Goal: Information Seeking & Learning: Learn about a topic

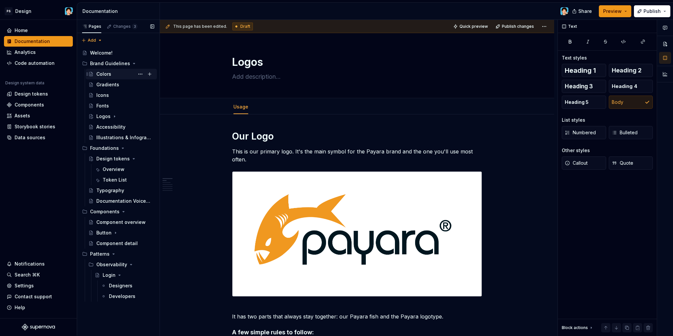
click at [115, 76] on div "Colors" at bounding box center [125, 74] width 58 height 9
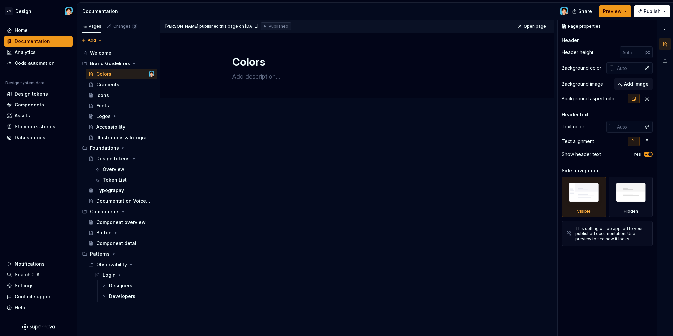
click at [285, 119] on div "[PERSON_NAME] published this page on [DATE] Published Open page Colors Edit hea…" at bounding box center [358, 178] width 397 height 316
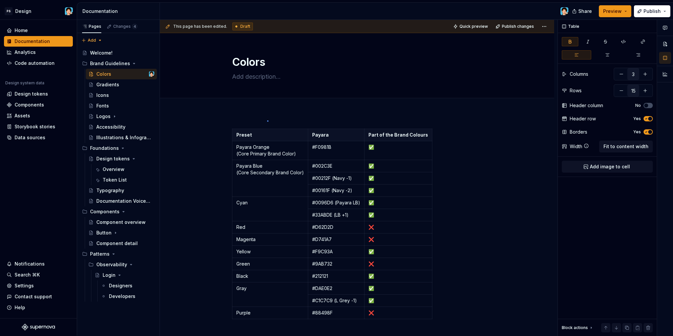
click at [267, 120] on div "This page has been edited. Draft Quick preview Publish changes Colors Edit head…" at bounding box center [358, 178] width 397 height 316
type textarea "*"
click at [244, 106] on span "Add tab" at bounding box center [248, 105] width 16 height 5
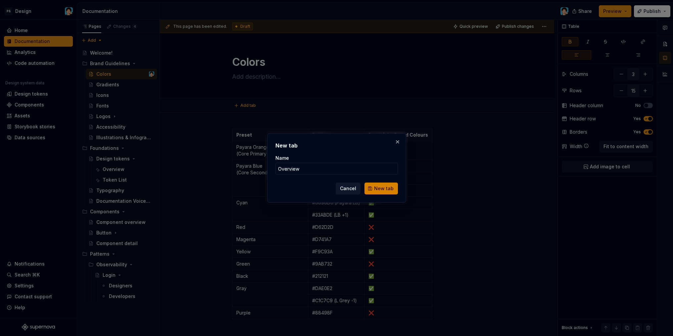
type input "Overview"
click at [388, 185] on button "New tab" at bounding box center [380, 189] width 33 height 12
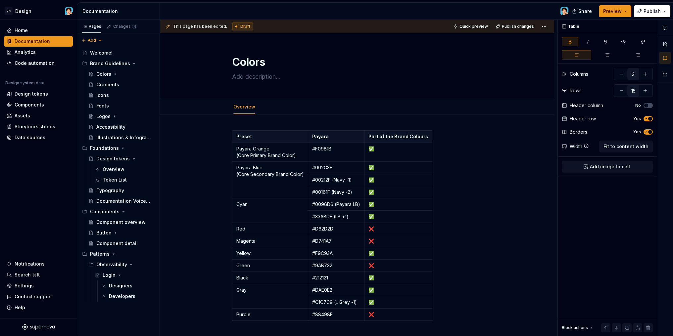
type textarea "*"
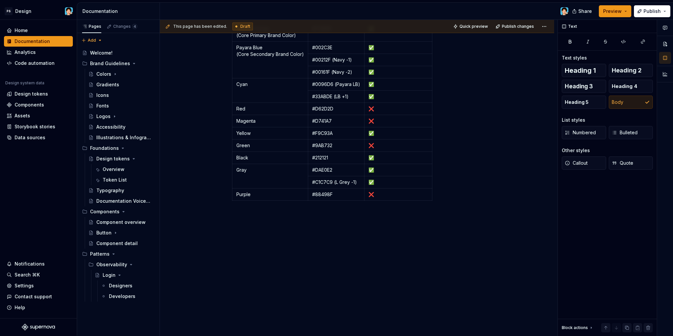
click at [319, 209] on div "Preset Payara Part of the Brand Colours Payara Orange (Core Primary Brand Color…" at bounding box center [357, 118] width 250 height 217
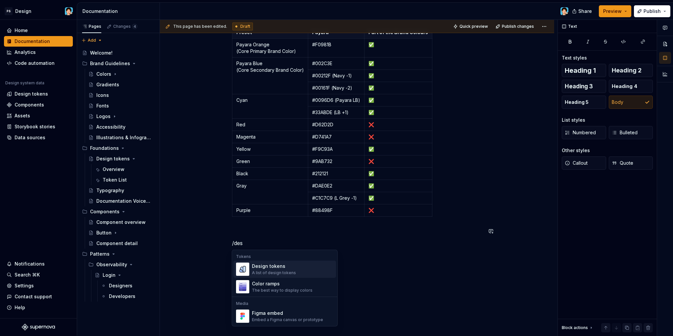
click at [296, 266] on div "Design tokens A list of design tokens" at bounding box center [292, 269] width 81 height 13
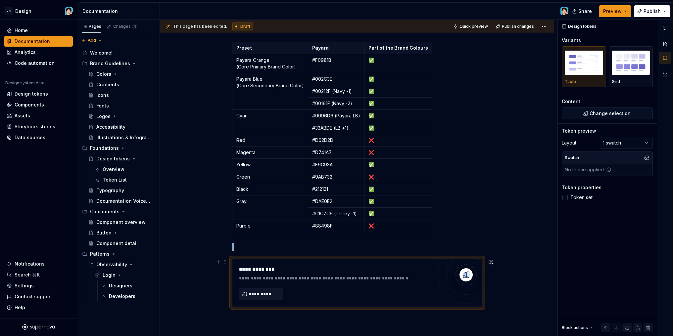
scroll to position [143, 0]
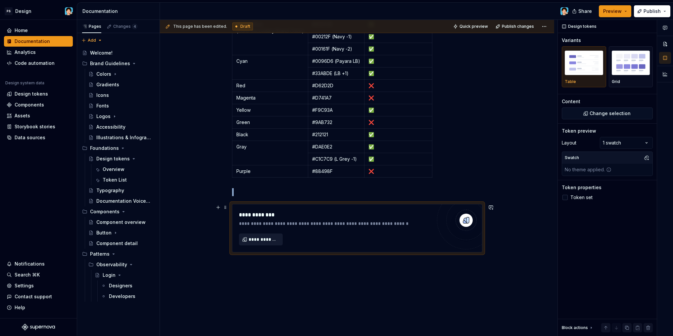
click at [265, 239] on span "**********" at bounding box center [264, 239] width 30 height 7
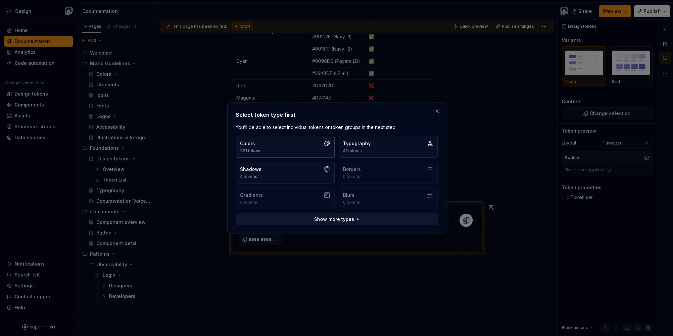
click at [284, 153] on button "Colors 221 tokens" at bounding box center [285, 147] width 99 height 22
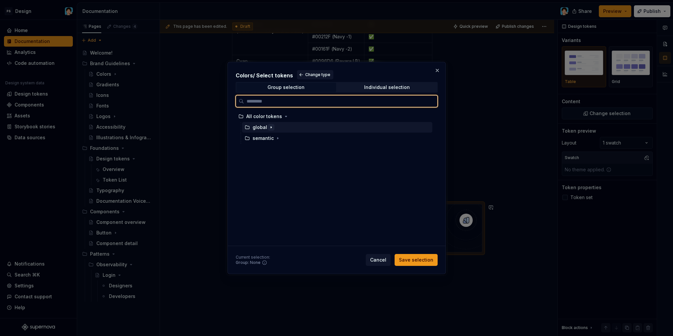
click at [269, 126] on icon "button" at bounding box center [270, 127] width 5 height 5
click at [272, 136] on icon "button" at bounding box center [274, 138] width 5 height 5
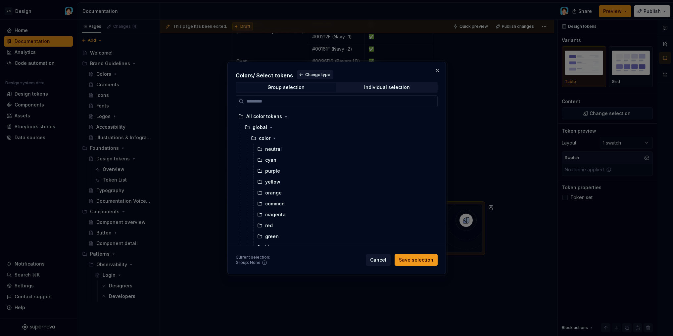
click at [439, 70] on button "button" at bounding box center [437, 70] width 9 height 9
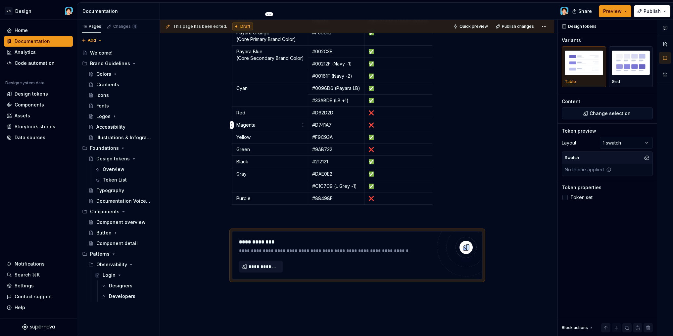
scroll to position [0, 0]
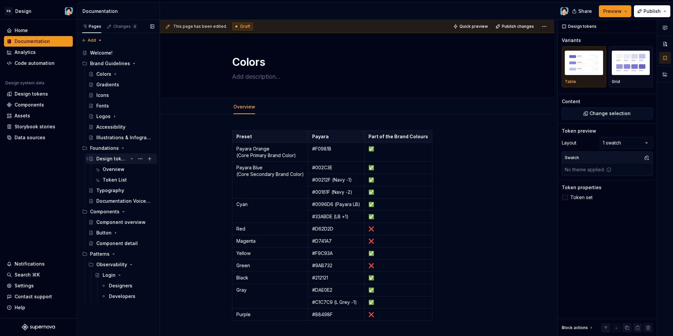
click at [116, 160] on div "Design tokens" at bounding box center [111, 159] width 31 height 7
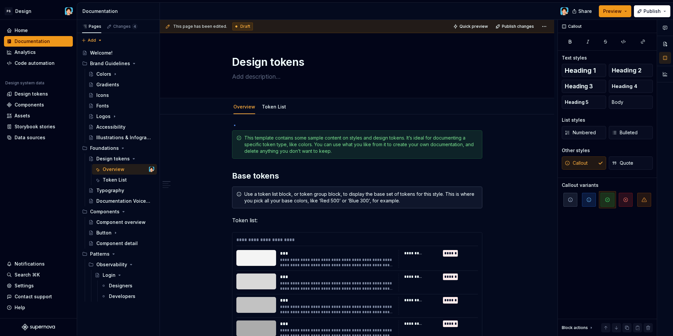
click at [234, 125] on div "**********" at bounding box center [358, 178] width 397 height 316
click at [225, 138] on span at bounding box center [225, 137] width 5 height 9
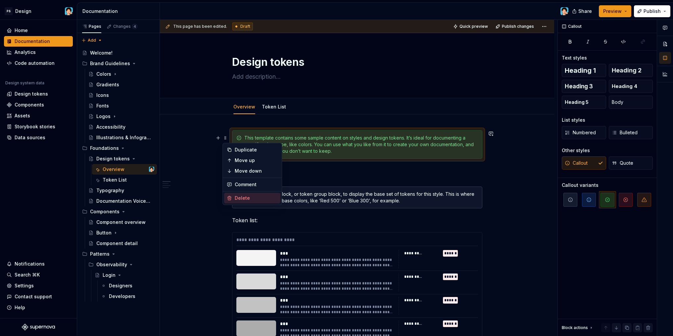
click at [244, 196] on div "Delete" at bounding box center [256, 198] width 43 height 7
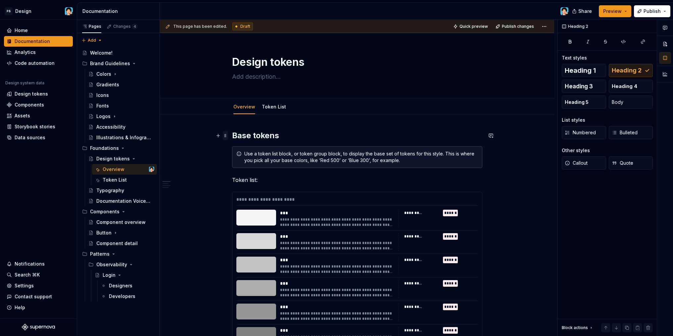
click at [225, 136] on span at bounding box center [225, 135] width 5 height 9
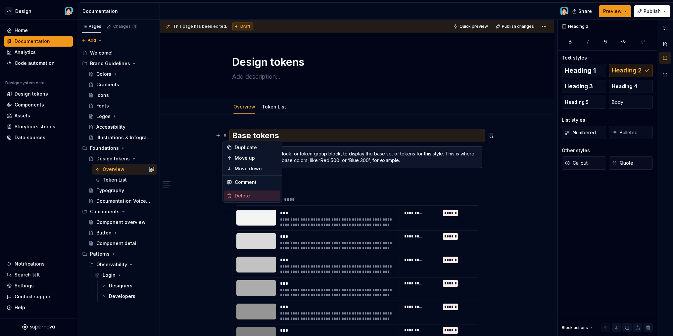
click at [244, 192] on div "Delete" at bounding box center [252, 196] width 56 height 11
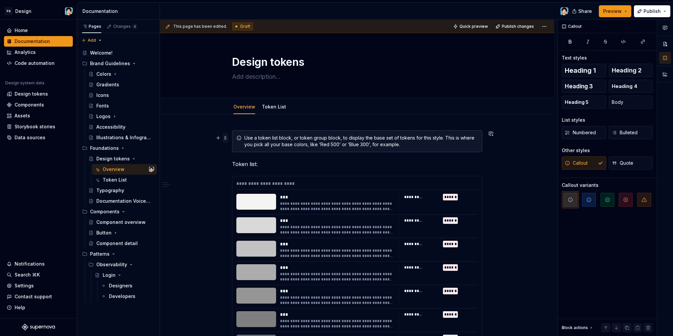
click at [226, 135] on span at bounding box center [225, 137] width 5 height 9
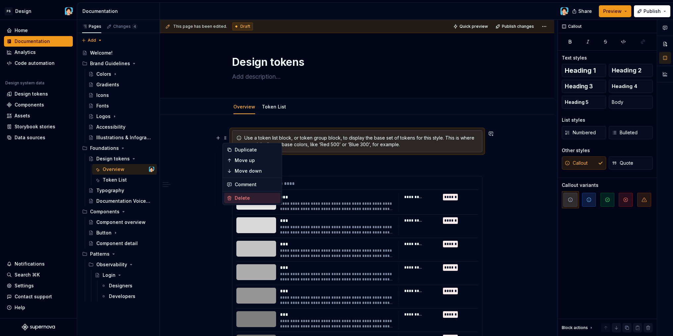
click at [242, 196] on div "Delete" at bounding box center [256, 198] width 43 height 7
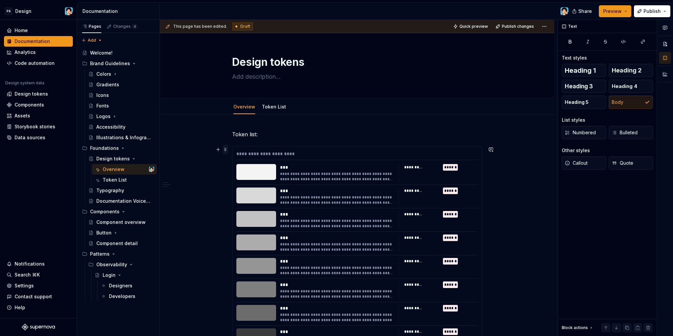
click at [227, 149] on span at bounding box center [225, 149] width 5 height 9
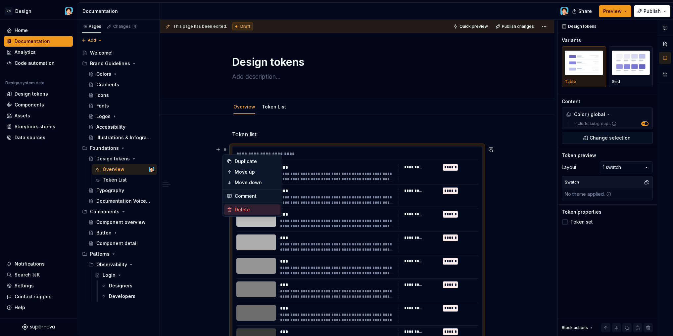
click at [248, 208] on div "Delete" at bounding box center [256, 210] width 43 height 7
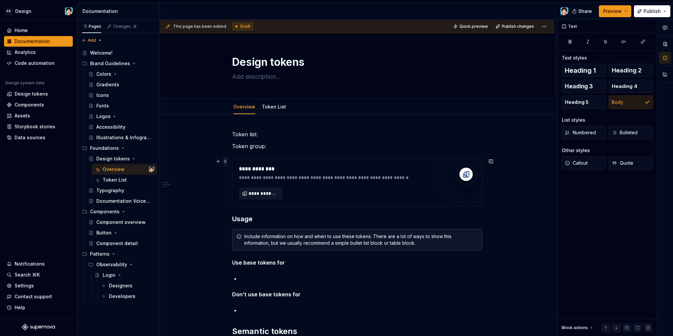
click at [224, 163] on span at bounding box center [225, 161] width 5 height 9
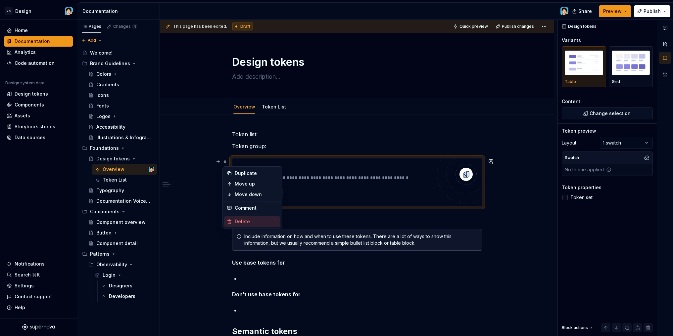
click at [243, 218] on div "Delete" at bounding box center [252, 221] width 56 height 11
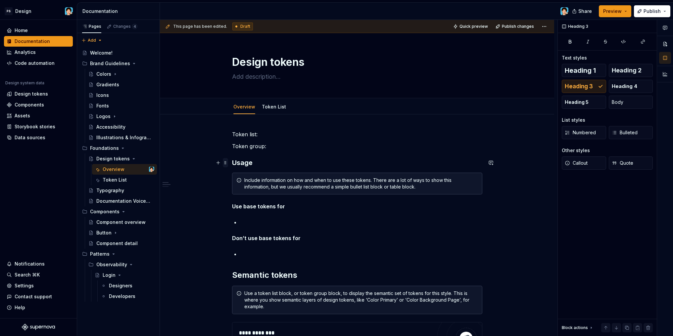
click at [225, 165] on span at bounding box center [225, 162] width 5 height 9
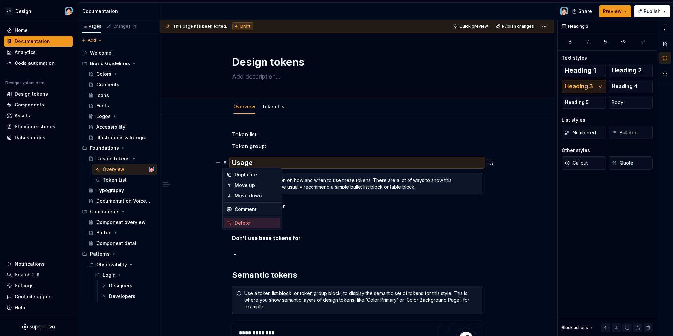
click at [250, 220] on div "Delete" at bounding box center [256, 223] width 43 height 7
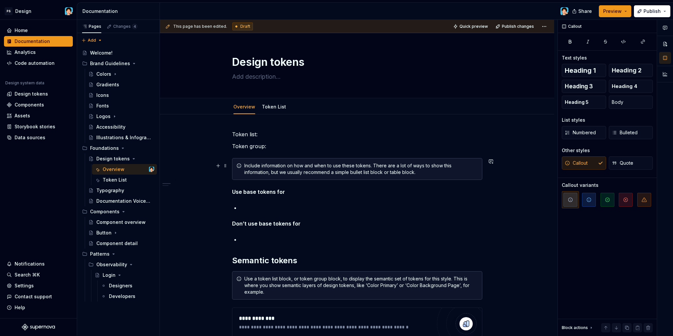
click at [225, 165] on span at bounding box center [225, 165] width 5 height 9
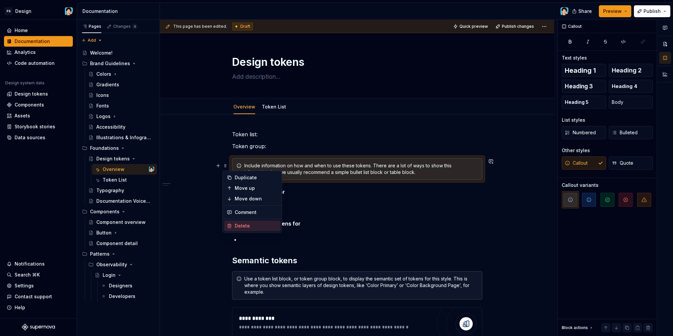
click at [258, 225] on div "Delete" at bounding box center [256, 226] width 43 height 7
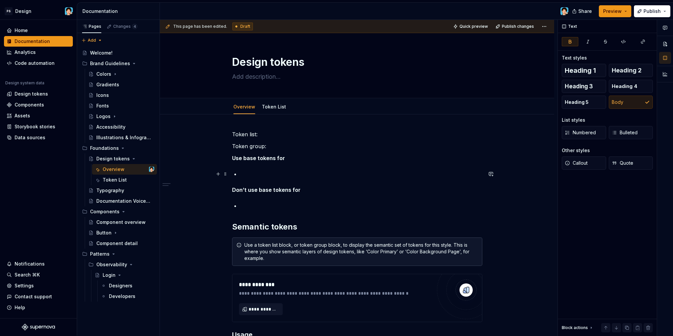
scroll to position [55, 0]
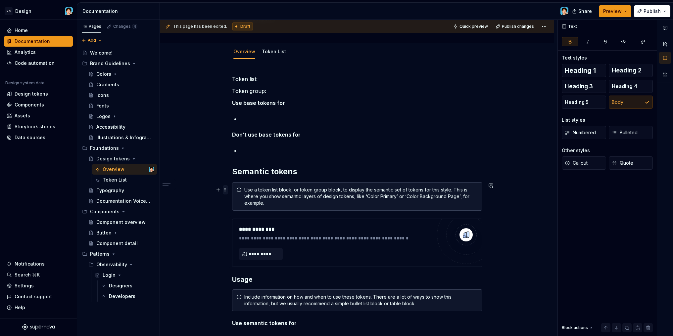
click at [224, 186] on span at bounding box center [225, 189] width 5 height 9
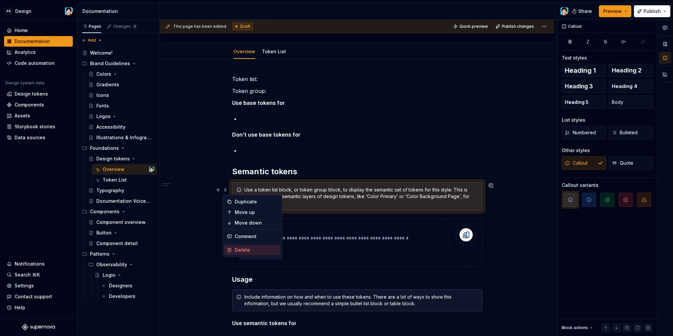
click at [235, 246] on div "Delete" at bounding box center [252, 250] width 56 height 11
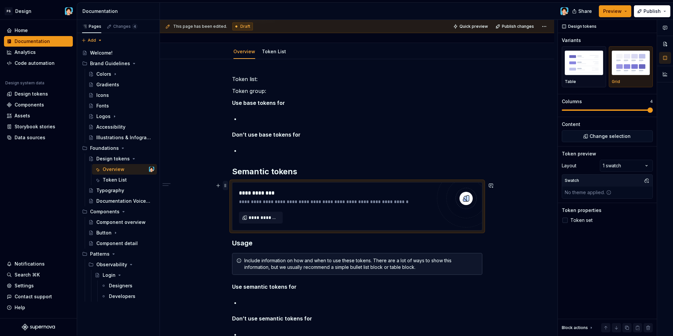
click at [226, 185] on span at bounding box center [225, 185] width 5 height 9
click at [241, 247] on div "Delete" at bounding box center [256, 246] width 43 height 7
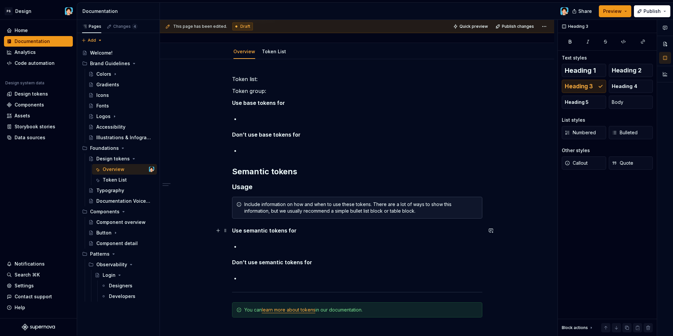
scroll to position [110, 0]
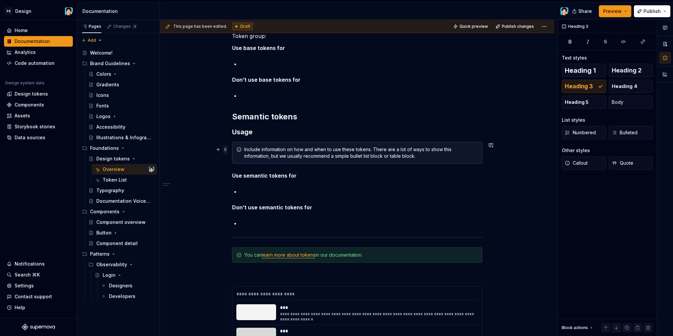
click at [225, 151] on span at bounding box center [225, 149] width 5 height 9
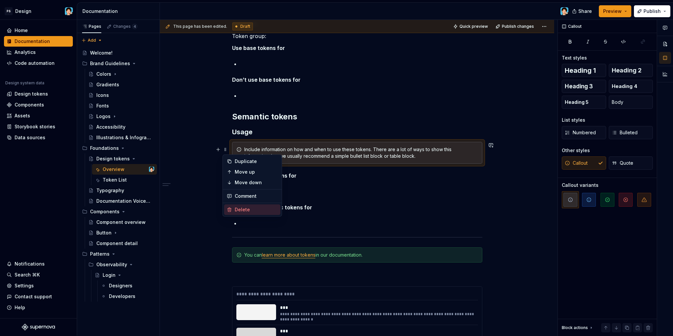
click at [240, 212] on div "Delete" at bounding box center [256, 210] width 43 height 7
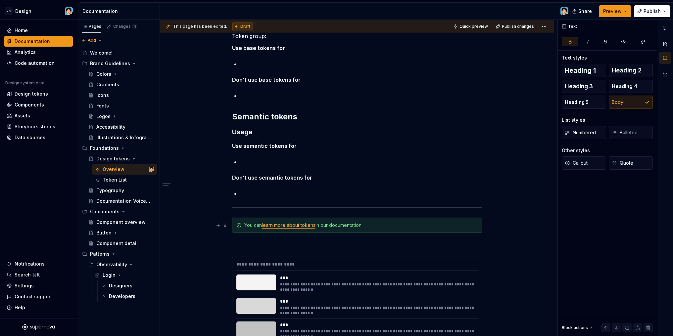
scroll to position [158, 0]
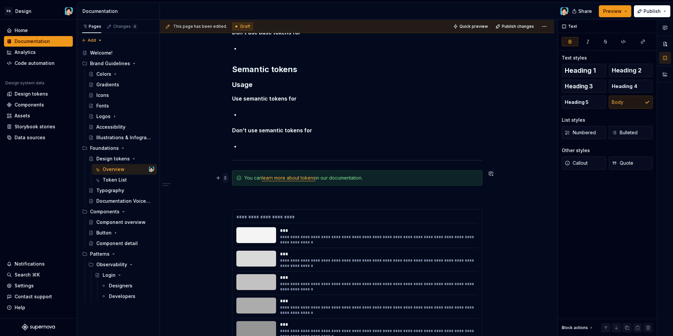
click at [224, 177] on span at bounding box center [225, 177] width 5 height 9
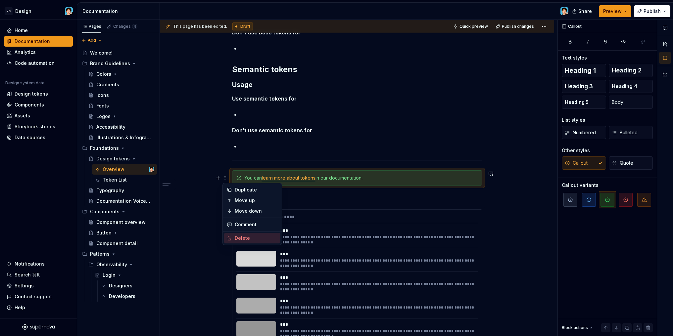
click at [254, 238] on div "Delete" at bounding box center [256, 238] width 43 height 7
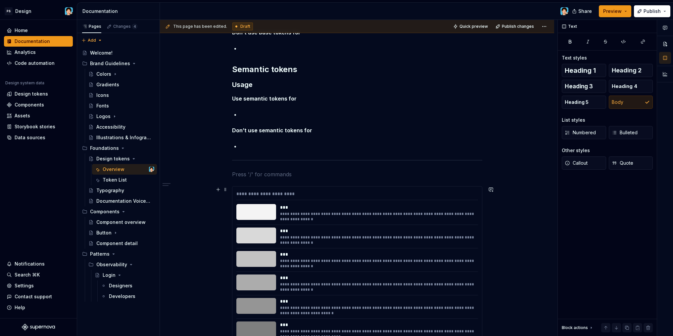
scroll to position [166, 0]
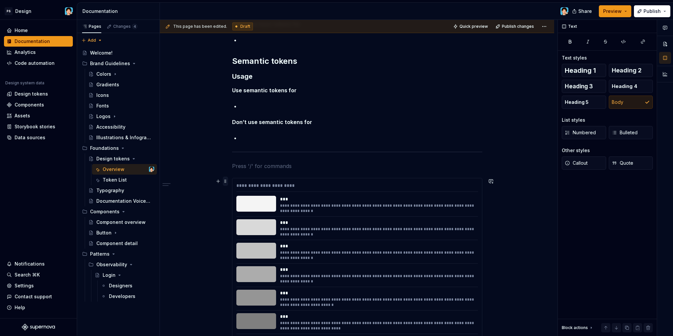
click at [226, 181] on span at bounding box center [225, 181] width 5 height 9
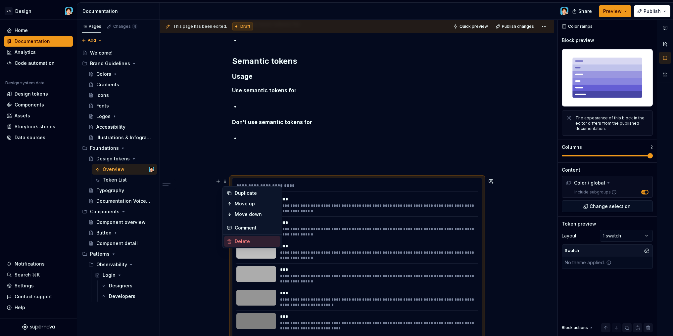
click at [247, 240] on div "Delete" at bounding box center [256, 241] width 43 height 7
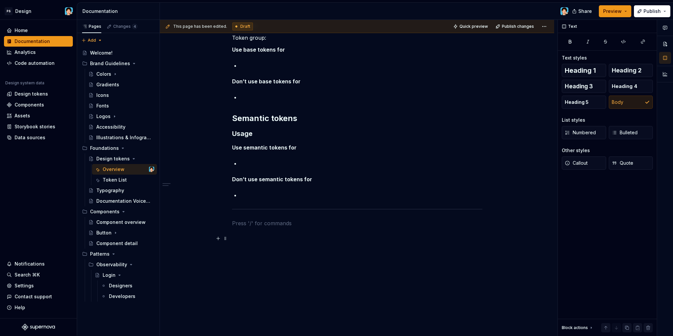
scroll to position [109, 0]
click at [298, 233] on div "Token list: Token group: Use base tokens for Don’t use base tokens for Semantic…" at bounding box center [357, 128] width 250 height 213
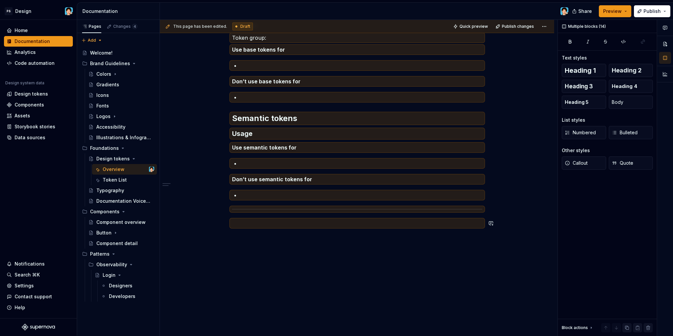
scroll to position [0, 0]
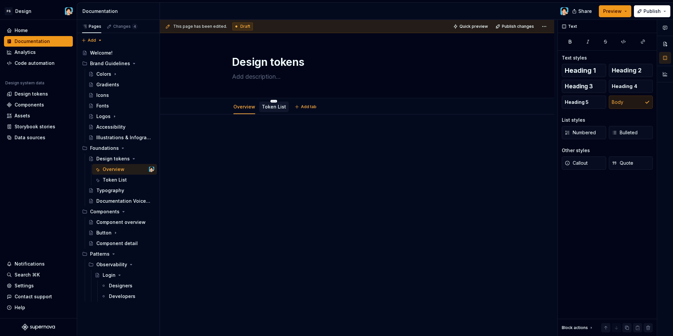
click at [268, 109] on link "Token List" at bounding box center [274, 107] width 24 height 6
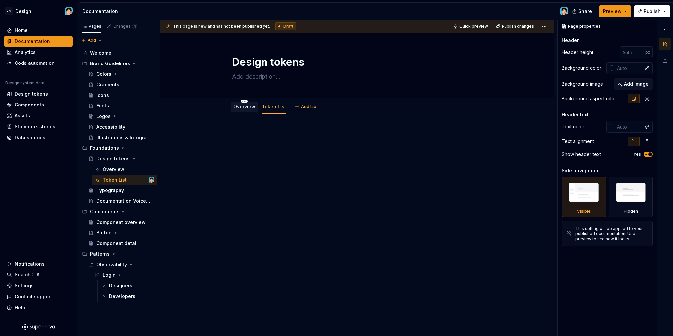
click at [246, 109] on link "Overview" at bounding box center [244, 107] width 22 height 6
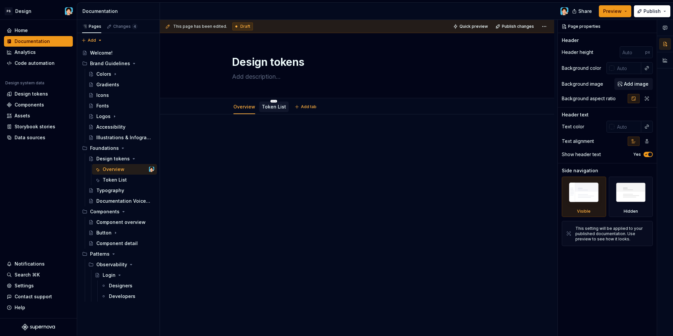
click at [264, 109] on link "Token List" at bounding box center [274, 107] width 24 height 6
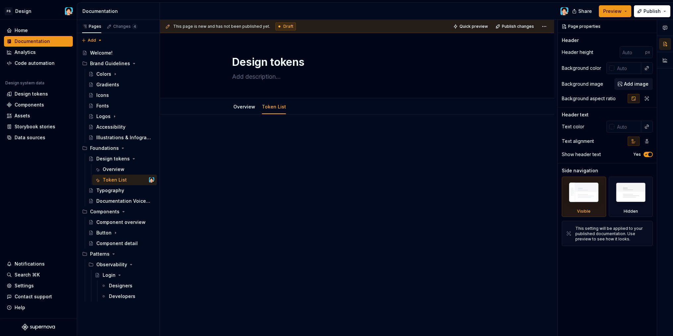
click at [262, 143] on div at bounding box center [357, 142] width 250 height 25
click at [242, 106] on link "Overview" at bounding box center [244, 107] width 22 height 6
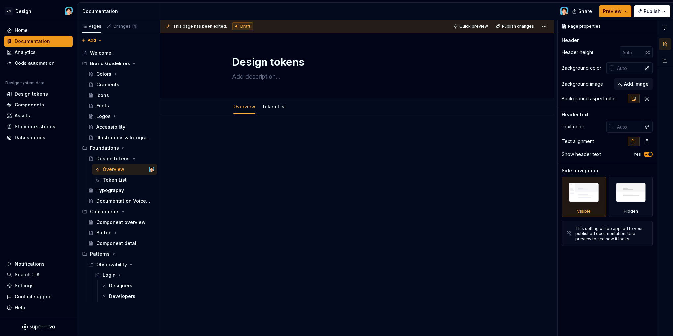
click at [257, 130] on div "This page has been edited. Draft Quick preview Publish changes Design tokens Ed…" at bounding box center [358, 178] width 397 height 316
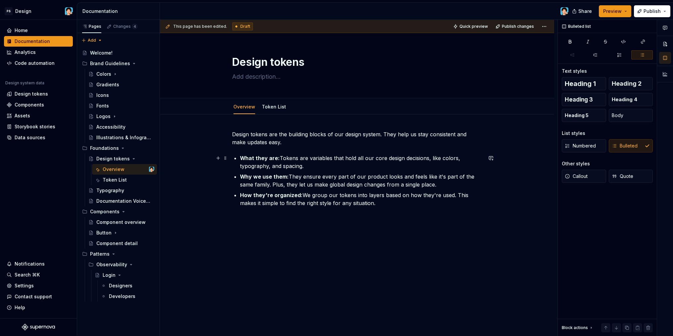
click at [239, 157] on div "Design tokens are the building blocks of our design system. They help us stay c…" at bounding box center [357, 168] width 250 height 77
click at [384, 215] on div "Design tokens are the building blocks of our design system. They help us stay c…" at bounding box center [357, 216] width 394 height 202
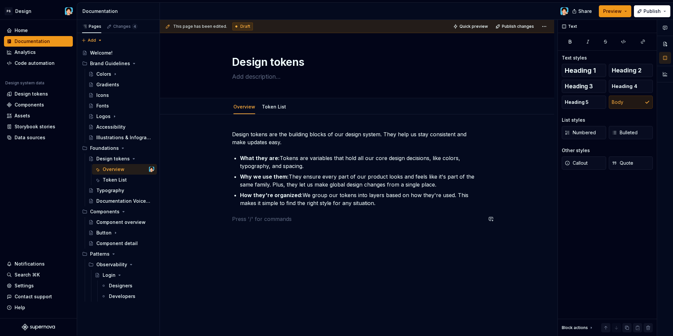
paste div
type textarea "*"
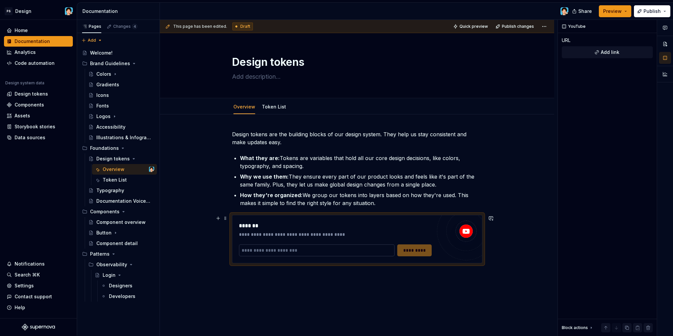
click at [315, 255] on input "text" at bounding box center [317, 251] width 156 height 12
type textarea "*"
click at [359, 252] on input "text" at bounding box center [317, 251] width 156 height 12
paste input "**********"
type input "**********"
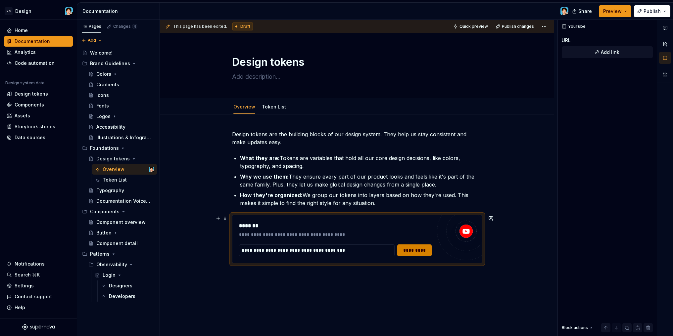
click at [415, 252] on span "*********" at bounding box center [414, 250] width 26 height 7
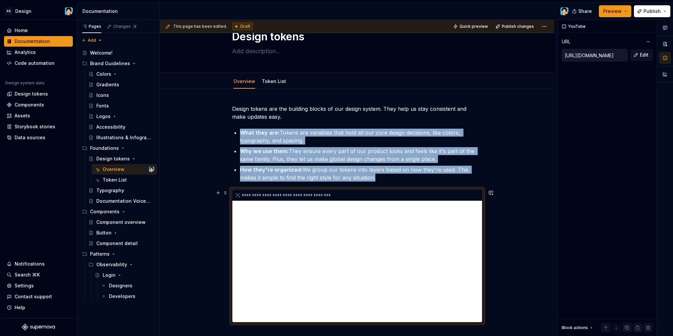
scroll to position [15, 0]
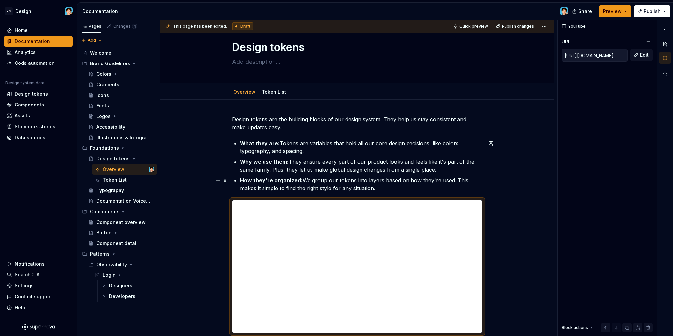
click at [389, 191] on p "How they're organized: We group our tokens into layers based on how they're use…" at bounding box center [361, 184] width 242 height 16
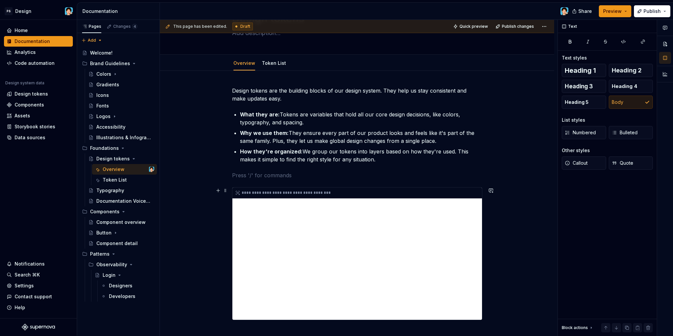
scroll to position [90, 0]
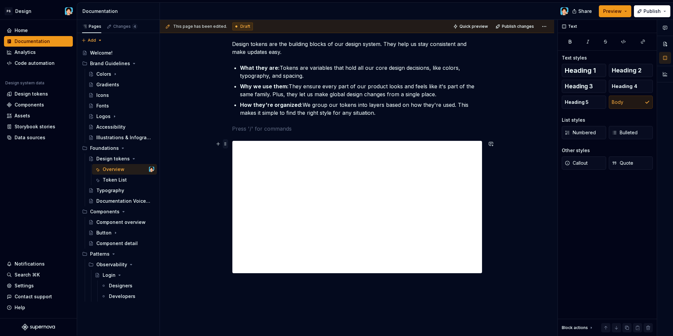
click at [225, 145] on span at bounding box center [225, 143] width 5 height 9
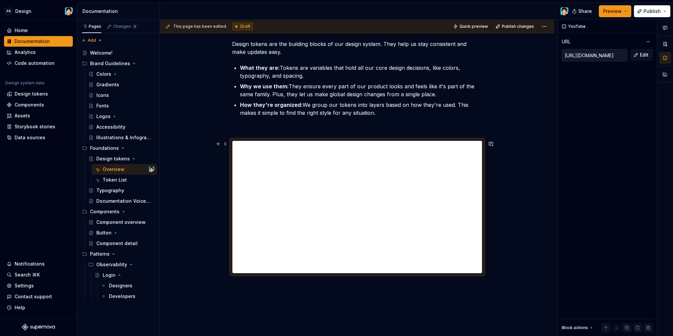
click at [284, 293] on div "**********" at bounding box center [357, 203] width 394 height 358
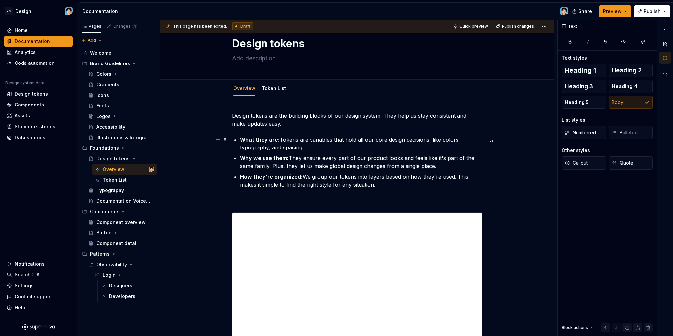
scroll to position [0, 0]
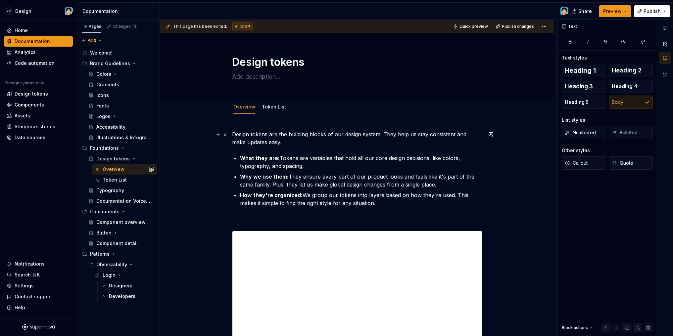
click at [231, 134] on div "**********" at bounding box center [357, 302] width 394 height 374
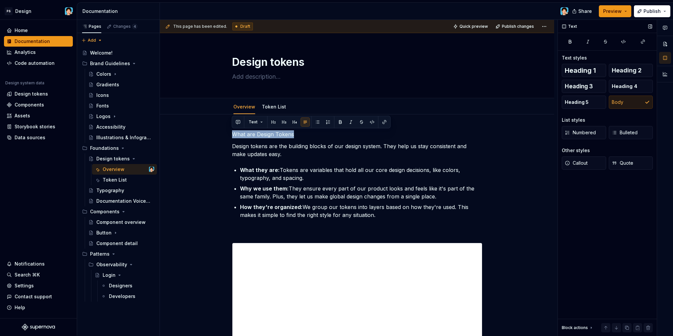
click at [568, 67] on button "Heading 1" at bounding box center [584, 70] width 44 height 13
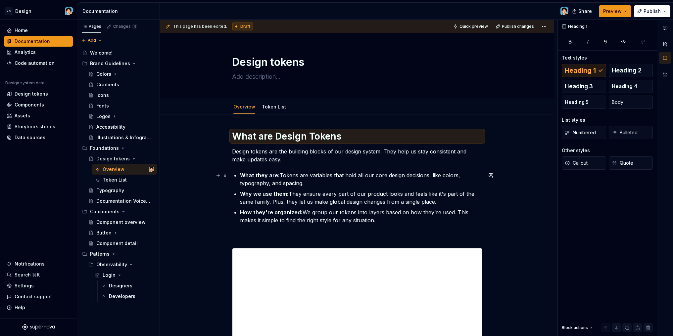
click at [281, 175] on p "What they are: Tokens are variables that hold all our core design decisions, li…" at bounding box center [361, 179] width 242 height 16
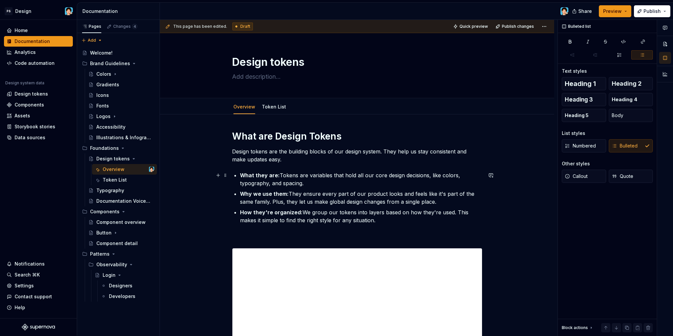
scroll to position [170, 0]
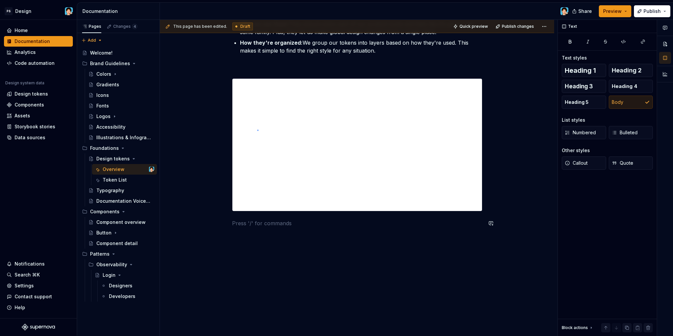
click at [298, 241] on div "**********" at bounding box center [358, 178] width 397 height 316
click at [284, 234] on div "**********" at bounding box center [357, 98] width 250 height 275
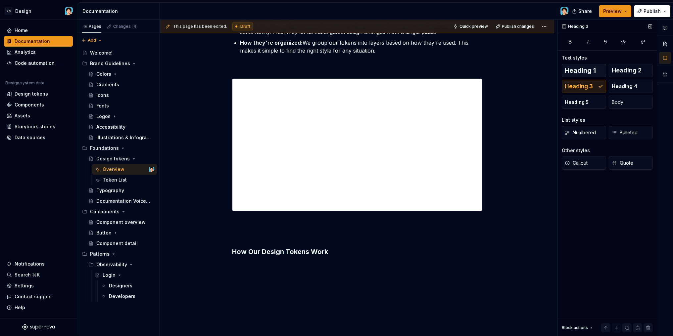
click at [572, 70] on span "Heading 1" at bounding box center [580, 70] width 31 height 7
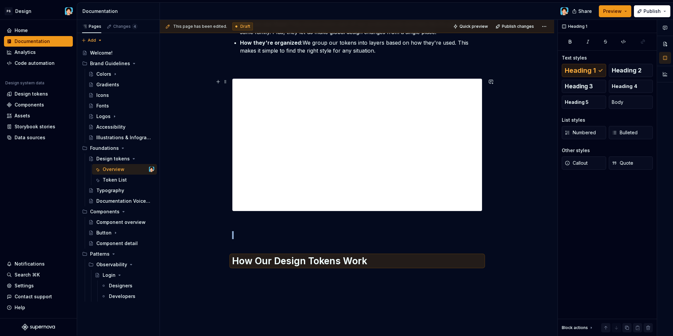
scroll to position [210, 0]
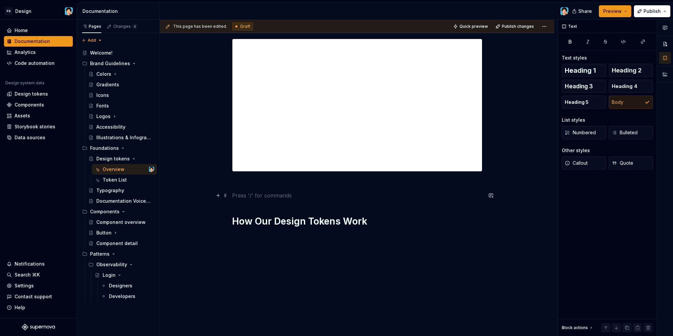
click at [268, 198] on p at bounding box center [357, 196] width 250 height 8
click at [283, 233] on div "**********" at bounding box center [357, 78] width 250 height 314
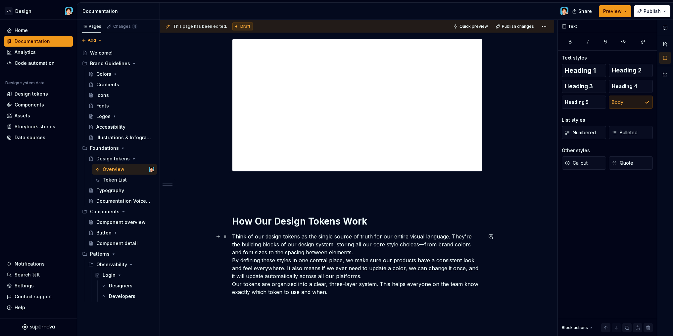
scroll to position [254, 0]
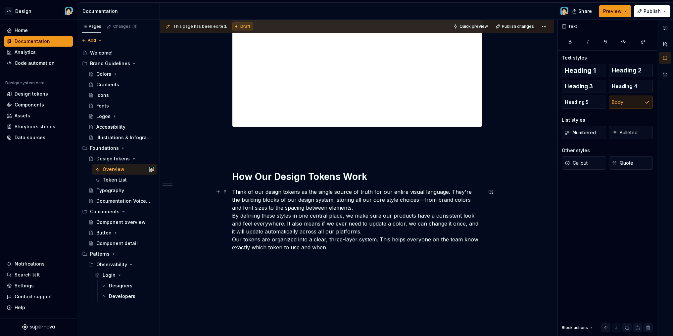
click at [232, 214] on p "Think of our design tokens as the single source of truth for our entire visual …" at bounding box center [357, 220] width 250 height 64
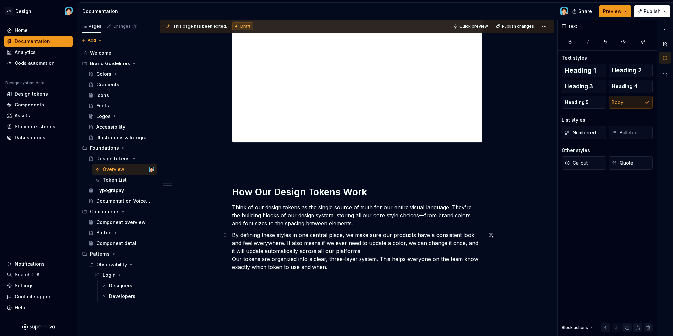
click at [233, 258] on p "By defining these styles in one central place, we make sure our products have a…" at bounding box center [357, 251] width 250 height 40
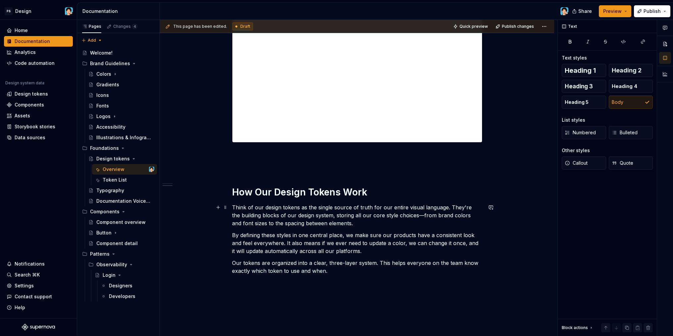
click at [413, 212] on p "Think of our design tokens as the single source of truth for our entire visual …" at bounding box center [357, 216] width 250 height 24
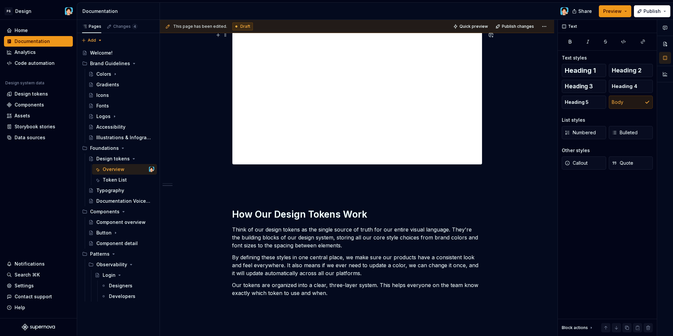
scroll to position [275, 0]
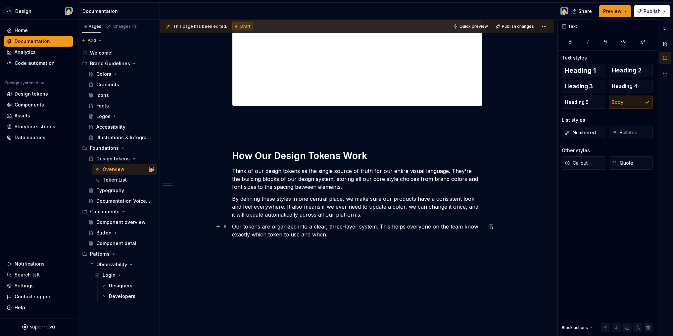
click at [334, 235] on p "Our tokens are organized into a clear, three-layer system. This helps everyone …" at bounding box center [357, 231] width 250 height 16
click at [291, 256] on div "**********" at bounding box center [357, 93] width 394 height 508
click at [227, 252] on span at bounding box center [225, 250] width 5 height 9
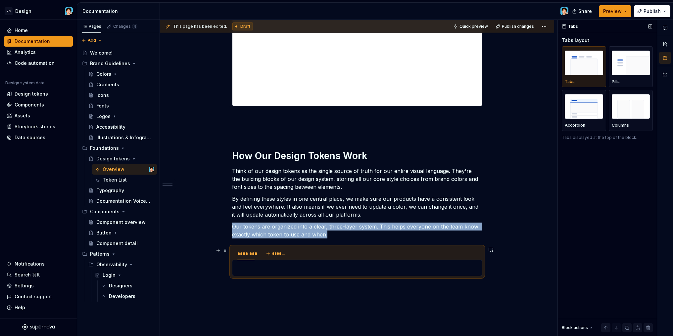
drag, startPoint x: 628, startPoint y: 188, endPoint x: 624, endPoint y: 187, distance: 4.0
click at [628, 188] on div "Tabs Tabs layout Tabs Pills Accordion Columns Tabs displayed at the top of the …" at bounding box center [607, 178] width 99 height 316
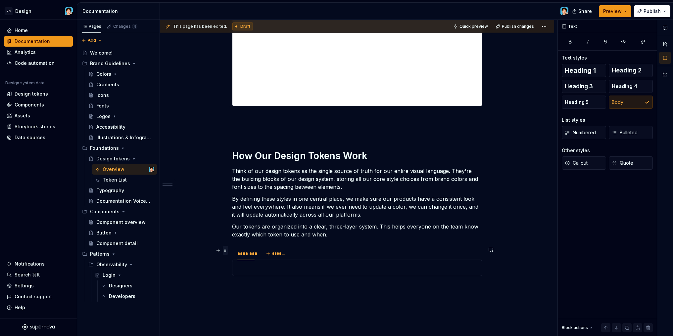
click at [225, 252] on span at bounding box center [225, 250] width 5 height 9
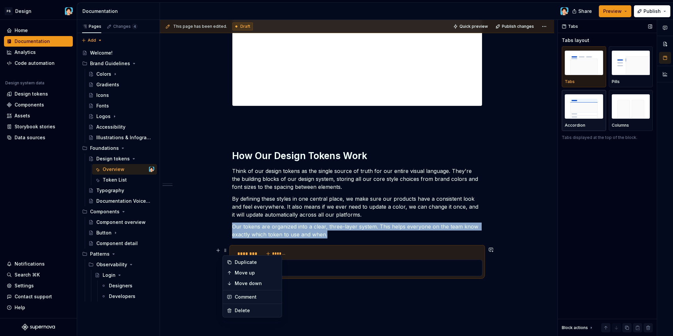
click at [583, 115] on img "button" at bounding box center [584, 106] width 38 height 24
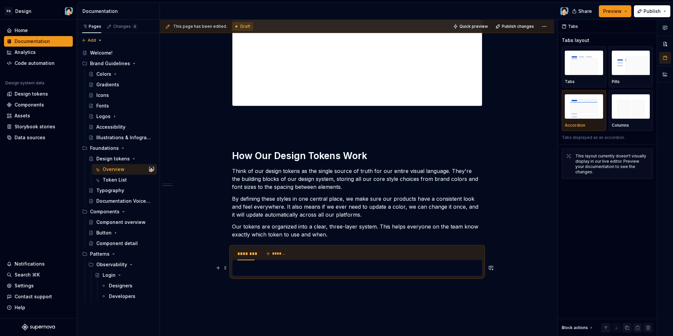
click at [273, 270] on p at bounding box center [357, 268] width 242 height 8
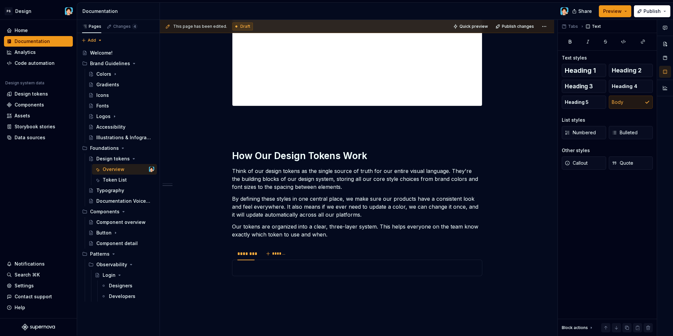
type textarea "*"
click at [244, 255] on div "********" at bounding box center [245, 254] width 17 height 7
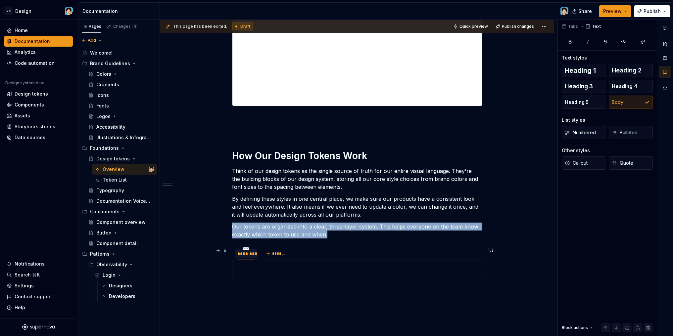
click at [244, 255] on div "********" at bounding box center [245, 254] width 17 height 7
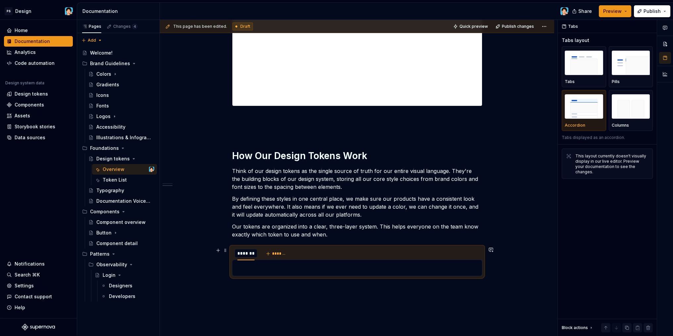
scroll to position [0, 0]
type input "**********"
click at [299, 274] on div at bounding box center [357, 268] width 250 height 17
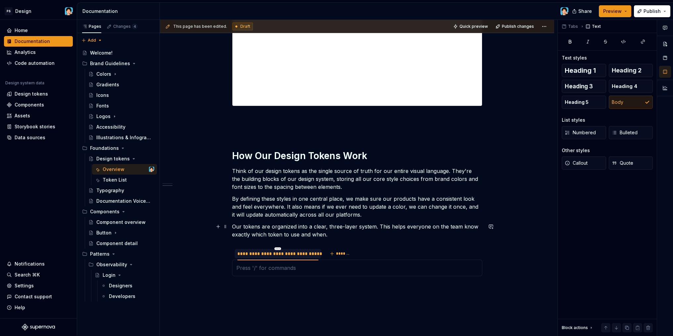
scroll to position [285, 0]
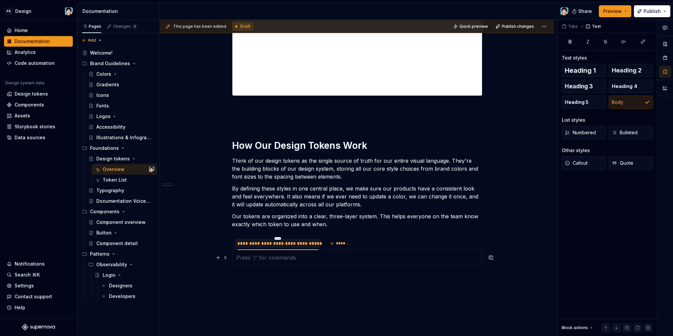
click at [280, 258] on p at bounding box center [357, 258] width 242 height 8
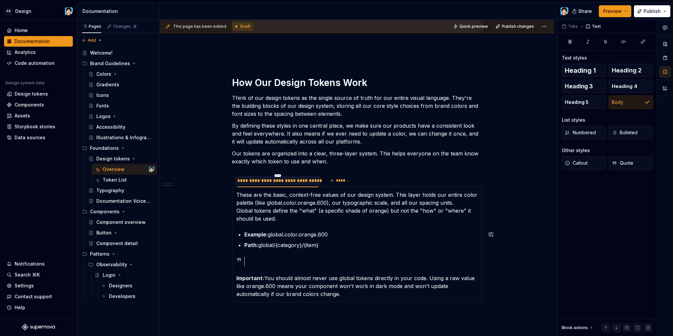
scroll to position [357, 0]
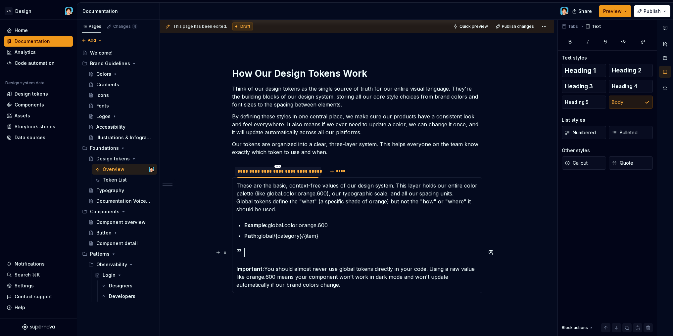
click at [302, 253] on div at bounding box center [364, 252] width 228 height 9
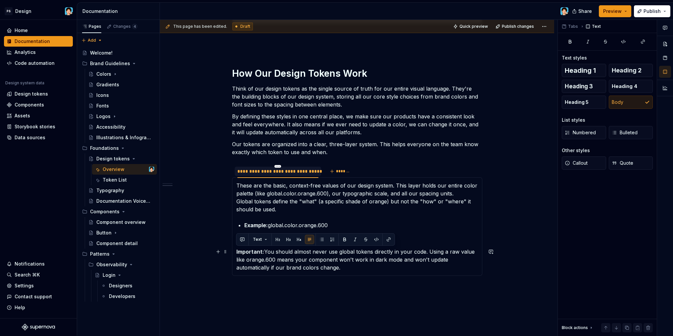
drag, startPoint x: 334, startPoint y: 270, endPoint x: 230, endPoint y: 252, distance: 105.5
click at [232, 252] on section "**********" at bounding box center [357, 220] width 250 height 112
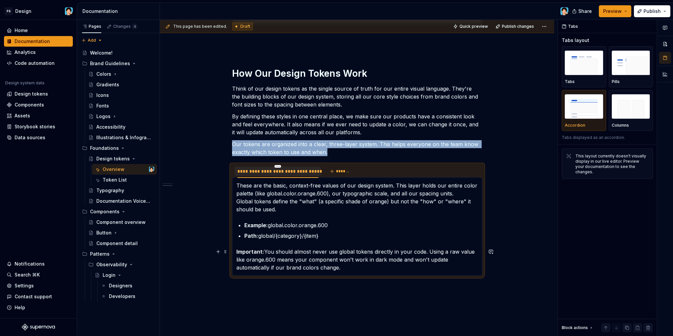
click at [380, 264] on p "Important: You should almost never use global tokens directly in your code. Usi…" at bounding box center [357, 260] width 242 height 24
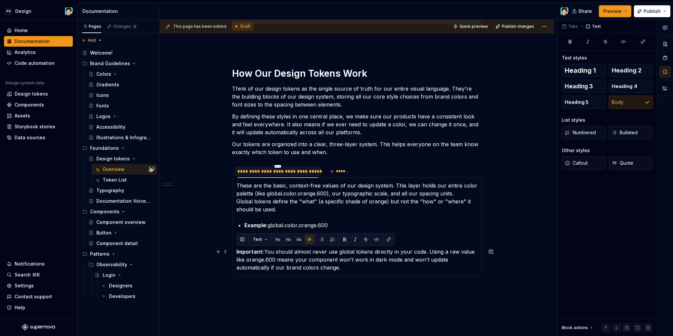
drag, startPoint x: 348, startPoint y: 269, endPoint x: 243, endPoint y: 251, distance: 106.5
click at [237, 254] on p "Important: You should almost never use global tokens directly in your code. Usi…" at bounding box center [357, 260] width 242 height 24
click at [578, 165] on span "Callout" at bounding box center [576, 163] width 23 height 7
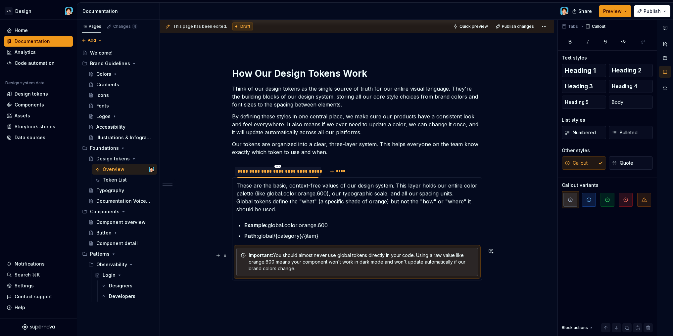
click at [347, 261] on div "Important: You should almost never use global tokens directly in your code. Usi…" at bounding box center [361, 262] width 225 height 20
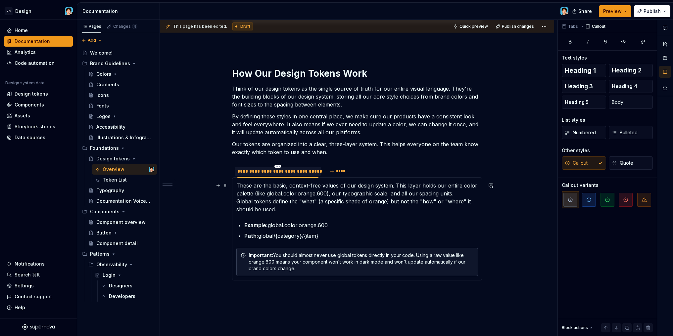
click at [300, 211] on p "These are the basic, context-free values of our design system. This layer holds…" at bounding box center [357, 198] width 242 height 32
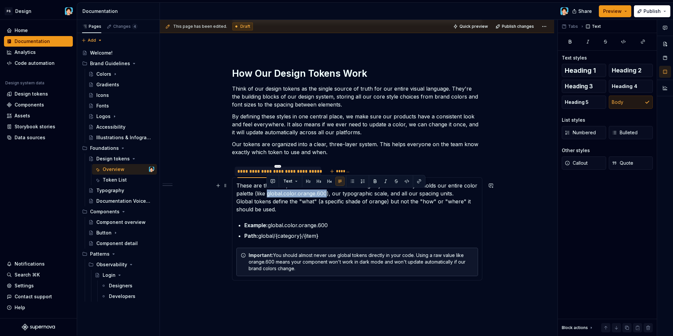
drag, startPoint x: 319, startPoint y: 196, endPoint x: 326, endPoint y: 195, distance: 7.0
click at [326, 195] on p "These are the basic, context-free values of our design system. This layer holds…" at bounding box center [357, 198] width 242 height 32
click at [383, 181] on button "button" at bounding box center [385, 181] width 9 height 9
click at [348, 203] on p "These are the basic, context-free values of our design system. This layer holds…" at bounding box center [357, 198] width 242 height 32
click at [236, 200] on div "These are the basic, context-free values of our design system. This layer holds…" at bounding box center [357, 228] width 250 height 103
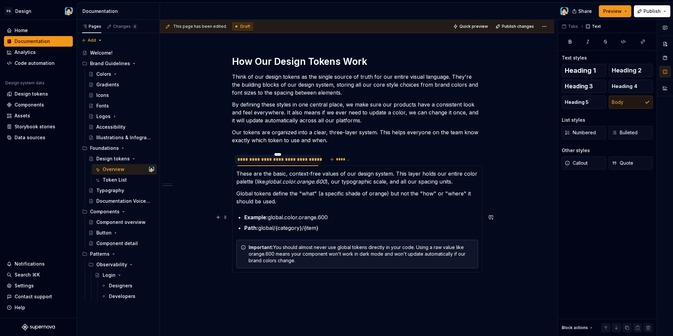
scroll to position [371, 0]
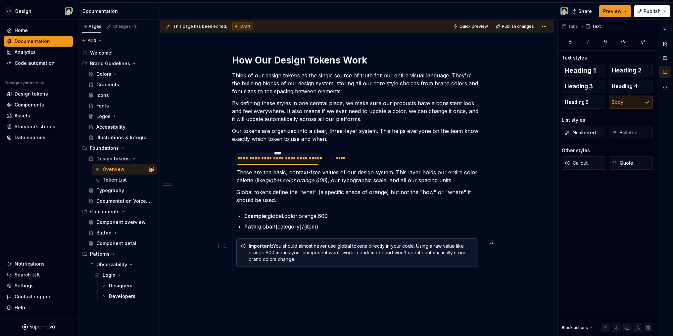
click at [342, 263] on div "Important: You should almost never use global tokens directly in your code. Usi…" at bounding box center [357, 253] width 242 height 28
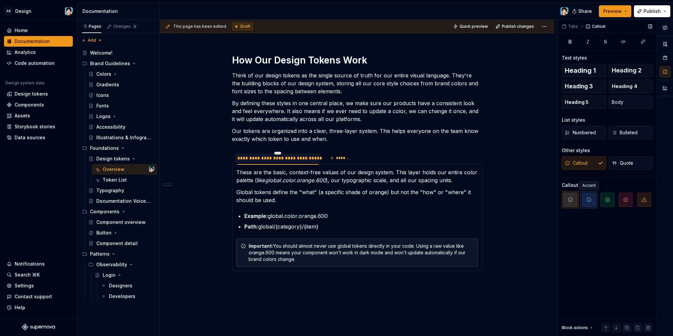
click at [593, 203] on span "button" at bounding box center [589, 200] width 14 height 14
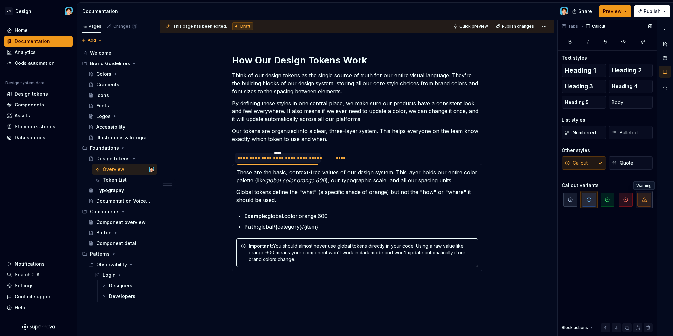
click at [643, 200] on icon "button" at bounding box center [643, 199] width 5 height 5
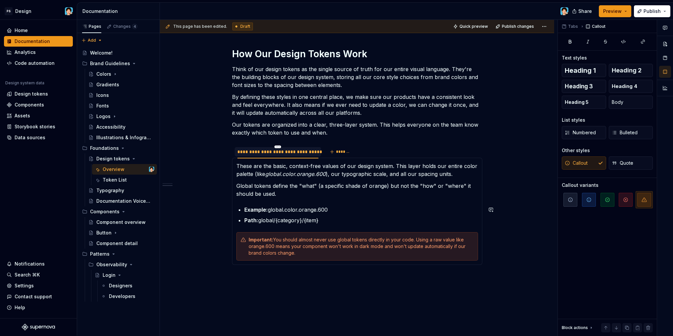
scroll to position [386, 0]
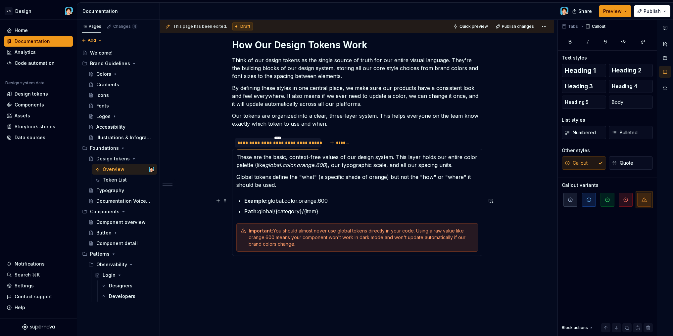
click at [378, 200] on p "Example: global.color.orange.600" at bounding box center [361, 201] width 234 height 8
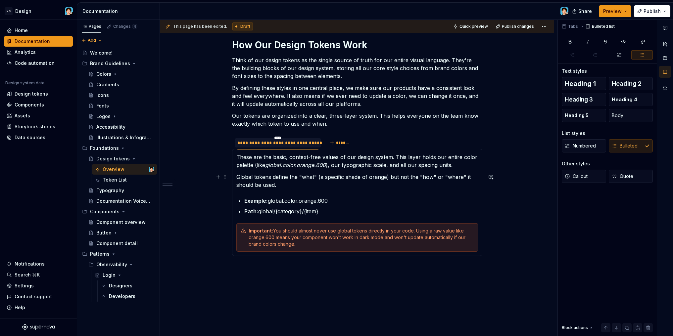
click at [371, 178] on p "Global tokens define the "what" (a specific shade of orange) but not the "how" …" at bounding box center [357, 181] width 242 height 16
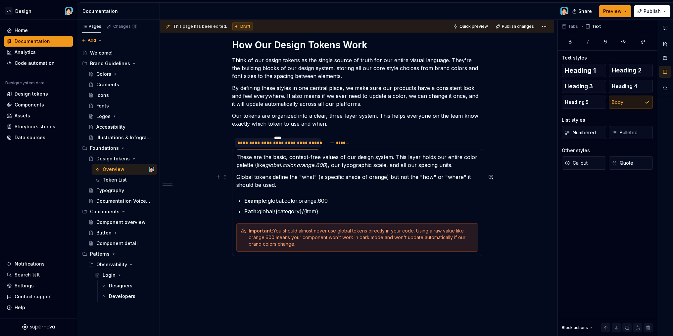
click at [370, 183] on p "Global tokens define the "what" (a specific shade of orange) but not the "how" …" at bounding box center [357, 181] width 242 height 16
click at [336, 142] on span "*******" at bounding box center [343, 142] width 15 height 5
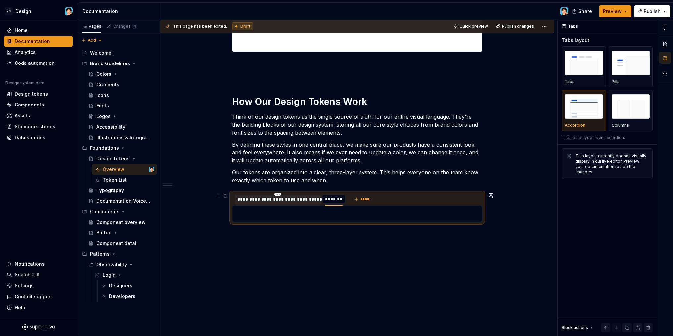
scroll to position [0, 0]
type textarea "*"
paste input "**********"
type input "**********"
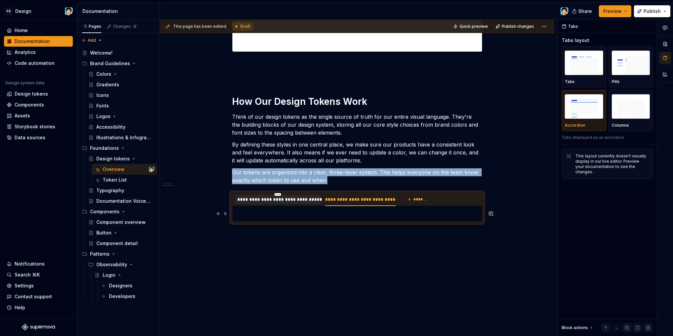
scroll to position [329, 0]
click at [305, 218] on div "These are the basic, context-free values of our design system. This layer holds…" at bounding box center [357, 214] width 250 height 17
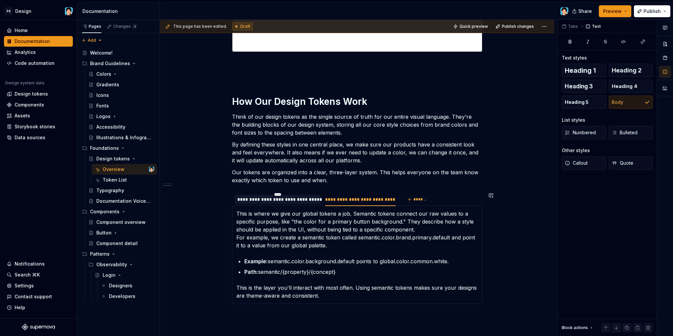
scroll to position [337, 0]
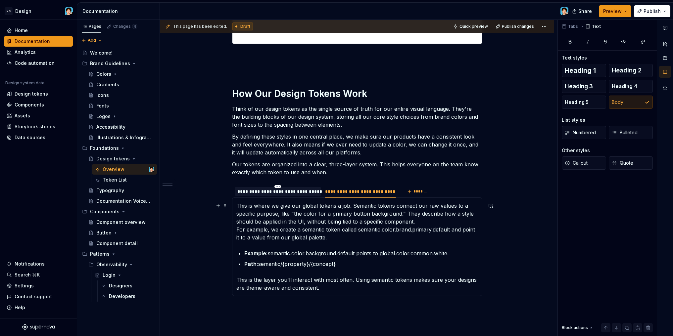
click at [404, 214] on p "This is where we give our global tokens a job. Semantic tokens connect our raw …" at bounding box center [357, 222] width 242 height 40
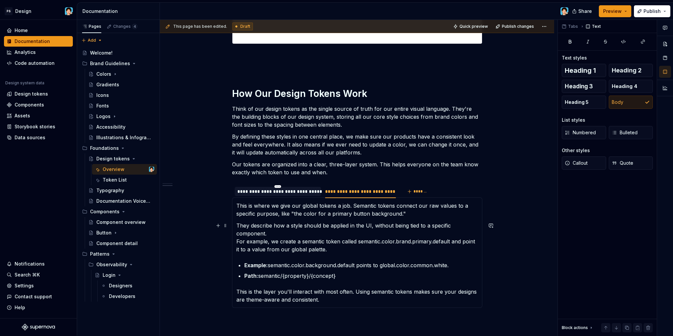
click at [236, 240] on div "These are the basic, context-free values of our design system. This layer holds…" at bounding box center [357, 253] width 250 height 111
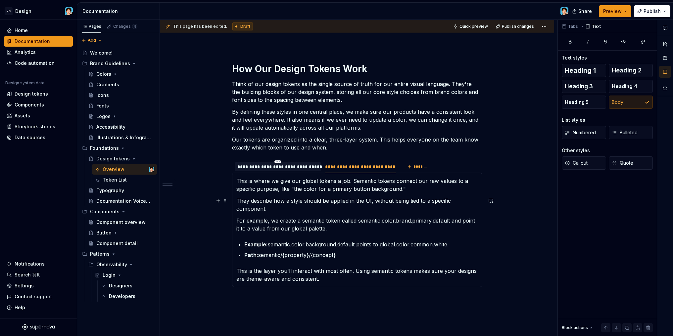
scroll to position [381, 0]
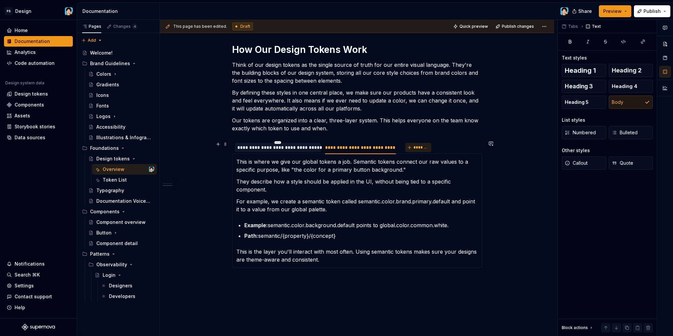
click at [415, 150] on span "*******" at bounding box center [420, 147] width 15 height 5
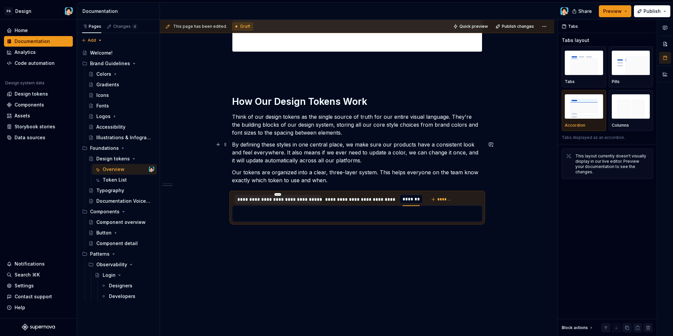
scroll to position [0, 0]
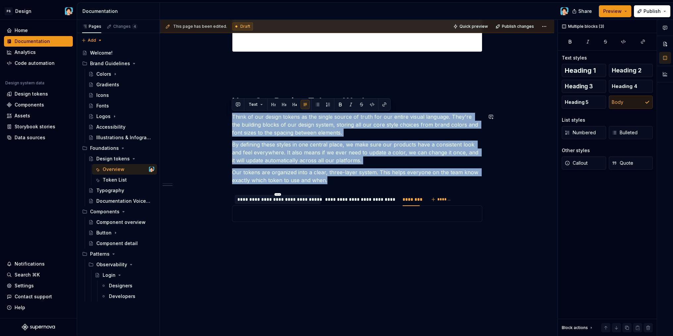
drag, startPoint x: 348, startPoint y: 179, endPoint x: 218, endPoint y: 110, distance: 147.2
click at [218, 110] on div "**********" at bounding box center [357, 60] width 394 height 551
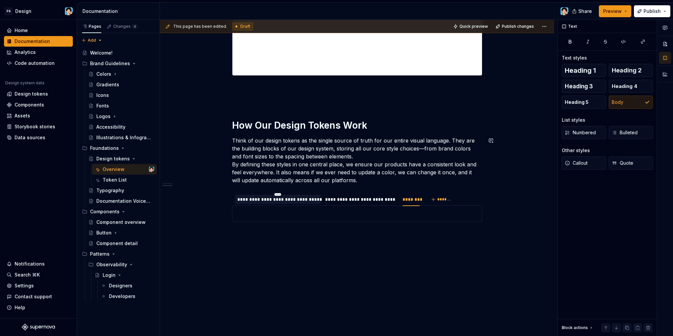
scroll to position [282, 0]
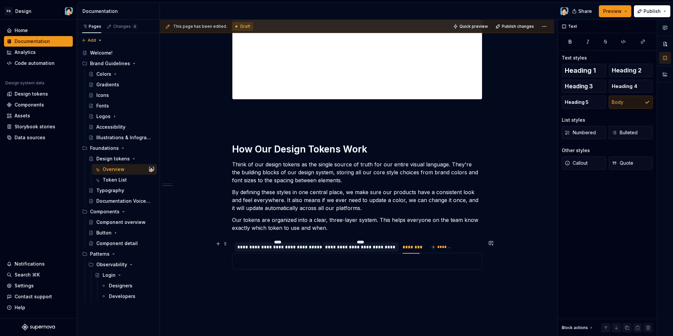
click at [336, 251] on div "**********" at bounding box center [360, 247] width 76 height 9
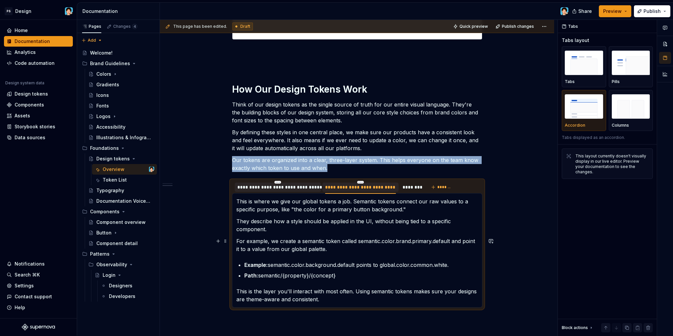
scroll to position [400, 0]
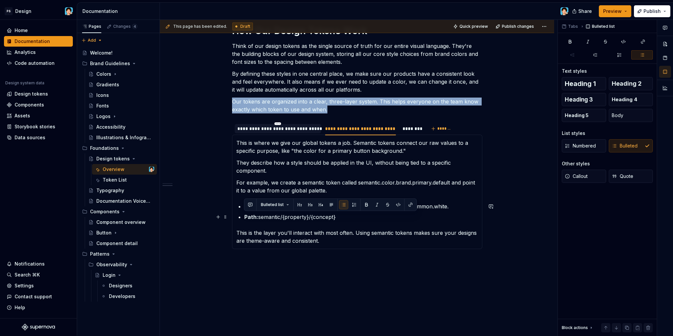
drag, startPoint x: 355, startPoint y: 217, endPoint x: 244, endPoint y: 216, distance: 110.9
click at [232, 217] on div "These are the basic, context-free values of our design system. This layer holds…" at bounding box center [357, 192] width 250 height 115
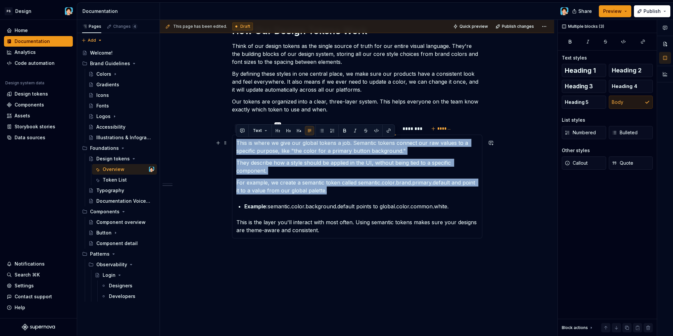
drag, startPoint x: 346, startPoint y: 192, endPoint x: 232, endPoint y: 146, distance: 122.2
click at [232, 146] on div "These are the basic, context-free values of our design system. This layer holds…" at bounding box center [357, 187] width 250 height 104
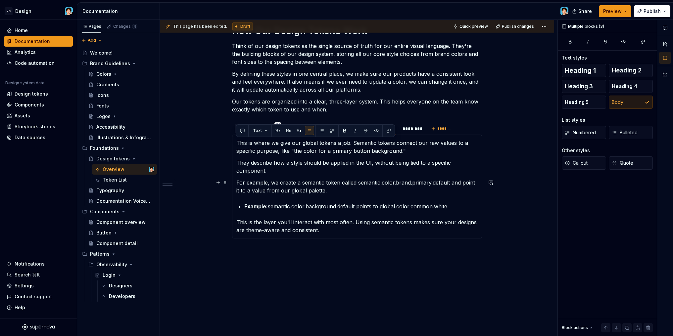
scroll to position [401, 0]
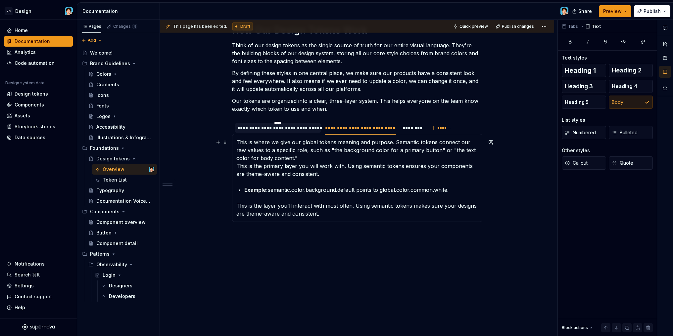
click at [236, 168] on div "These are the basic, context-free values of our design system. This layer holds…" at bounding box center [357, 178] width 250 height 88
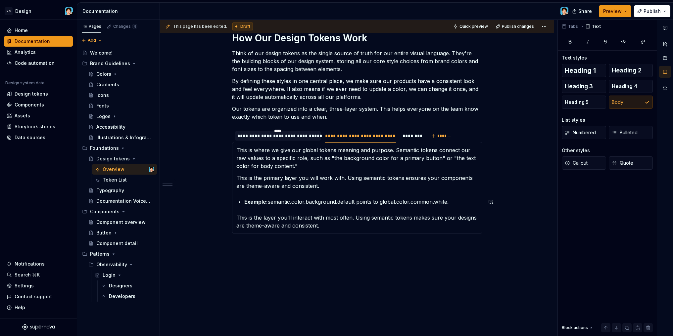
scroll to position [385, 0]
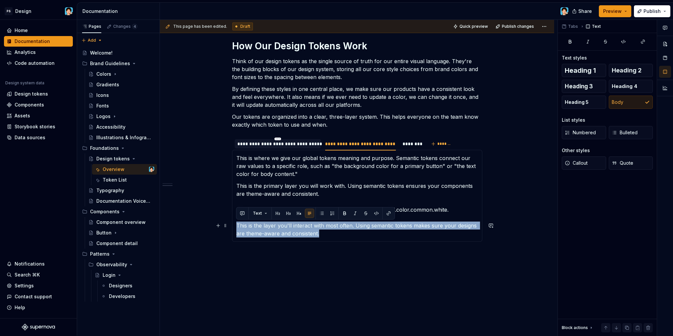
drag, startPoint x: 327, startPoint y: 234, endPoint x: 234, endPoint y: 220, distance: 93.3
click at [234, 220] on div "These are the basic, context-free values of our design system. This layer holds…" at bounding box center [357, 196] width 250 height 92
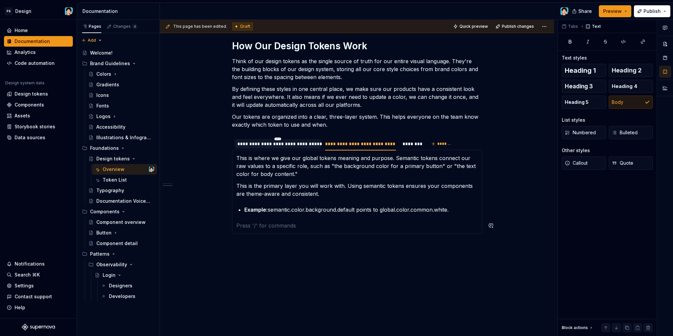
scroll to position [381, 0]
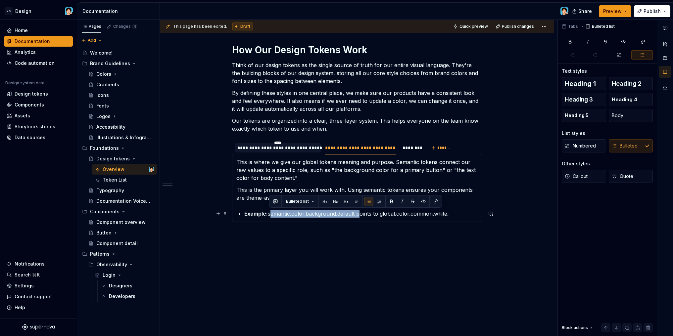
drag, startPoint x: 269, startPoint y: 214, endPoint x: 357, endPoint y: 216, distance: 87.4
click at [357, 216] on p "Example: semantic.color.background.default points to global.color.common.white." at bounding box center [361, 214] width 234 height 8
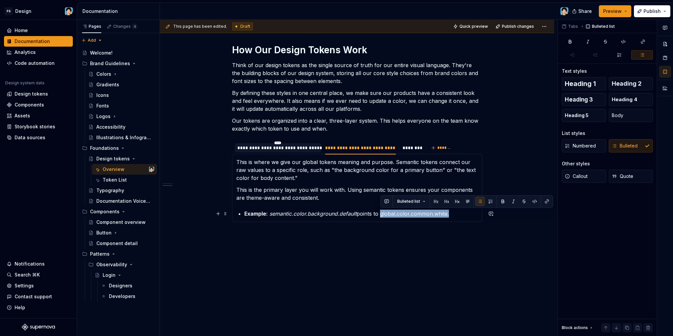
drag, startPoint x: 380, startPoint y: 214, endPoint x: 449, endPoint y: 212, distance: 69.2
click at [449, 212] on p "Example: semantic.color.background.default points to global.color.common.white." at bounding box center [361, 214] width 234 height 8
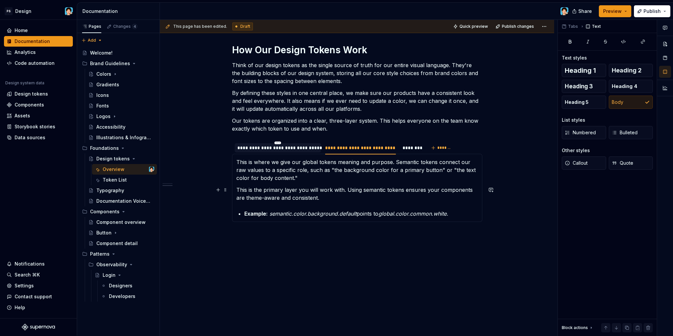
click at [418, 185] on section-item-column "This is where we give our global tokens meaning and purpose. Semantic tokens co…" at bounding box center [357, 188] width 242 height 60
click at [413, 152] on div "********" at bounding box center [411, 147] width 23 height 9
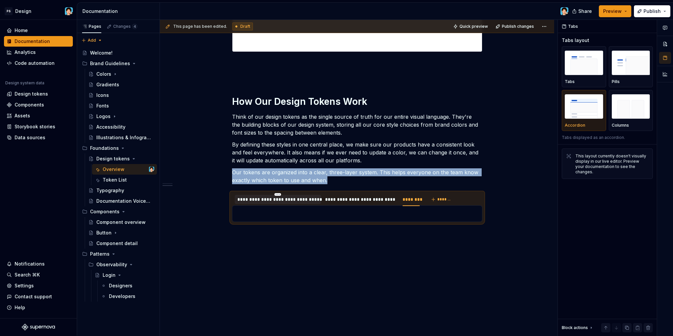
type textarea "*"
click at [414, 202] on div "********" at bounding box center [410, 199] width 17 height 7
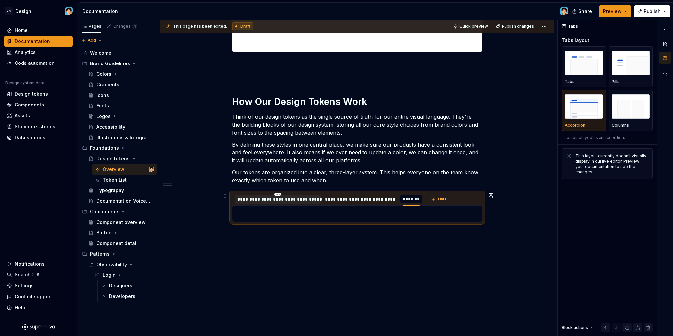
type input "**********"
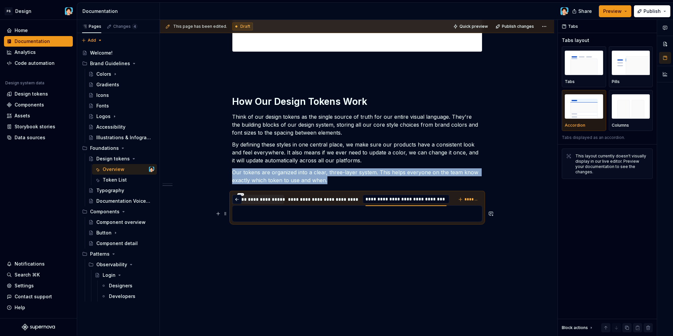
scroll to position [0, 0]
click at [405, 215] on p at bounding box center [357, 214] width 242 height 8
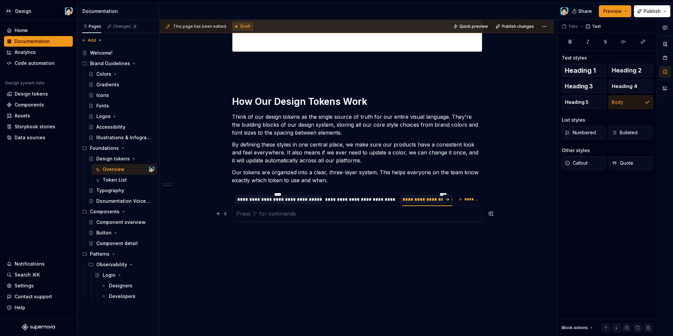
scroll to position [337, 0]
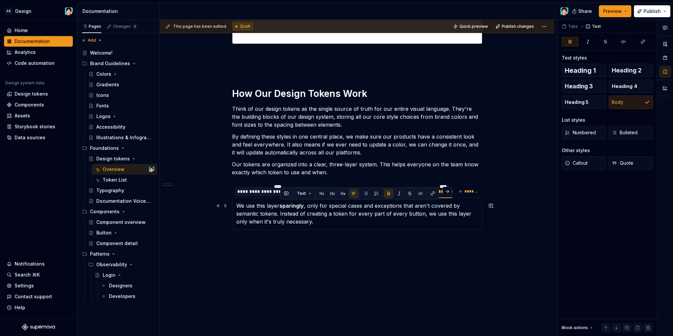
drag, startPoint x: 280, startPoint y: 206, endPoint x: 304, endPoint y: 206, distance: 23.5
click at [304, 206] on strong "sparingly" at bounding box center [291, 206] width 24 height 7
click at [331, 221] on p "We use this layer sparingly, only for special cases and exceptions that aren't …" at bounding box center [357, 214] width 242 height 24
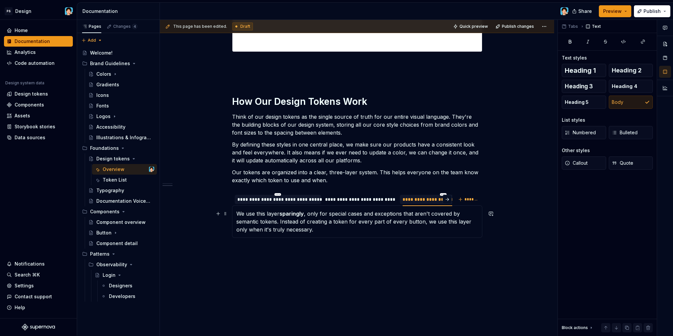
click at [332, 226] on p "We use this layer sparingly , only for special cases and exceptions that aren't…" at bounding box center [357, 222] width 242 height 24
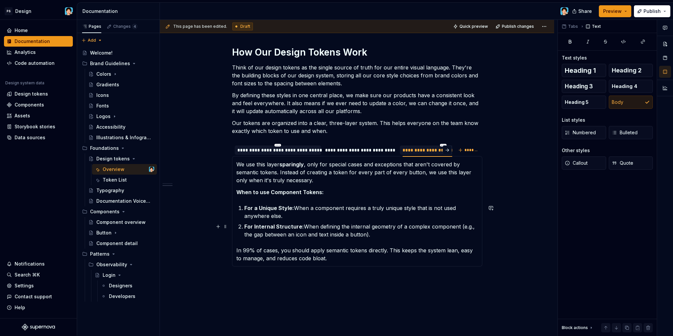
scroll to position [403, 0]
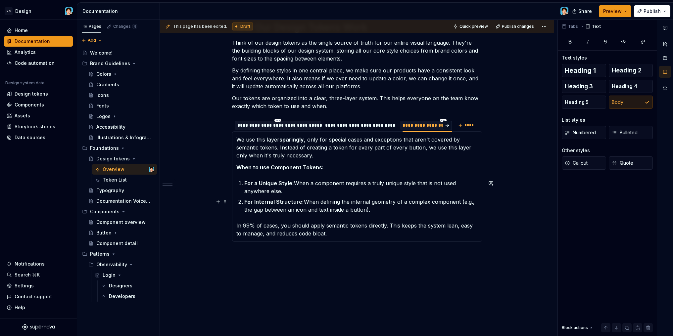
click at [399, 209] on p "For Internal Structure: When defining the internal geometry of a complex compon…" at bounding box center [361, 206] width 234 height 16
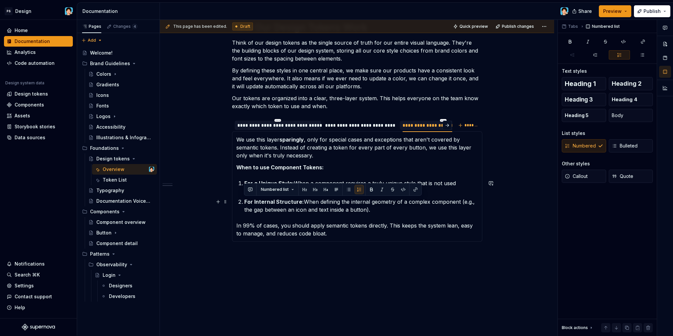
drag, startPoint x: 399, startPoint y: 209, endPoint x: 229, endPoint y: 201, distance: 170.0
click at [232, 201] on section "**********" at bounding box center [357, 180] width 250 height 124
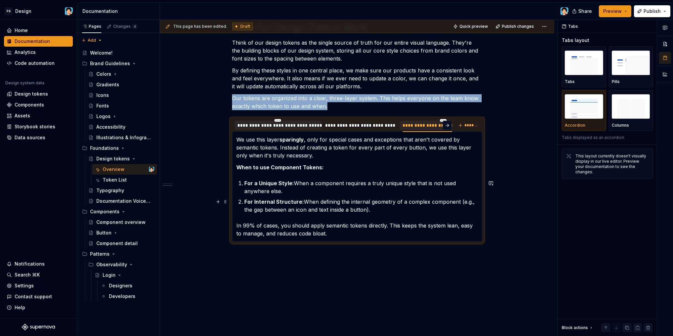
click at [413, 210] on p "For Internal Structure: When defining the internal geometry of a complex compon…" at bounding box center [361, 206] width 234 height 16
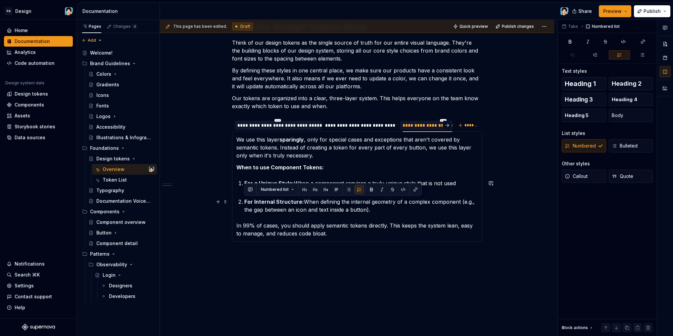
drag, startPoint x: 403, startPoint y: 210, endPoint x: 241, endPoint y: 202, distance: 162.1
click at [244, 202] on p "For Internal Structure: When defining the internal geometry of a complex compon…" at bounding box center [361, 206] width 234 height 16
click at [401, 206] on p "For Internal Structure: When defining the internal geometry of a complex compon…" at bounding box center [361, 206] width 234 height 16
drag, startPoint x: 392, startPoint y: 208, endPoint x: 243, endPoint y: 195, distance: 148.8
click at [243, 195] on section-item-column "We use this layer sparingly , only for special cases and exceptions that aren't…" at bounding box center [357, 187] width 242 height 102
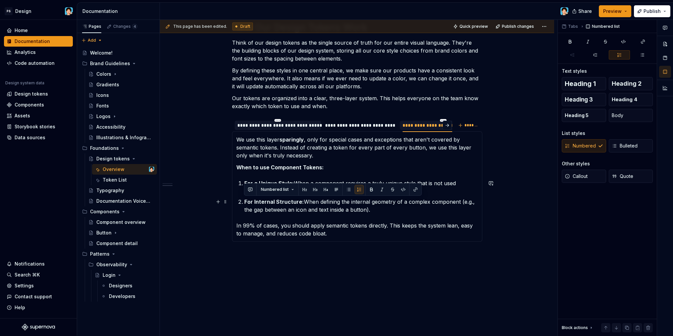
click at [381, 209] on p "For Internal Structure: When defining the internal geometry of a complex compon…" at bounding box center [361, 206] width 234 height 16
drag, startPoint x: 381, startPoint y: 209, endPoint x: 231, endPoint y: 198, distance: 150.3
click at [232, 198] on section "**********" at bounding box center [357, 180] width 250 height 124
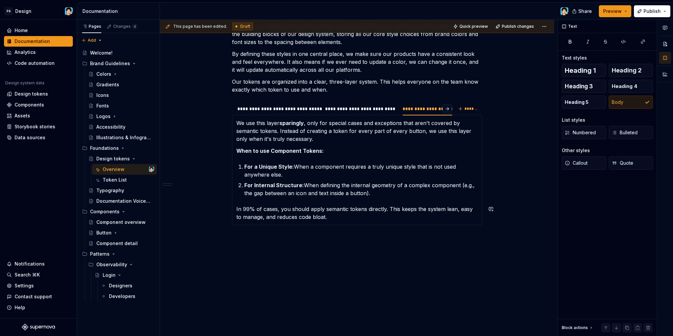
scroll to position [423, 0]
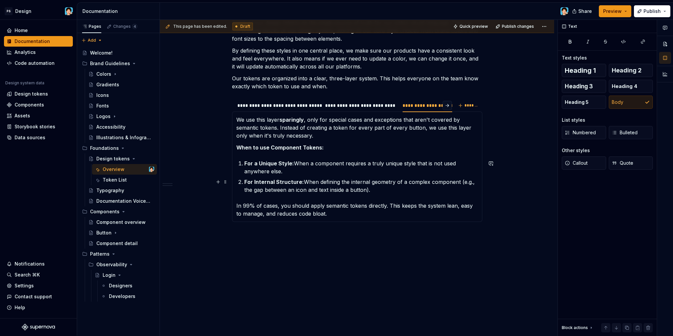
click at [372, 189] on p "For Internal Structure: When defining the internal geometry of a complex compon…" at bounding box center [361, 186] width 234 height 16
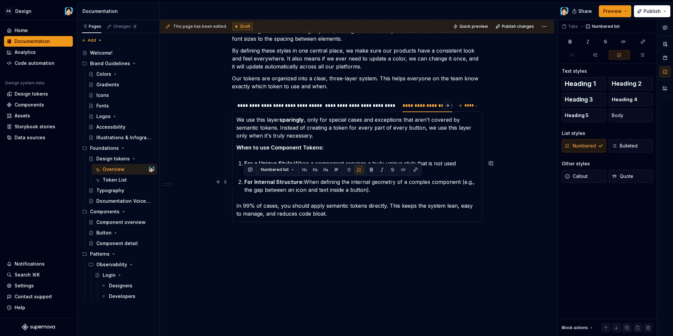
drag, startPoint x: 376, startPoint y: 190, endPoint x: 244, endPoint y: 183, distance: 132.6
click at [244, 183] on section-item-column "We use this layer sparingly , only for special cases and exceptions that aren't…" at bounding box center [357, 167] width 242 height 102
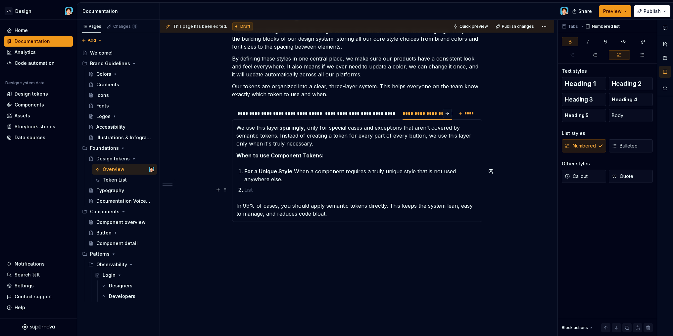
scroll to position [405, 0]
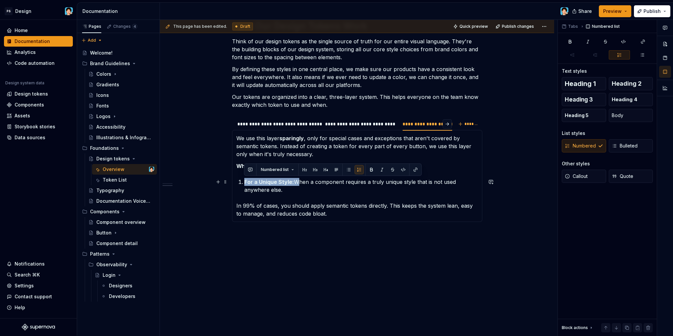
drag, startPoint x: 293, startPoint y: 182, endPoint x: 237, endPoint y: 181, distance: 56.6
click at [244, 181] on p "For a Unique Style: When a component requires a truly unique style that is not …" at bounding box center [361, 186] width 234 height 16
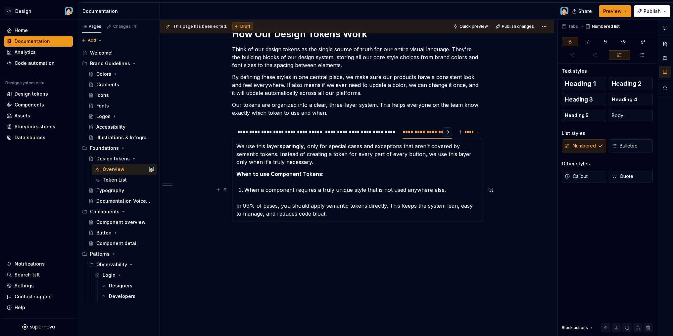
click at [246, 189] on p "When a component requires a truly unique style that is not used anywhere else." at bounding box center [361, 190] width 234 height 8
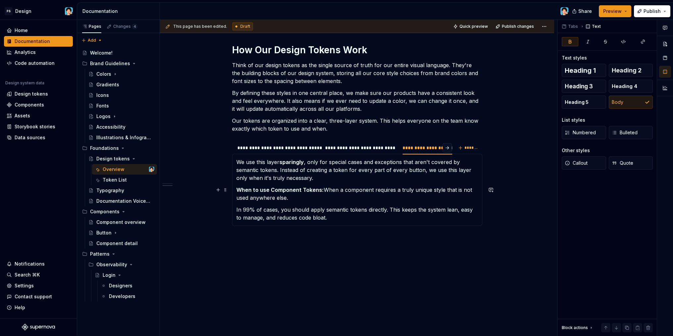
scroll to position [377, 0]
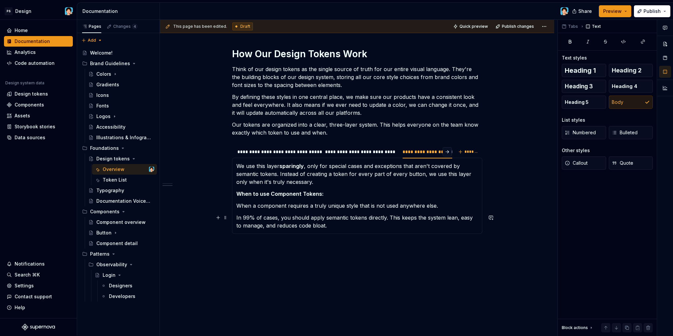
click at [236, 218] on div "These are the basic, context-free values of our design system. This layer holds…" at bounding box center [357, 196] width 250 height 76
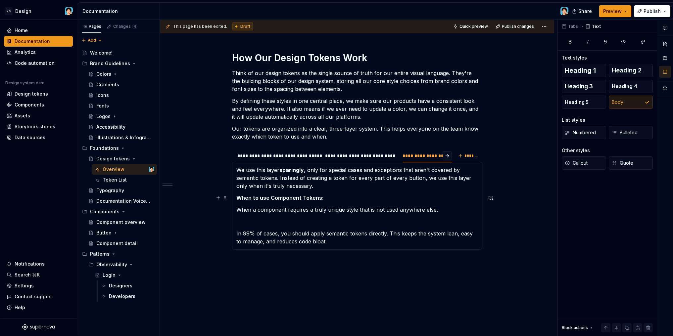
click at [237, 197] on strong "When to use Component Tokens:" at bounding box center [279, 198] width 87 height 7
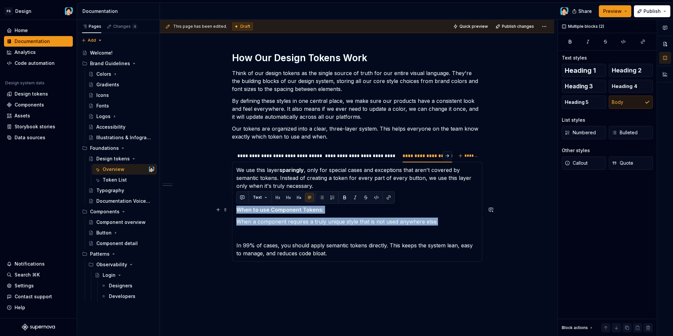
drag, startPoint x: 434, startPoint y: 223, endPoint x: 240, endPoint y: 203, distance: 194.7
click at [240, 203] on section-item-column "We use this layer sparingly , only for special cases and exceptions that aren't…" at bounding box center [357, 211] width 242 height 91
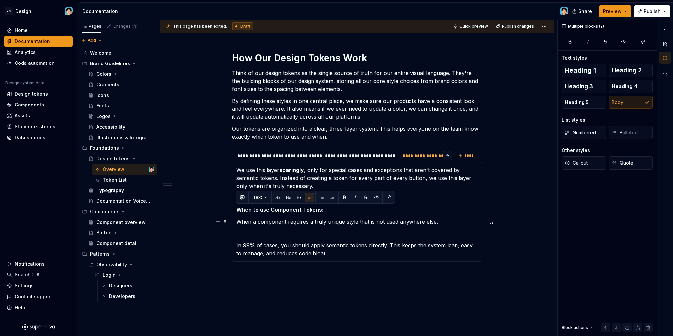
click at [312, 216] on section-item-column "We use this layer sparingly , only for special cases and exceptions that aren't…" at bounding box center [357, 211] width 242 height 91
click at [274, 196] on p at bounding box center [357, 198] width 242 height 8
click at [298, 237] on p at bounding box center [357, 234] width 242 height 8
click at [351, 253] on p "In 99% of cases, you should apply semantic tokens directly. This keeps the syst…" at bounding box center [357, 250] width 242 height 16
click at [440, 222] on p "When a component requires a truly unique style that is not used anywhere else." at bounding box center [357, 222] width 242 height 8
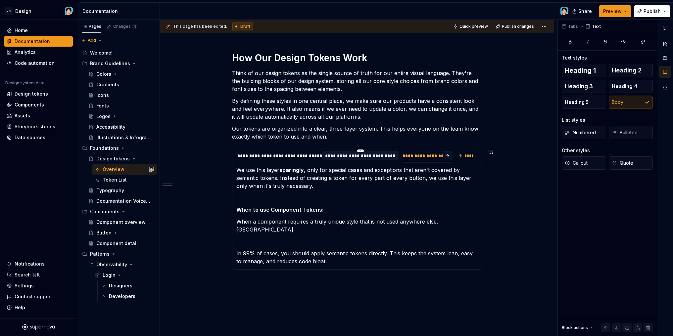
click at [352, 159] on div "**********" at bounding box center [360, 156] width 71 height 7
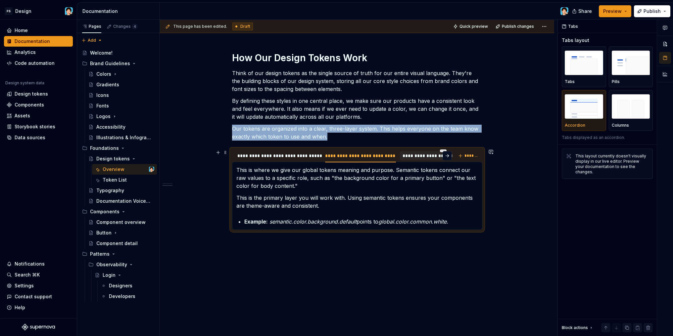
click at [410, 159] on div "**********" at bounding box center [443, 156] width 82 height 7
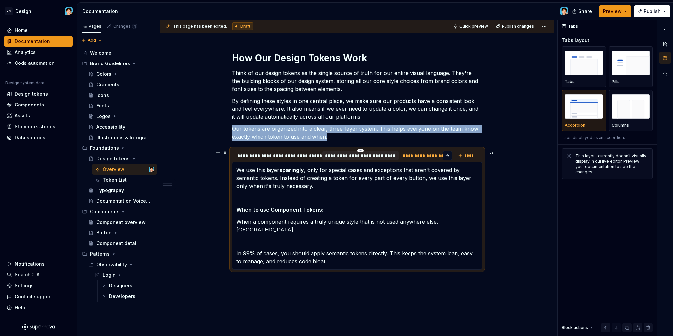
click at [368, 157] on div "**********" at bounding box center [360, 156] width 71 height 7
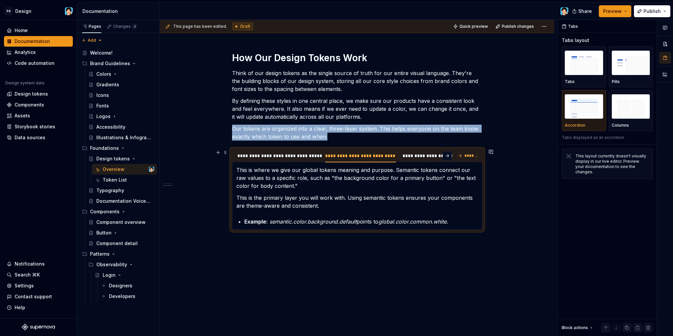
click at [428, 162] on div "**********" at bounding box center [342, 157] width 220 height 17
click at [420, 154] on div "**********" at bounding box center [443, 156] width 82 height 7
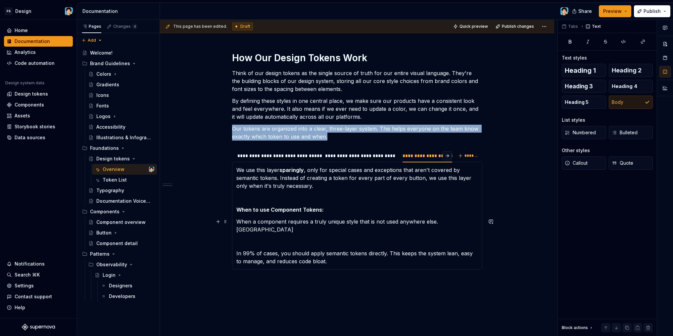
click at [466, 223] on p "When a component requires a truly unique style that is not used anywhere else. …" at bounding box center [357, 226] width 242 height 16
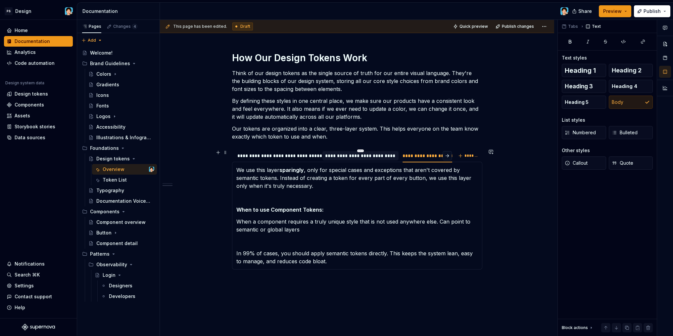
click at [347, 155] on div "**********" at bounding box center [360, 156] width 71 height 7
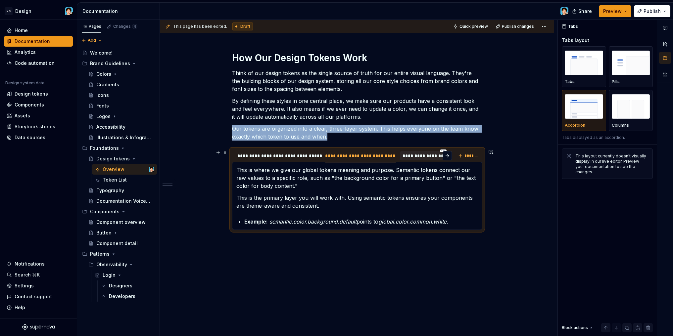
click at [415, 157] on div "**********" at bounding box center [443, 156] width 82 height 7
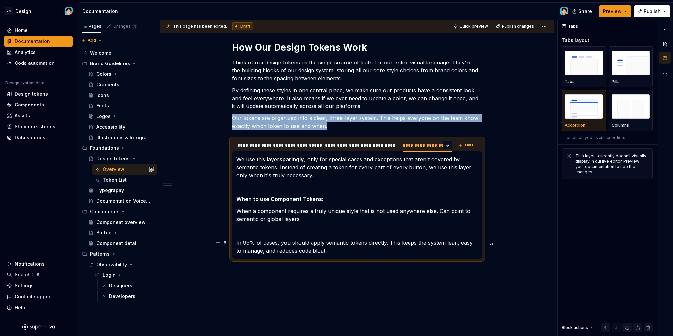
scroll to position [412, 0]
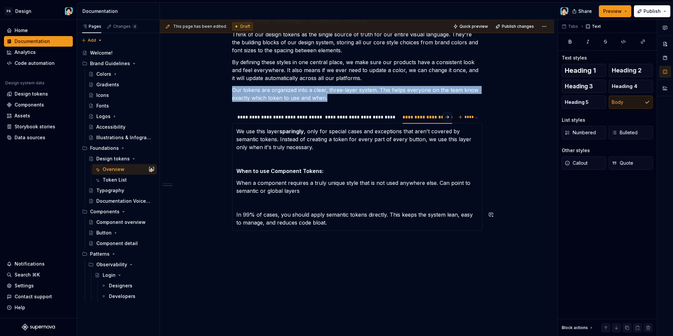
click at [365, 250] on div "**********" at bounding box center [357, 24] width 394 height 642
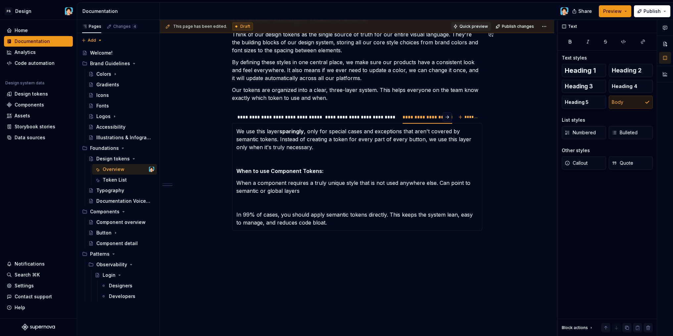
click at [471, 28] on span "Quick preview" at bounding box center [473, 26] width 28 height 5
click at [634, 319] on span "Open page" at bounding box center [638, 320] width 22 height 5
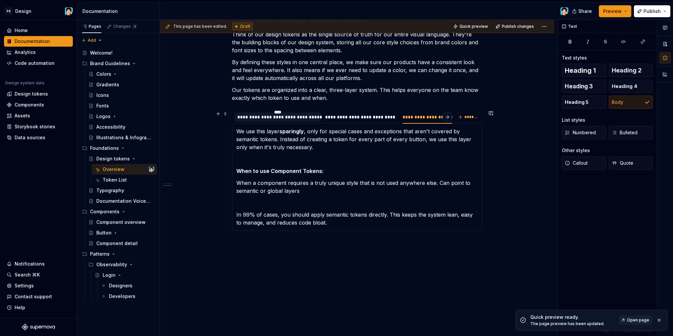
click at [285, 121] on div "**********" at bounding box center [278, 117] width 87 height 9
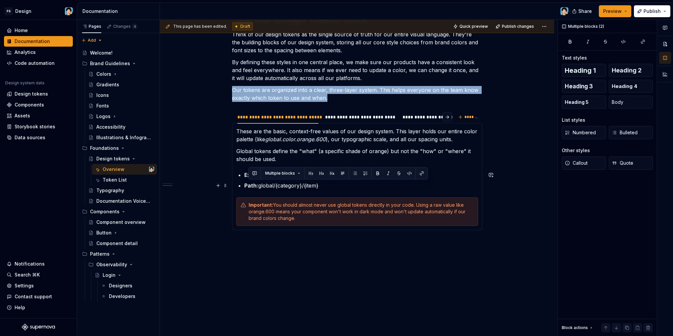
drag, startPoint x: 336, startPoint y: 191, endPoint x: 327, endPoint y: 188, distance: 8.9
click at [327, 188] on section-item-column "These are the basic, context-free values of our design system. This layer holds…" at bounding box center [357, 176] width 242 height 99
click at [326, 186] on p "Path: global/{category}/{item}" at bounding box center [361, 186] width 234 height 8
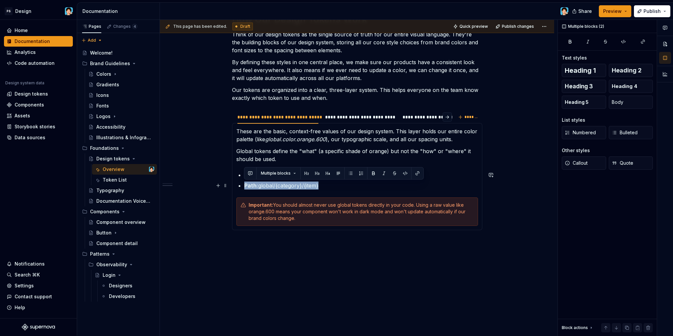
drag, startPoint x: 325, startPoint y: 186, endPoint x: 241, endPoint y: 184, distance: 84.1
click at [241, 184] on section-item-column "These are the basic, context-free values of our design system. This layer holds…" at bounding box center [357, 176] width 242 height 99
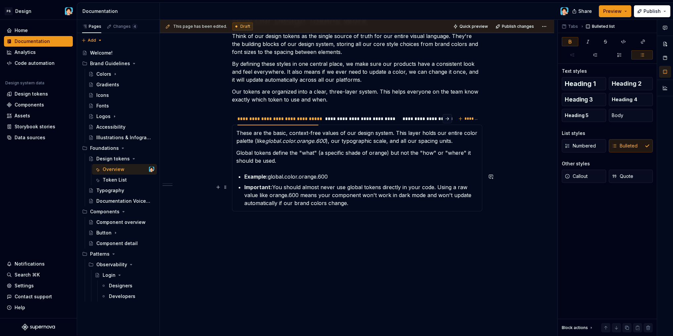
scroll to position [384, 0]
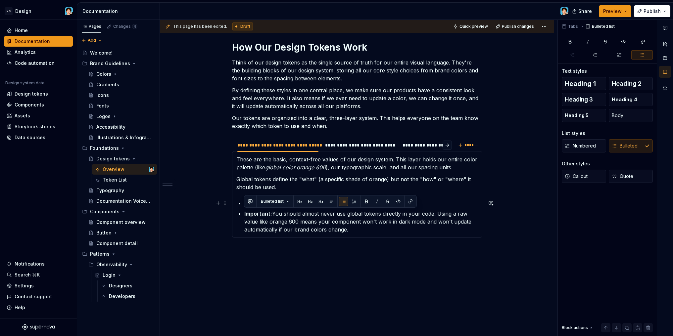
drag, startPoint x: 352, startPoint y: 229, endPoint x: 242, endPoint y: 207, distance: 112.9
click at [242, 207] on section-item-column "These are the basic, context-free values of our design system. This layer holds…" at bounding box center [357, 195] width 242 height 78
click at [585, 174] on span "Callout" at bounding box center [576, 176] width 23 height 7
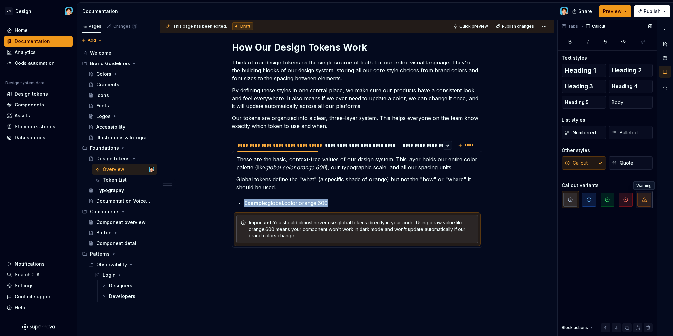
click at [643, 202] on icon "button" at bounding box center [643, 199] width 5 height 5
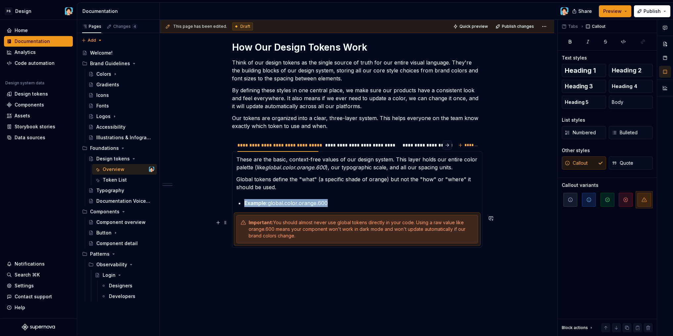
click at [357, 227] on div "Important: You should almost never use global tokens directly in your code. Usi…" at bounding box center [361, 229] width 225 height 20
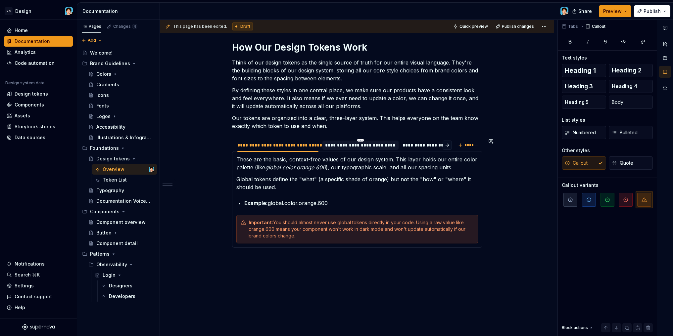
click at [352, 149] on div "**********" at bounding box center [360, 145] width 76 height 9
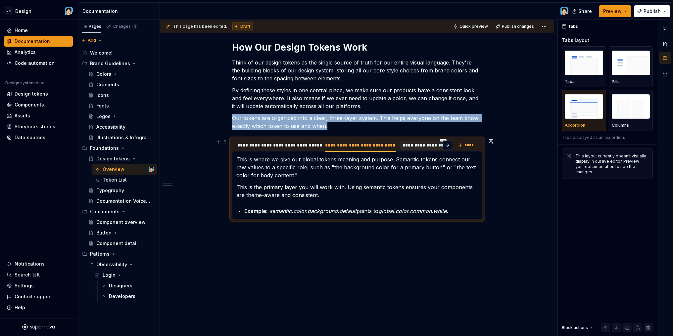
click at [412, 149] on div "**********" at bounding box center [443, 145] width 87 height 9
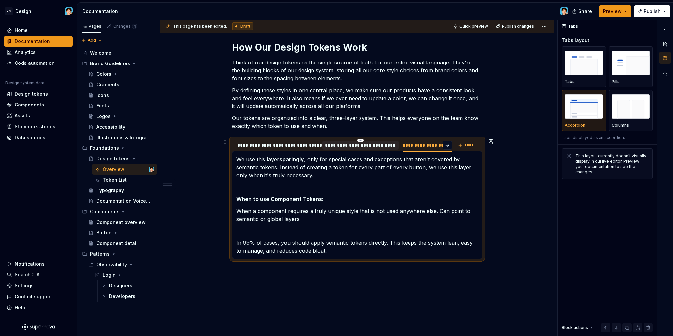
click at [354, 149] on div "**********" at bounding box center [360, 145] width 76 height 9
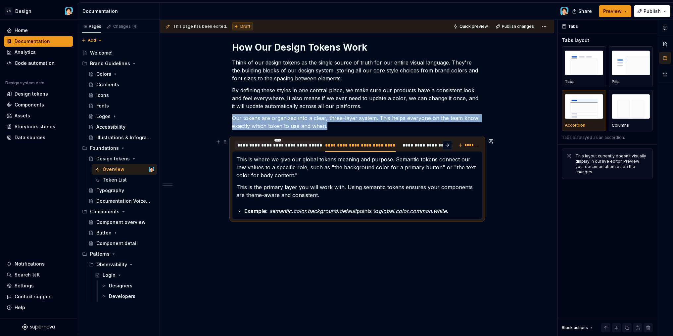
click at [280, 150] on div "**********" at bounding box center [278, 145] width 87 height 11
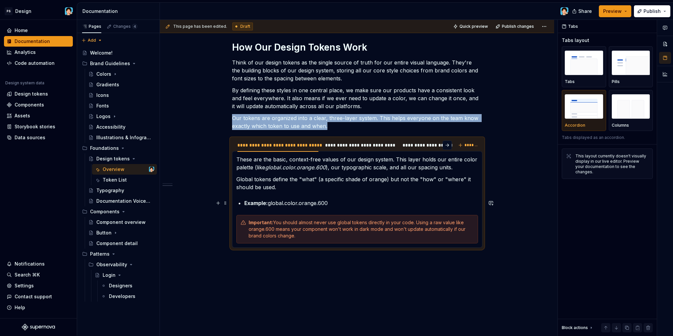
click at [387, 200] on p "Example: global.color.orange.600" at bounding box center [361, 203] width 234 height 8
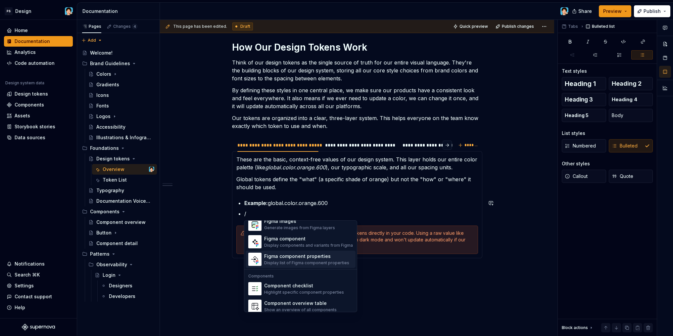
scroll to position [641, 0]
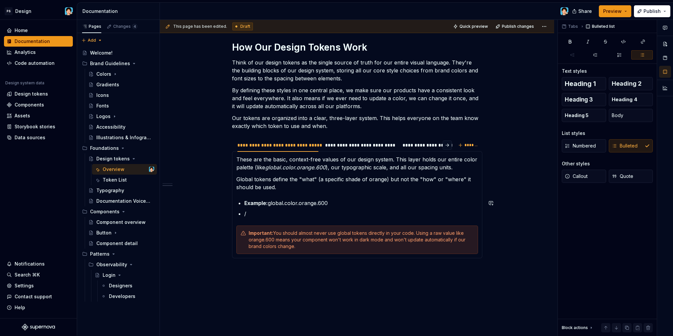
click at [276, 212] on p "/" at bounding box center [361, 214] width 234 height 8
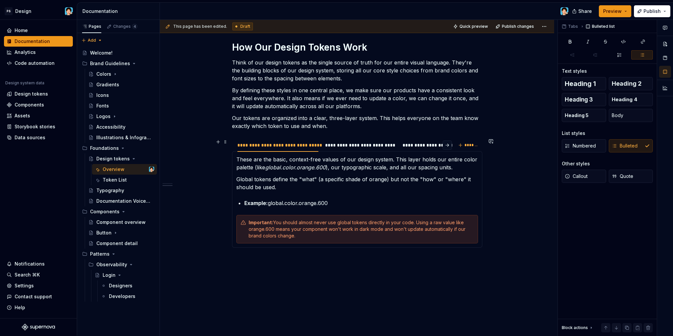
click at [417, 151] on div "**********" at bounding box center [342, 147] width 220 height 17
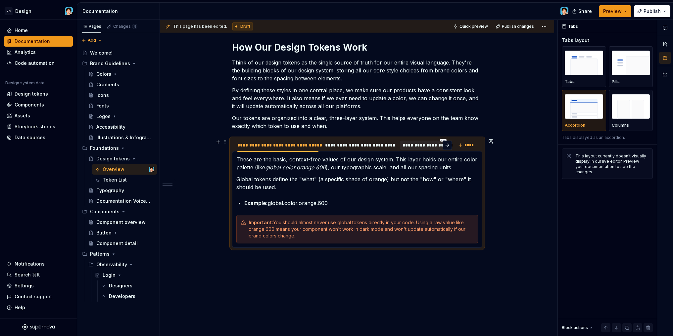
click at [417, 148] on div "**********" at bounding box center [443, 145] width 82 height 7
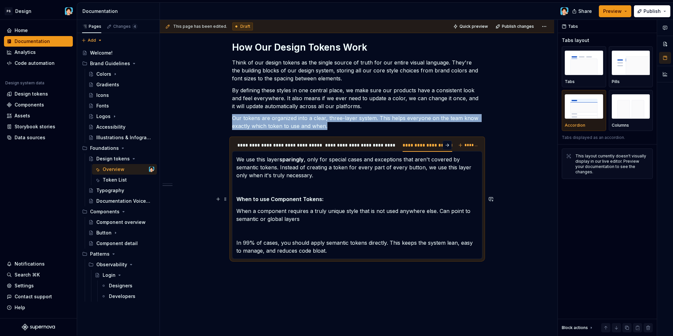
click at [296, 202] on strong "When to use Component Tokens:" at bounding box center [279, 199] width 87 height 7
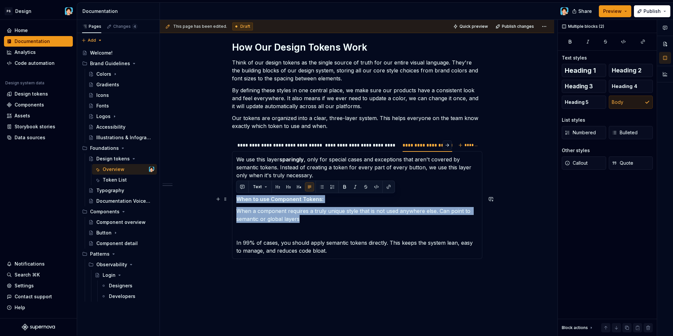
drag, startPoint x: 307, startPoint y: 219, endPoint x: 235, endPoint y: 197, distance: 75.7
click at [235, 197] on div "These are the basic, context-free values of our design system. This layer holds…" at bounding box center [357, 205] width 250 height 108
click at [274, 207] on p "When a component requires a truly unique style that is not used anywhere else. …" at bounding box center [357, 215] width 242 height 16
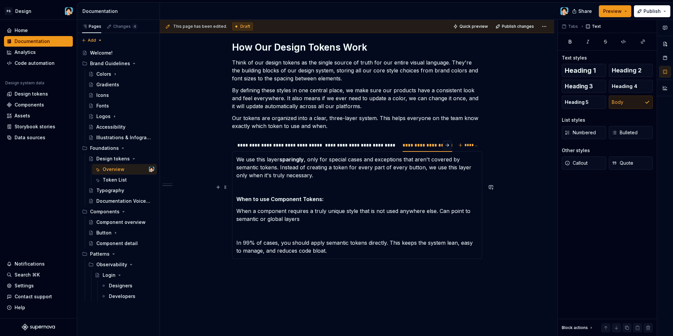
click at [263, 189] on p at bounding box center [357, 187] width 242 height 8
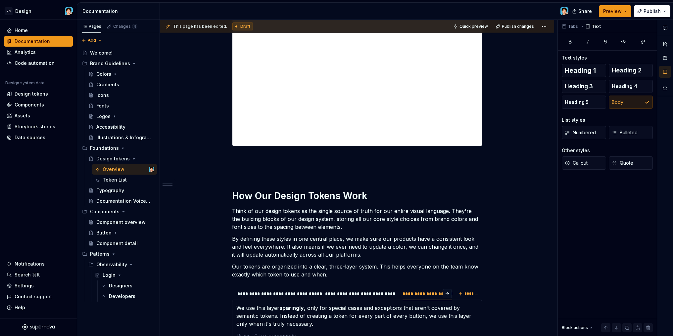
scroll to position [265, 0]
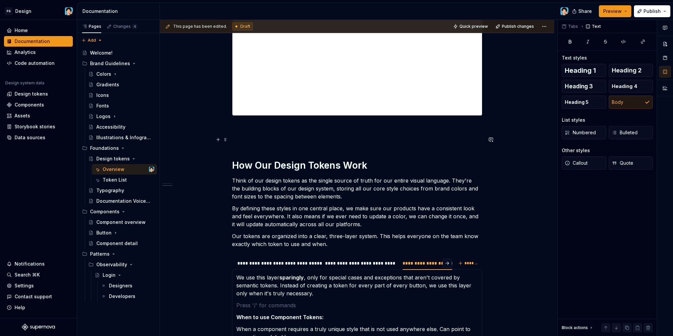
click at [260, 137] on p at bounding box center [357, 140] width 250 height 8
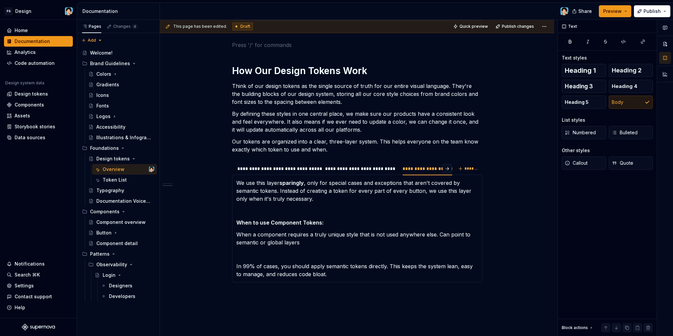
scroll to position [41, 0]
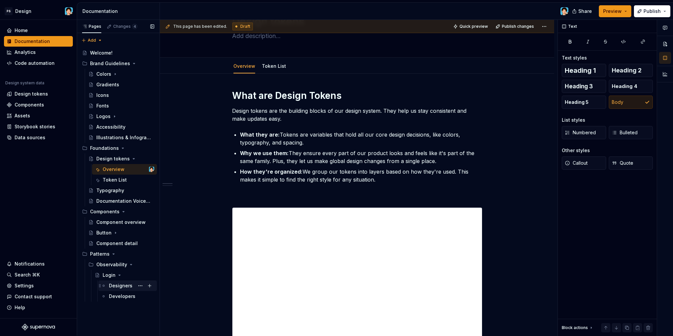
click at [116, 286] on div "Designers" at bounding box center [120, 286] width 23 height 7
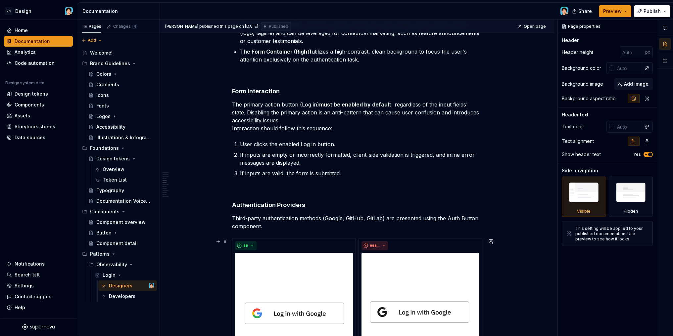
scroll to position [1110, 0]
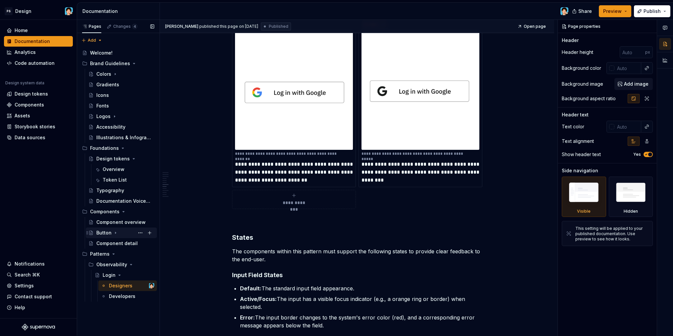
click at [114, 233] on icon "Page tree" at bounding box center [115, 232] width 5 height 5
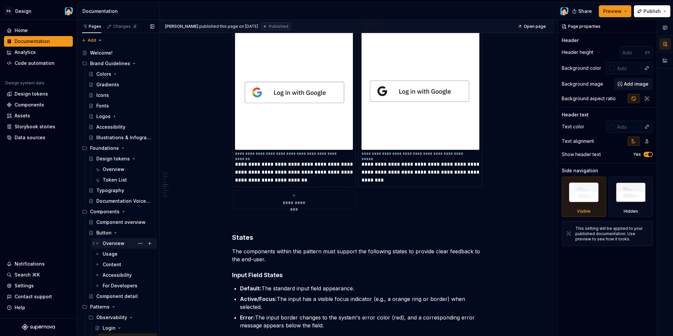
click at [122, 242] on div "Overview" at bounding box center [114, 243] width 22 height 7
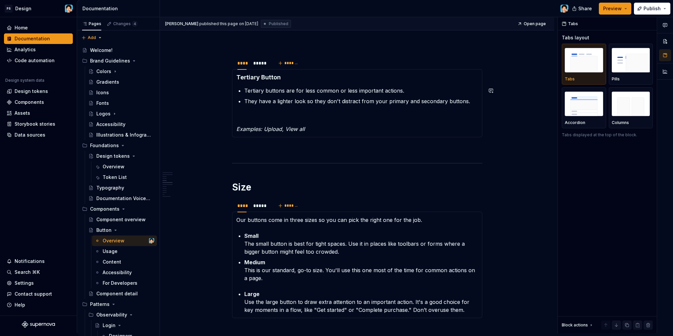
scroll to position [889, 0]
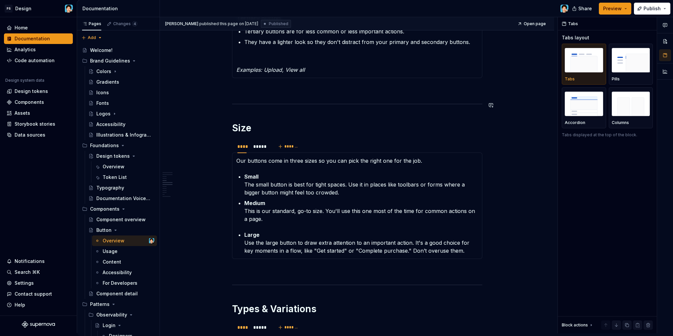
click at [254, 93] on p at bounding box center [357, 90] width 250 height 8
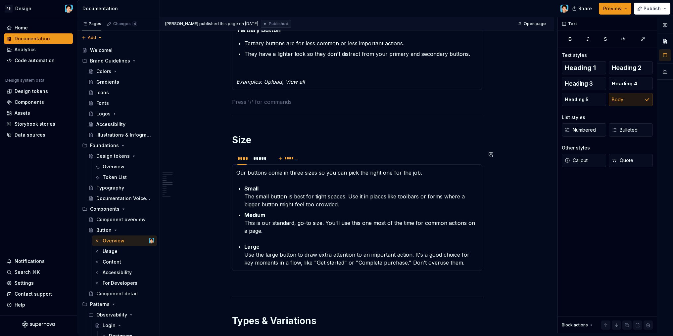
scroll to position [864, 0]
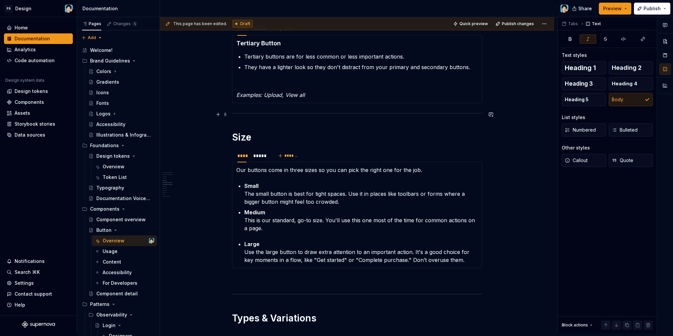
click at [231, 115] on div "This page has been edited. Draft Quick preview Publish changes Button Buttons k…" at bounding box center [358, 175] width 397 height 316
click at [234, 136] on h1 "Size" at bounding box center [357, 137] width 250 height 12
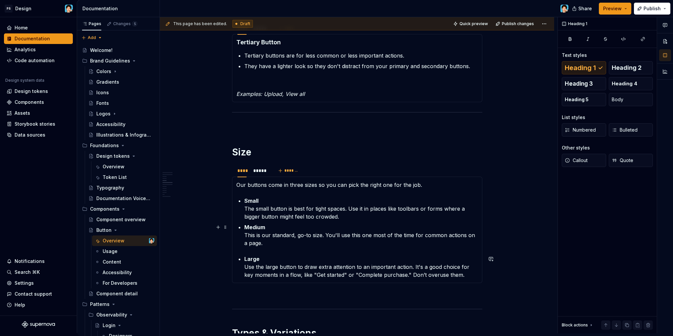
scroll to position [850, 0]
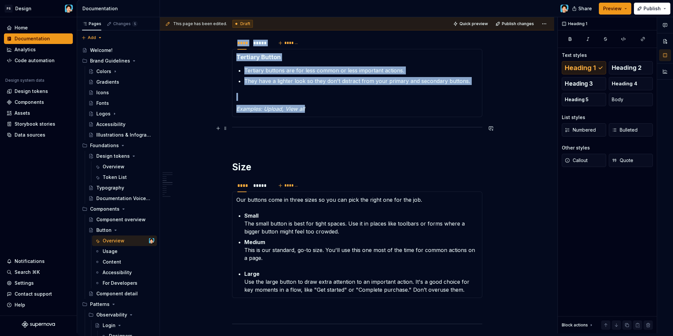
click at [232, 126] on div at bounding box center [357, 127] width 250 height 4
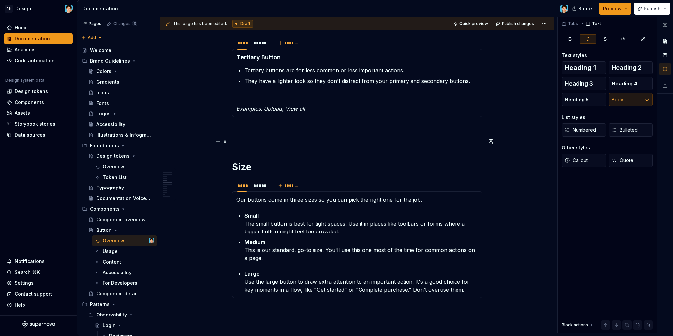
click at [252, 143] on p at bounding box center [357, 141] width 250 height 8
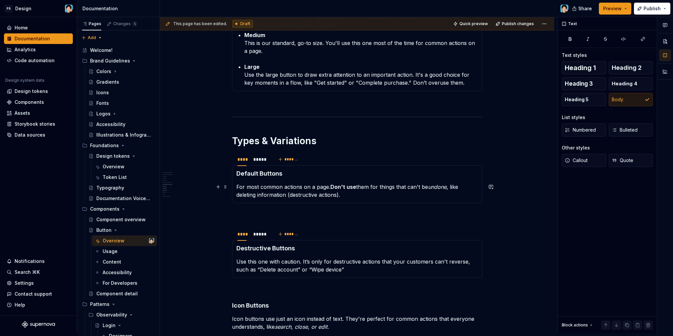
scroll to position [1127, 0]
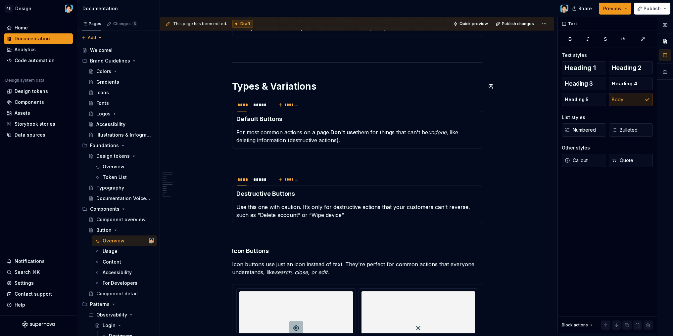
click at [251, 66] on div "***** ********* ******* TBD Anatomy Container : This is the main shape of the b…" at bounding box center [357, 126] width 250 height 2236
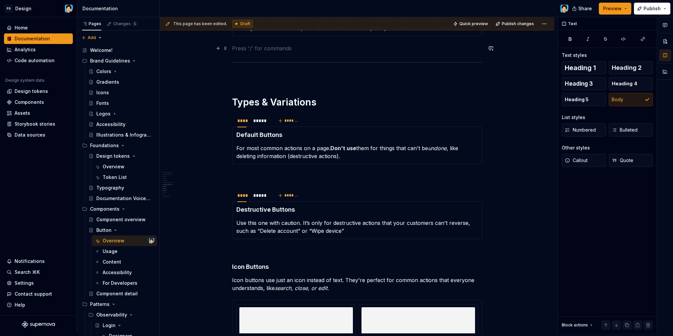
click at [246, 50] on p at bounding box center [357, 48] width 250 height 8
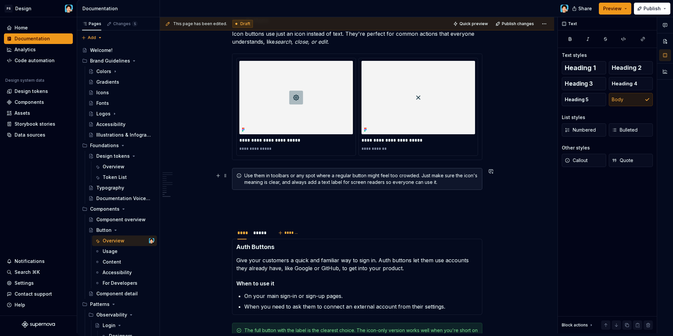
scroll to position [1434, 0]
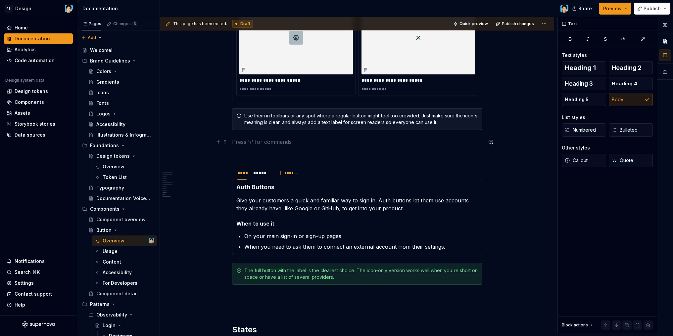
click at [247, 142] on p at bounding box center [357, 142] width 250 height 8
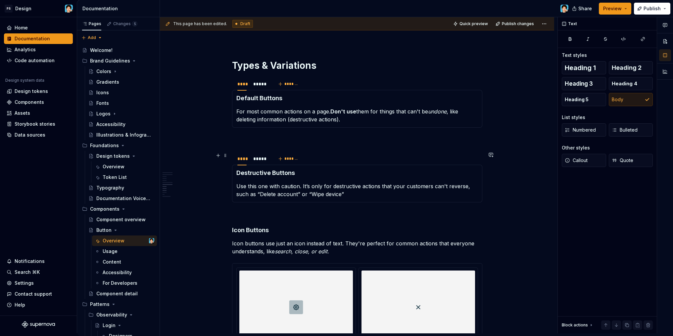
scroll to position [1079, 0]
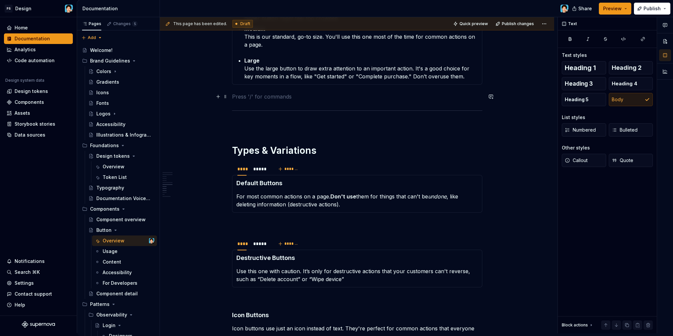
click at [248, 99] on p at bounding box center [357, 97] width 250 height 8
click at [247, 120] on div "***** ********* ******* TBD Anatomy Container : This is the main shape of the b…" at bounding box center [357, 183] width 250 height 2252
click at [244, 147] on h1 "Types & Variations" at bounding box center [357, 151] width 250 height 12
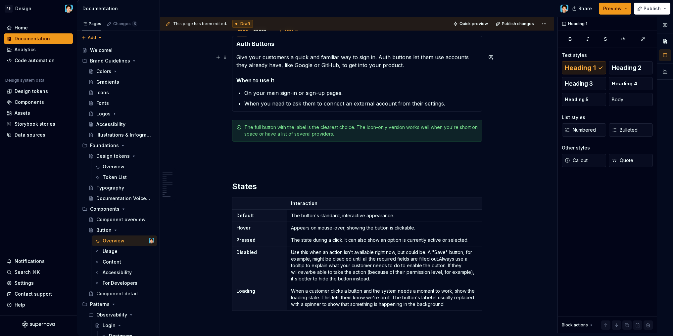
scroll to position [1643, 0]
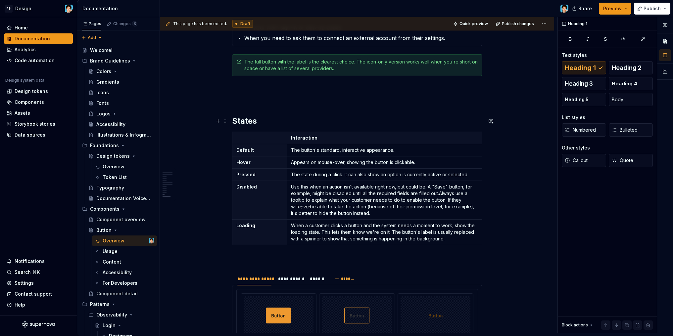
click at [233, 121] on h2 "States" at bounding box center [357, 121] width 250 height 11
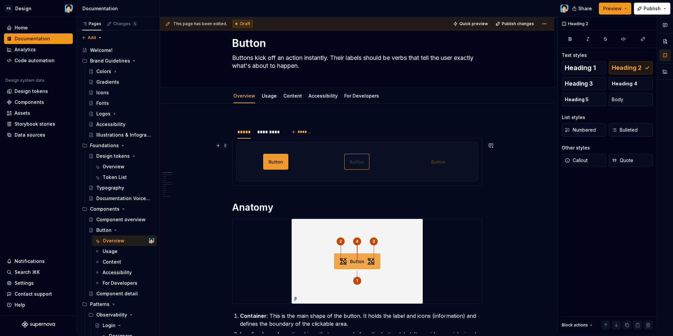
scroll to position [0, 0]
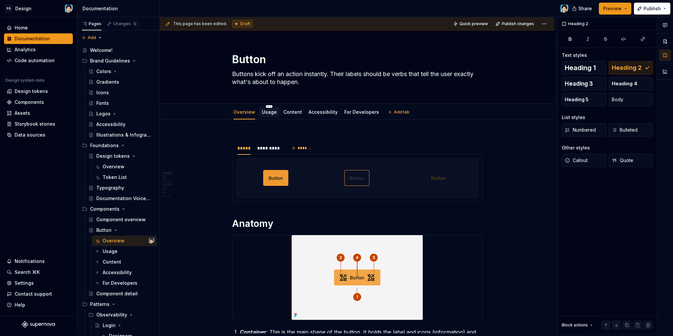
click at [262, 112] on link "Usage" at bounding box center [269, 112] width 15 height 6
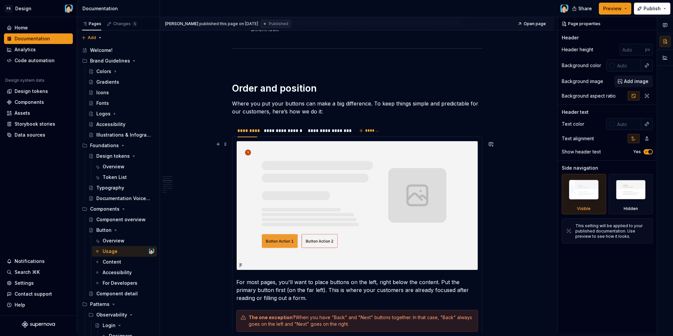
scroll to position [303, 0]
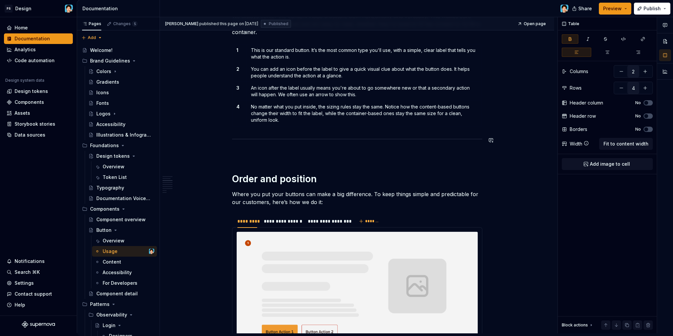
click at [223, 133] on div "**********" at bounding box center [358, 175] width 397 height 316
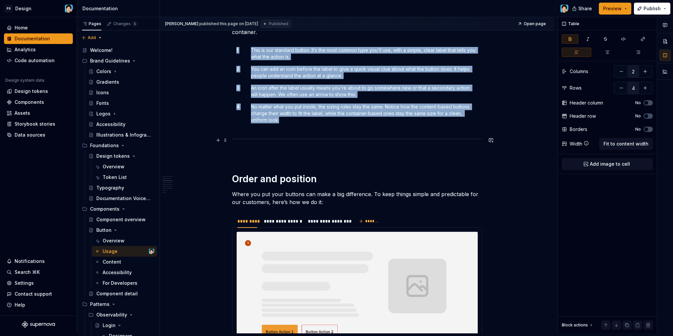
click at [232, 141] on div at bounding box center [357, 139] width 250 height 4
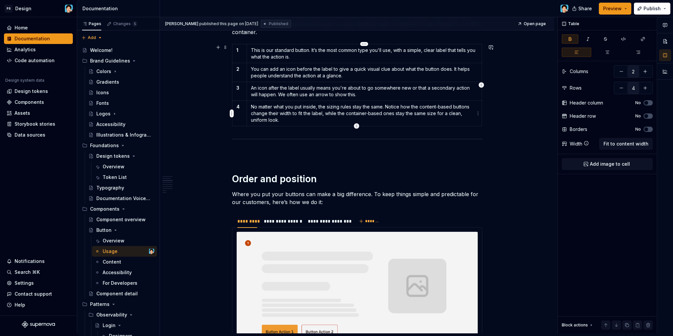
click at [448, 113] on p "No matter what you put inside, the sizing rules stay the same. Notice how the c…" at bounding box center [364, 114] width 226 height 20
click at [393, 127] on div "1 This is our standard button. It’s the most common type you'll use, with a sim…" at bounding box center [357, 86] width 250 height 85
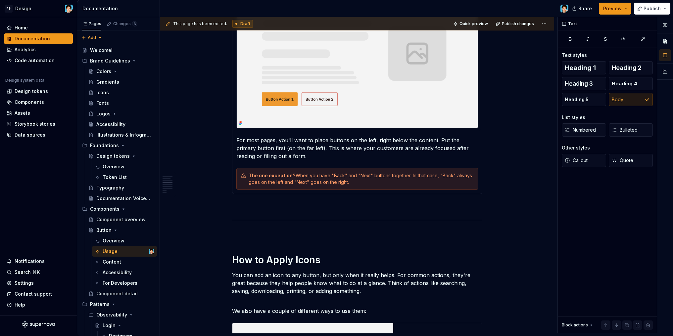
scroll to position [616, 0]
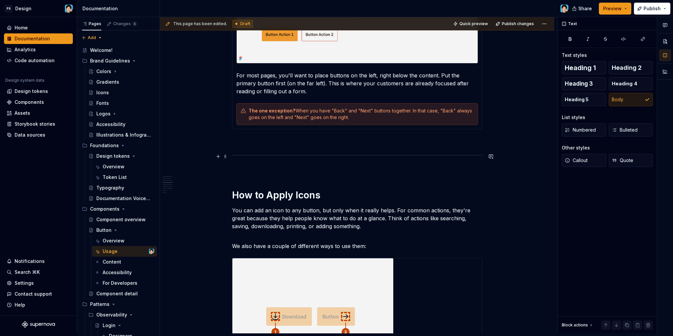
click at [255, 141] on p at bounding box center [357, 141] width 250 height 8
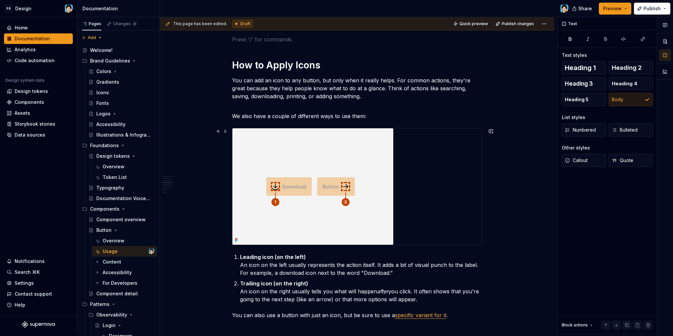
scroll to position [888, 0]
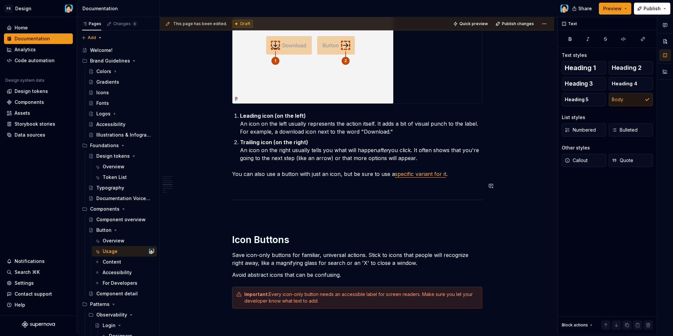
click at [256, 194] on div "When to use buttons? Sizing We have two ways to size our buttons. You can eithe…" at bounding box center [357, 173] width 250 height 1851
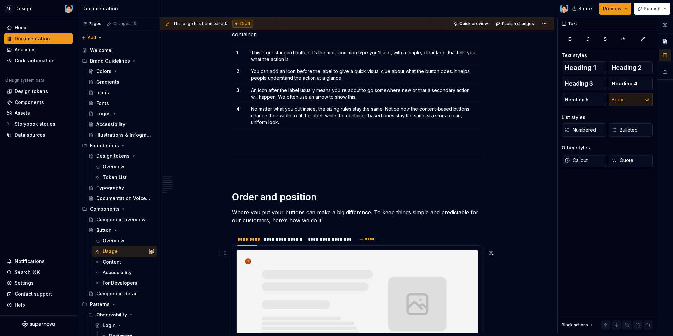
scroll to position [0, 0]
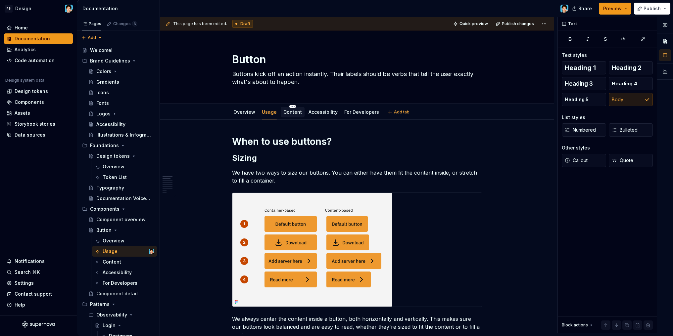
click at [294, 116] on div "Content" at bounding box center [293, 112] width 24 height 11
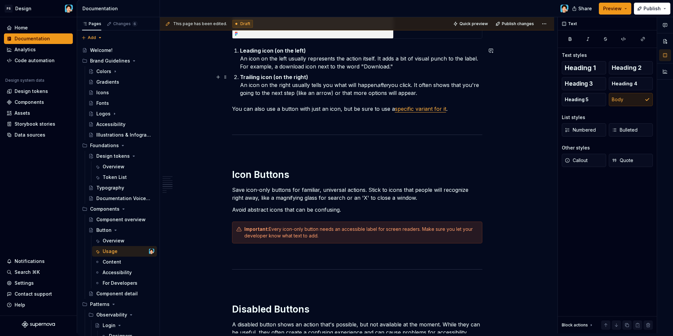
scroll to position [621, 0]
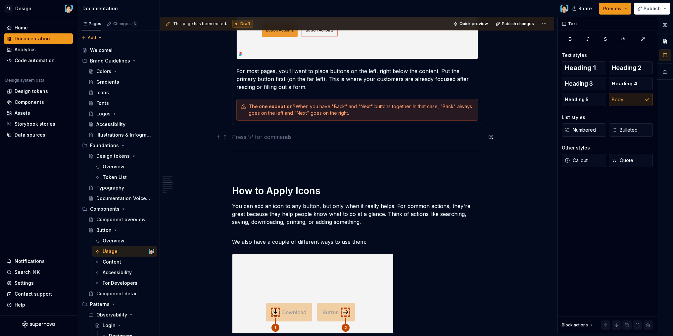
click at [246, 133] on p at bounding box center [357, 137] width 250 height 8
click at [254, 167] on p at bounding box center [357, 165] width 250 height 8
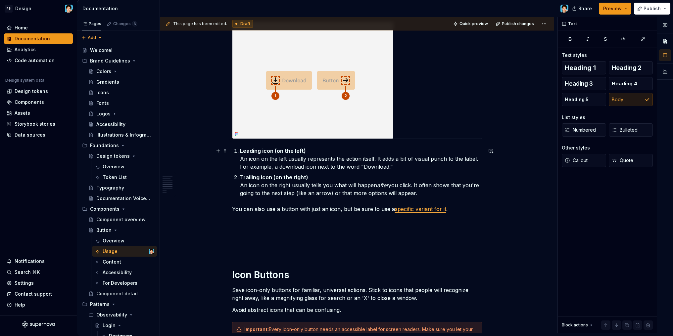
scroll to position [944, 0]
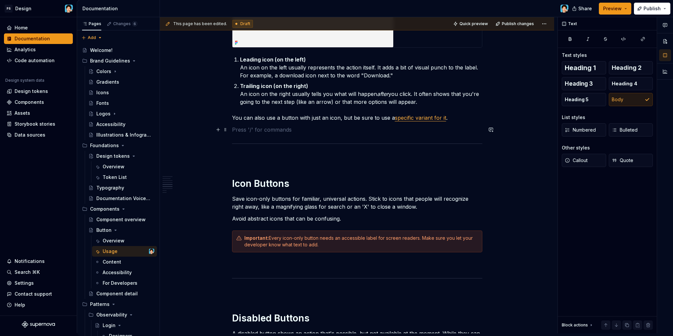
click at [255, 127] on p at bounding box center [357, 130] width 250 height 8
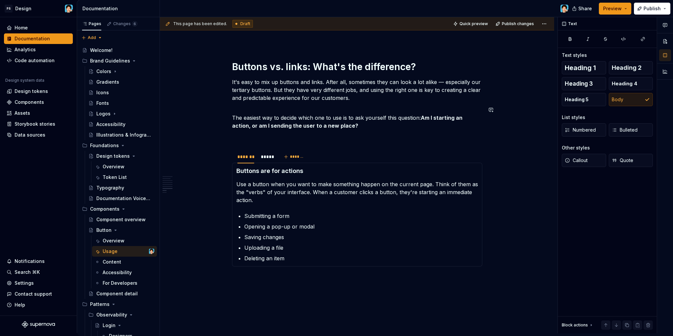
scroll to position [1644, 0]
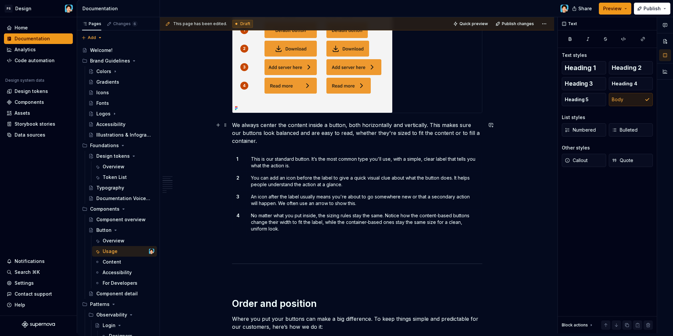
scroll to position [0, 0]
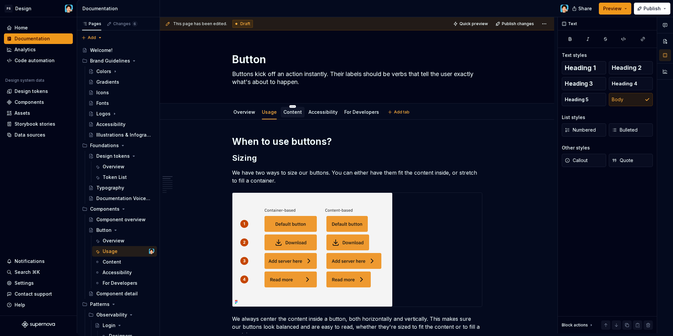
click at [283, 117] on div "Content" at bounding box center [293, 112] width 24 height 11
click at [287, 115] on div "Content" at bounding box center [292, 112] width 19 height 7
click at [293, 110] on link "Content" at bounding box center [292, 112] width 19 height 6
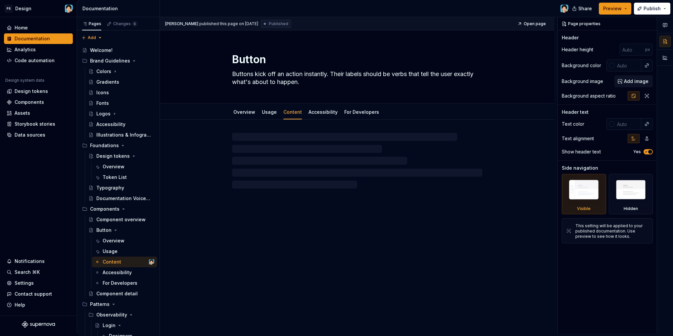
type textarea "*"
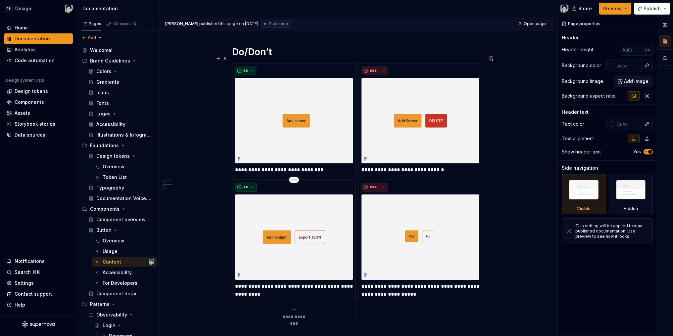
scroll to position [221, 0]
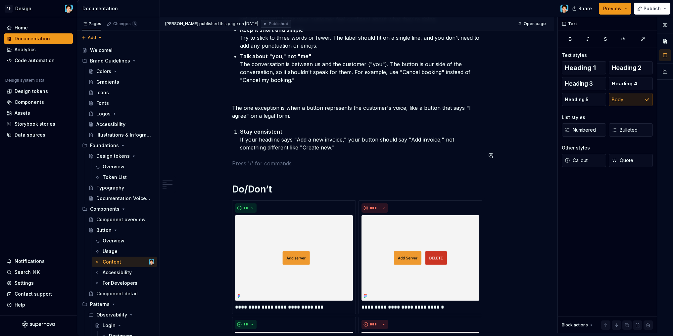
click at [248, 149] on div "**********" at bounding box center [357, 271] width 250 height 713
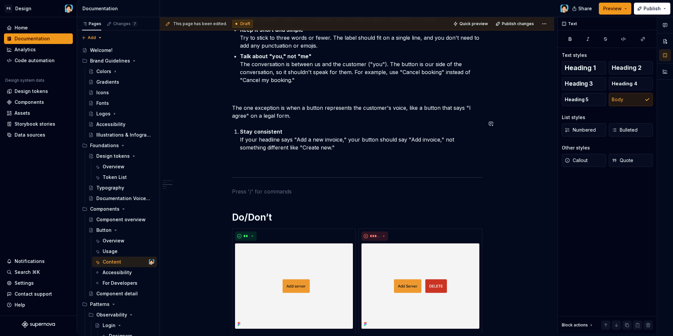
click at [259, 148] on div "**********" at bounding box center [357, 285] width 250 height 741
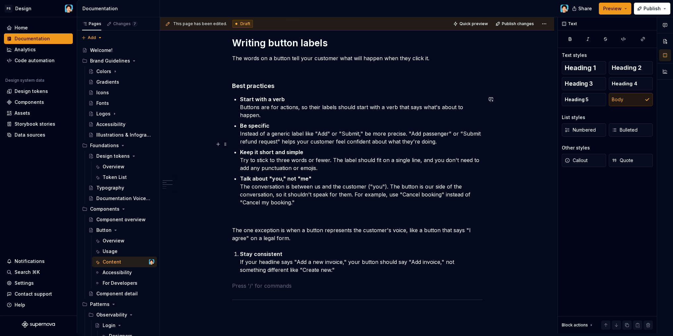
scroll to position [0, 0]
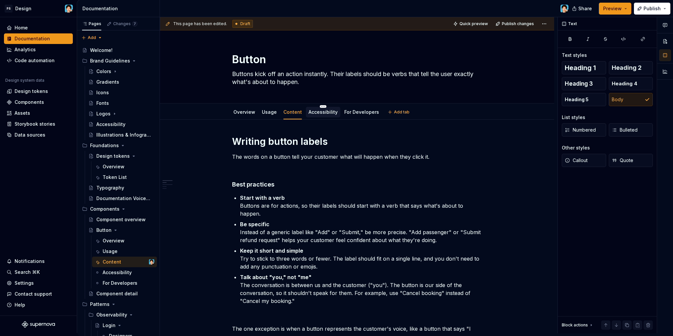
click at [321, 115] on div "Accessibility" at bounding box center [322, 112] width 29 height 7
click at [315, 114] on link "Accessibility" at bounding box center [322, 112] width 29 height 6
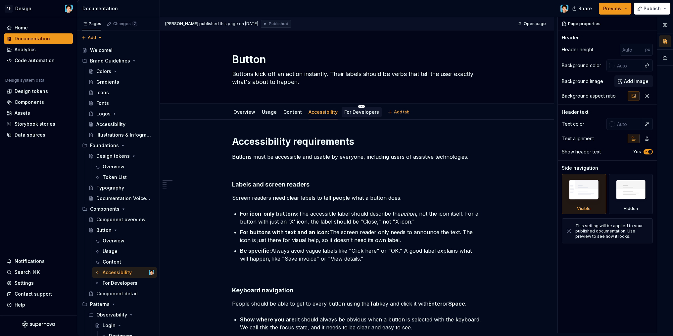
click at [363, 115] on div "For Developers" at bounding box center [361, 112] width 35 height 8
click at [249, 115] on div "Overview" at bounding box center [244, 112] width 22 height 7
click at [246, 113] on link "Overview" at bounding box center [244, 112] width 22 height 6
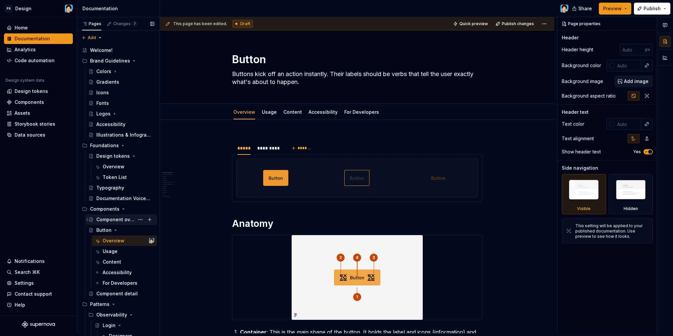
scroll to position [17, 0]
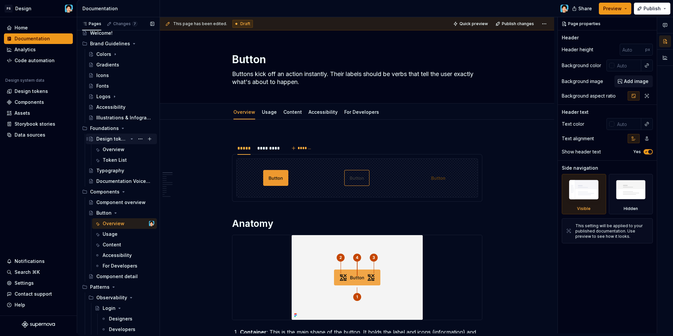
click at [107, 140] on div "Design tokens" at bounding box center [111, 139] width 31 height 7
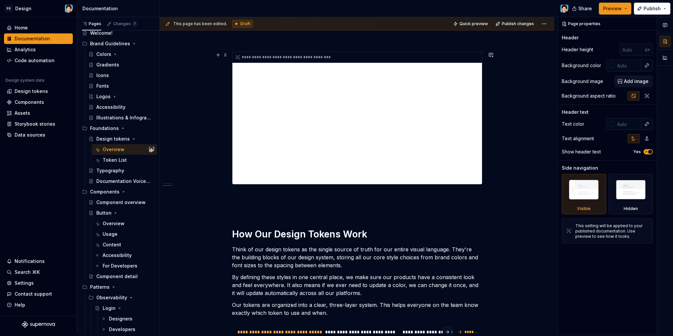
scroll to position [247, 0]
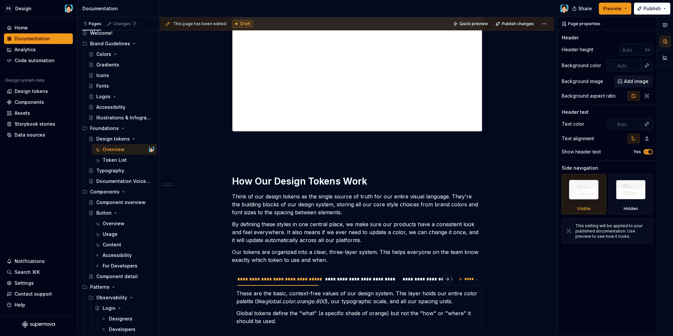
type textarea "*"
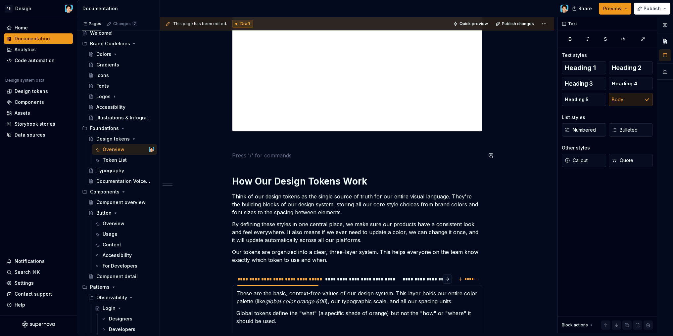
click at [264, 148] on div "**********" at bounding box center [357, 139] width 250 height 517
click at [267, 143] on p at bounding box center [357, 144] width 250 height 8
click at [266, 153] on p at bounding box center [357, 156] width 250 height 8
click at [263, 167] on div "**********" at bounding box center [357, 139] width 250 height 517
click at [263, 157] on p at bounding box center [357, 156] width 250 height 8
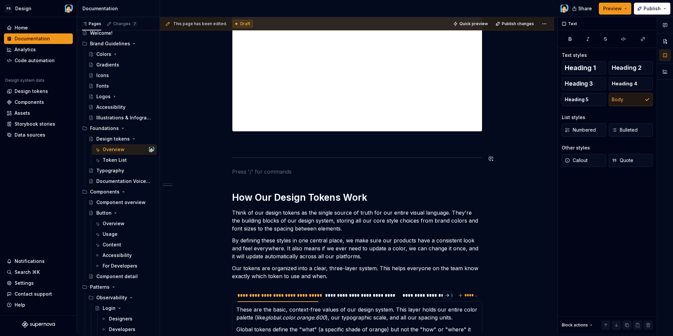
click at [269, 149] on div "**********" at bounding box center [357, 147] width 250 height 533
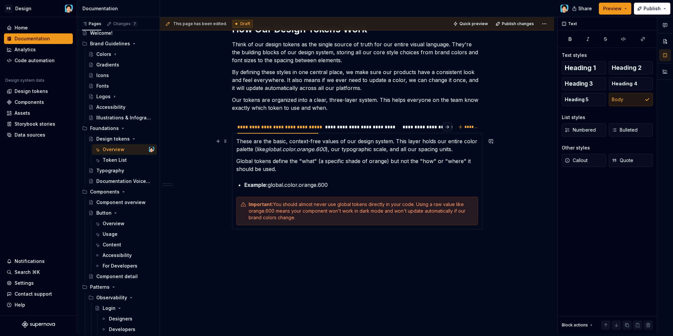
scroll to position [436, 0]
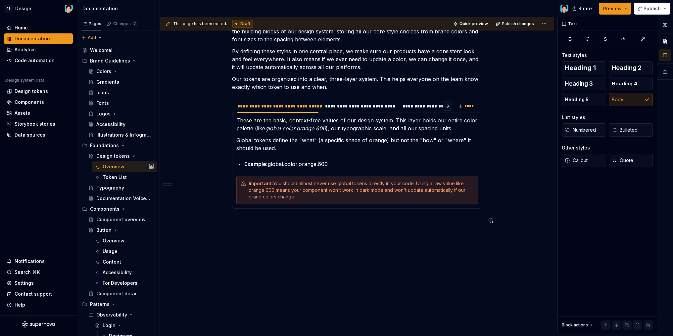
click at [275, 239] on div "**********" at bounding box center [357, 5] width 394 height 658
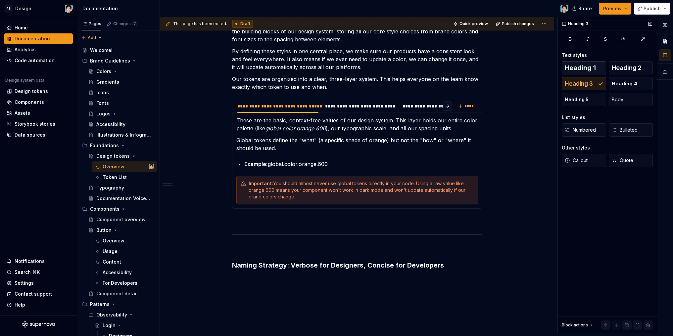
click at [584, 71] on span "Heading 1" at bounding box center [580, 68] width 31 height 7
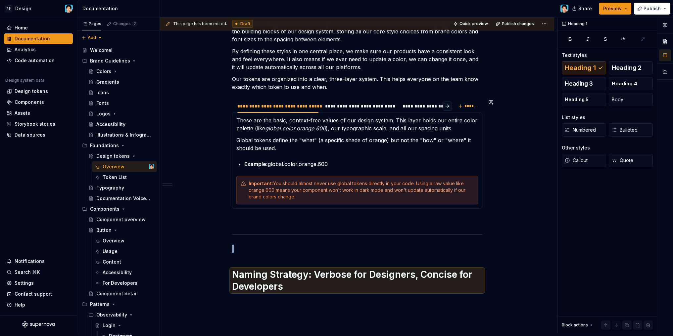
scroll to position [504, 0]
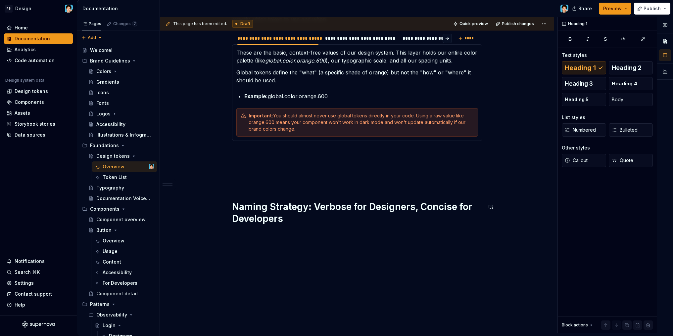
click at [314, 220] on h1 "Naming Strategy: Verbose for Designers, Concise for Developers" at bounding box center [357, 213] width 250 height 24
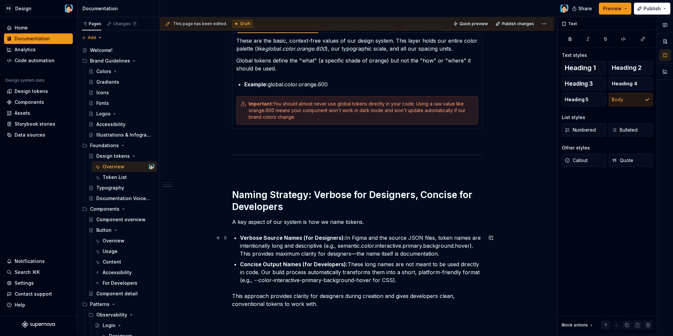
scroll to position [550, 0]
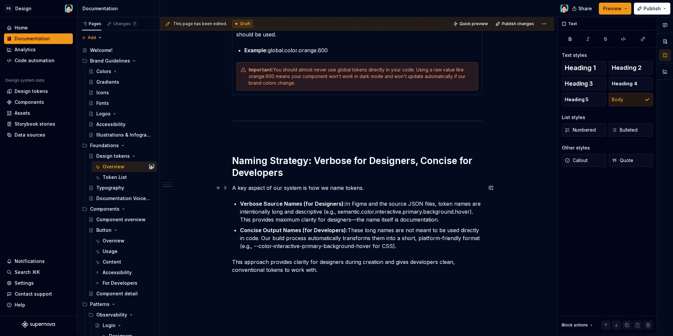
click at [391, 190] on p "A key aspect of our system is how we name tokens." at bounding box center [357, 188] width 250 height 8
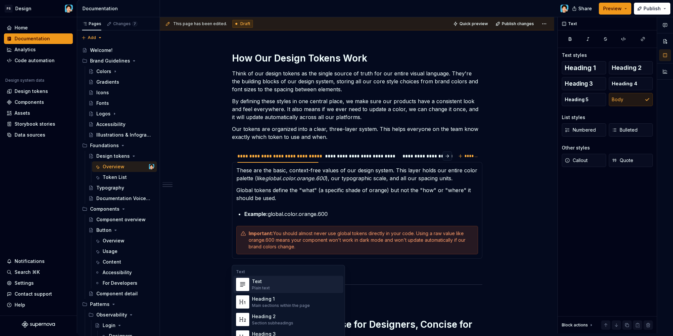
scroll to position [611, 0]
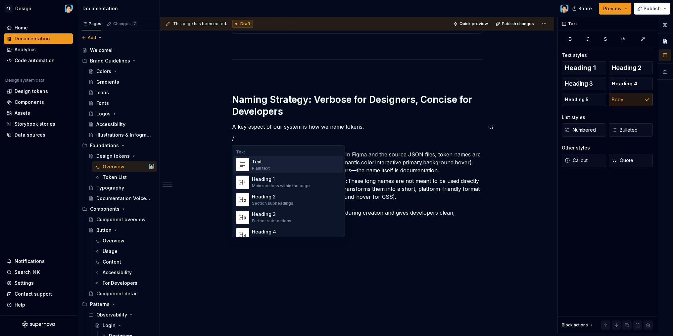
click at [360, 140] on p "/" at bounding box center [357, 139] width 250 height 8
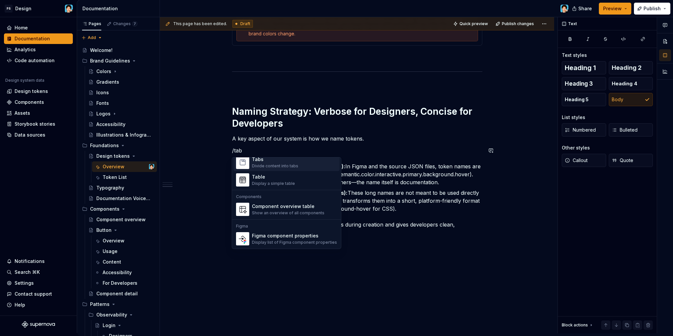
scroll to position [13, 0]
click at [294, 168] on div "Divide content into tabs" at bounding box center [275, 167] width 46 height 5
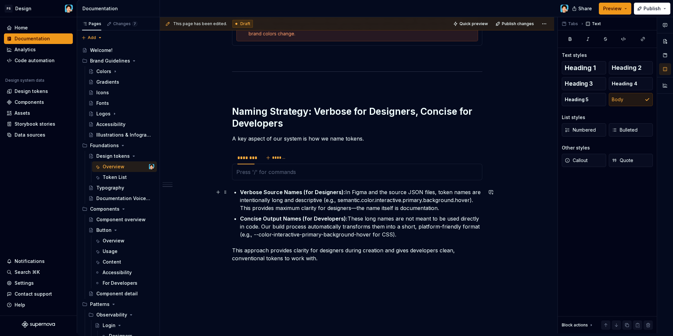
click at [263, 189] on strong "Verbose Source Names (for Designers):" at bounding box center [292, 192] width 105 height 7
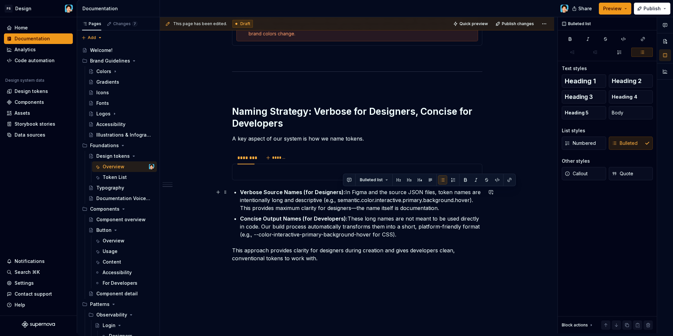
drag, startPoint x: 343, startPoint y: 193, endPoint x: 454, endPoint y: 207, distance: 112.4
click at [454, 207] on p "Verbose Source Names (for Designers): In Figma and the source JSON files, token…" at bounding box center [361, 200] width 242 height 24
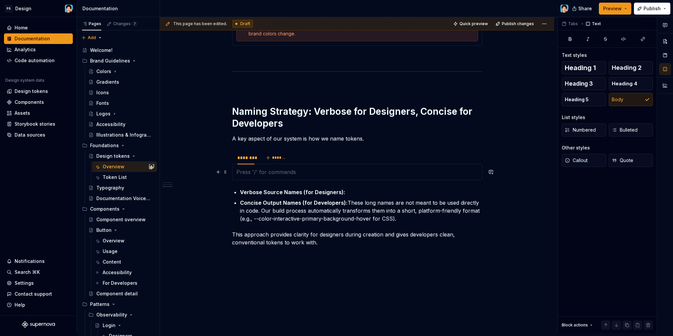
click at [286, 174] on p at bounding box center [357, 172] width 242 height 8
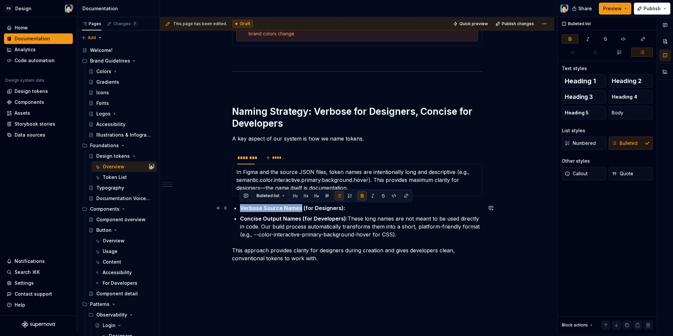
drag, startPoint x: 240, startPoint y: 208, endPoint x: 301, endPoint y: 209, distance: 60.6
click at [301, 209] on strong "Verbose Source Names (for Designers):" at bounding box center [292, 208] width 105 height 7
copy strong "Verbose Source Names"
click at [235, 171] on div "In Figma and the source JSON files, token names are intentionally long and desc…" at bounding box center [357, 180] width 250 height 32
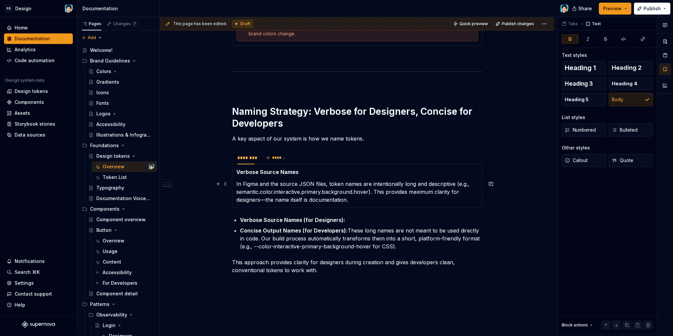
click at [359, 190] on p "In Figma and the source JSON files, token names are intentionally long and desc…" at bounding box center [357, 192] width 242 height 24
click at [354, 198] on p "In Figma and the source JSON files, token names are intentionally long and desc…" at bounding box center [357, 192] width 242 height 24
click at [367, 190] on p "In Figma and the source JSON files, token names are intentionally long and desc…" at bounding box center [357, 192] width 242 height 24
type textarea "*"
click at [368, 194] on p "In Figma and the source JSON files, token names are intentionally long and desc…" at bounding box center [357, 192] width 242 height 24
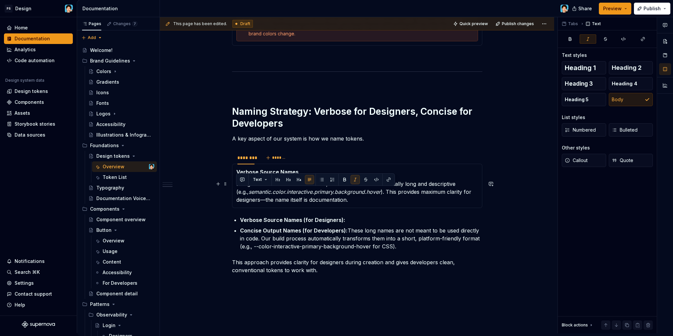
click at [397, 201] on p "In Figma and the source JSON files, token names are intentionally long and desc…" at bounding box center [357, 192] width 242 height 24
click at [348, 220] on p "Verbose Source Names (for Designers):" at bounding box center [361, 220] width 242 height 8
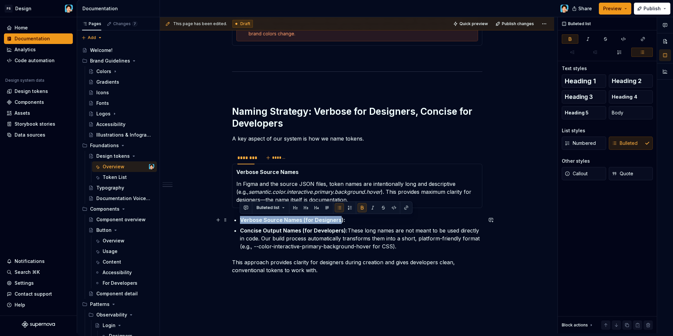
drag, startPoint x: 338, startPoint y: 221, endPoint x: 237, endPoint y: 220, distance: 101.6
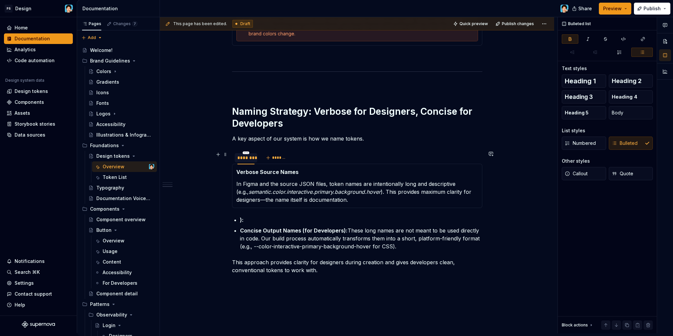
click at [248, 160] on div "********" at bounding box center [245, 158] width 17 height 7
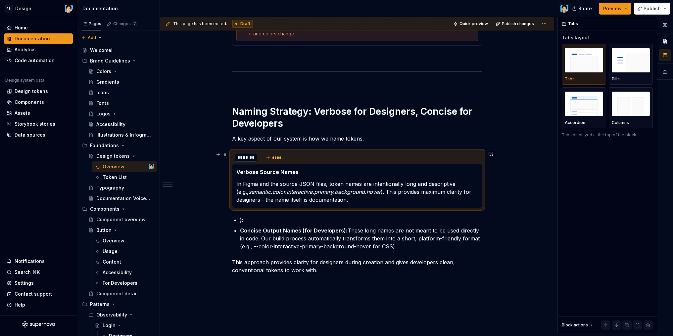
scroll to position [0, 0]
type input "**********"
click at [238, 157] on input "**********" at bounding box center [280, 158] width 90 height 12
click at [267, 221] on p "):" at bounding box center [361, 220] width 242 height 8
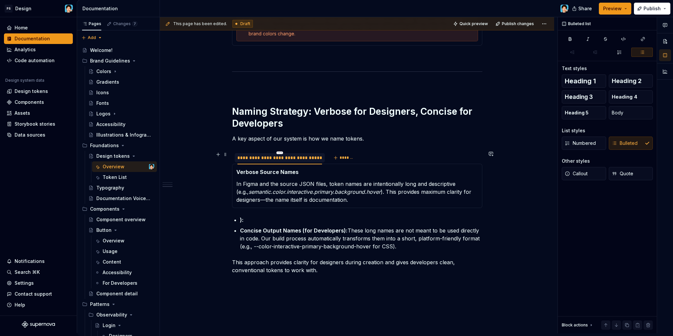
click at [299, 159] on div "**********" at bounding box center [279, 158] width 85 height 7
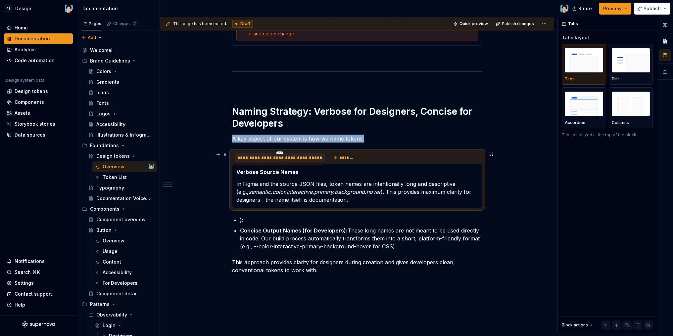
click at [299, 159] on div "**********" at bounding box center [279, 158] width 85 height 7
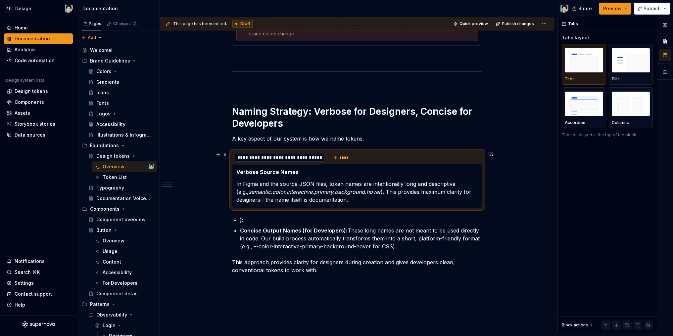
click at [304, 158] on input "**********" at bounding box center [280, 158] width 90 height 12
type input "**********"
click at [247, 220] on p "):" at bounding box center [361, 220] width 242 height 8
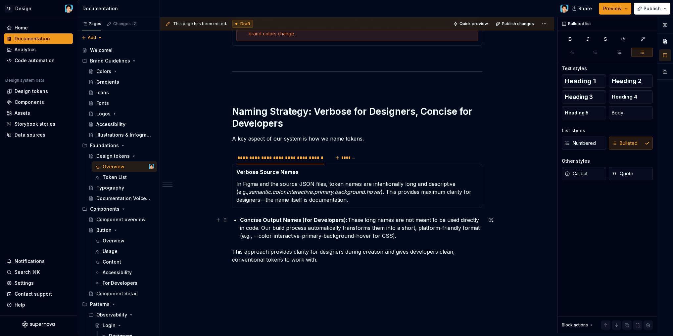
click at [332, 234] on p "Concise Output Names (for Developers): These long names are not meant to be use…" at bounding box center [361, 228] width 242 height 24
drag, startPoint x: 344, startPoint y: 220, endPoint x: 405, endPoint y: 235, distance: 62.5
click at [405, 235] on p "Concise Output Names (for Developers): These long names are not meant to be use…" at bounding box center [361, 228] width 242 height 24
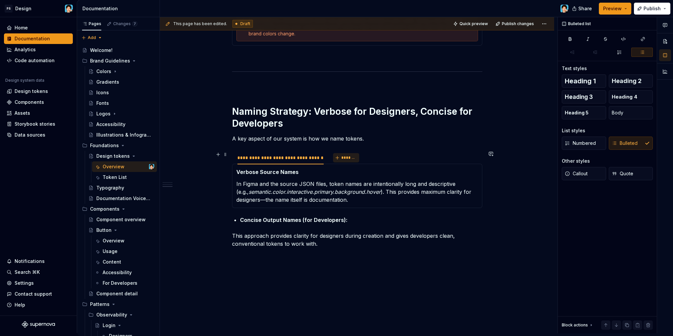
click at [338, 159] on button "*******" at bounding box center [346, 157] width 26 height 9
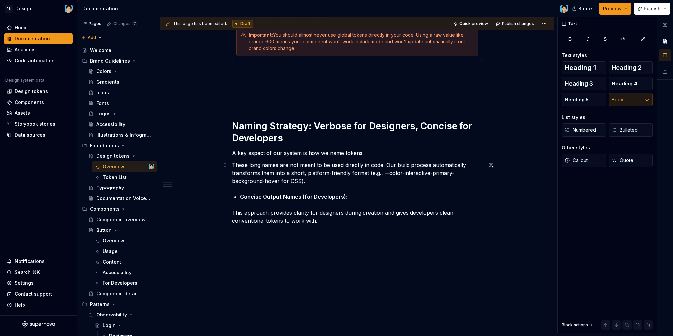
scroll to position [557, 0]
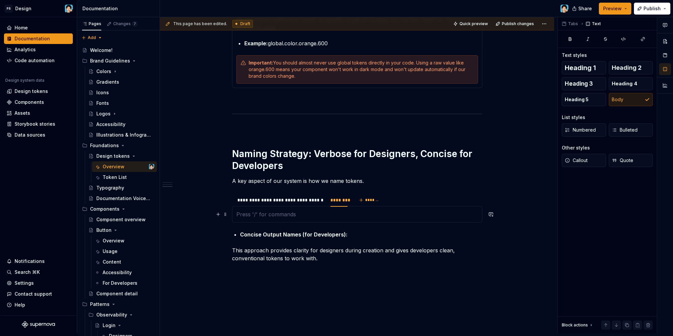
click at [311, 212] on p at bounding box center [357, 214] width 242 height 8
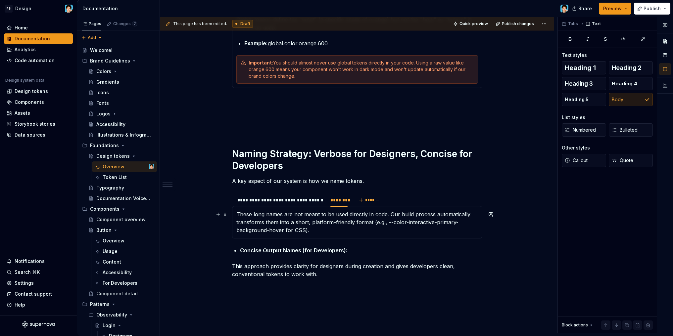
click at [239, 215] on p "These long names are not meant to be used directly in code. Our build process a…" at bounding box center [357, 222] width 242 height 24
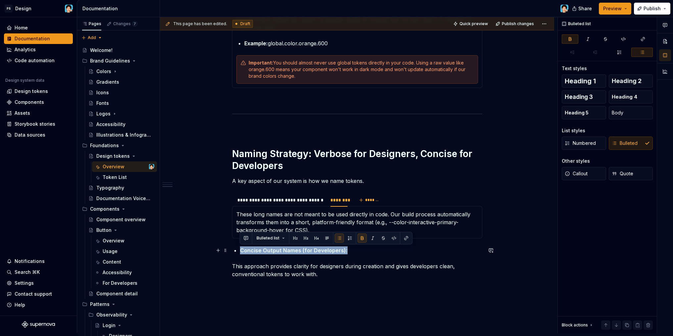
drag, startPoint x: 350, startPoint y: 252, endPoint x: 234, endPoint y: 249, distance: 116.2
click at [240, 249] on p "Concise Output Names (for Developers):" at bounding box center [361, 251] width 242 height 8
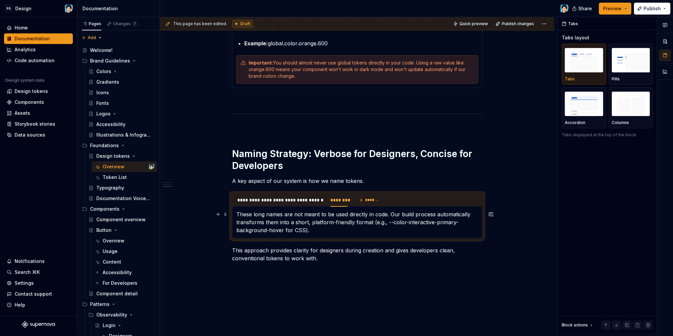
click at [348, 234] on p "These long names are not meant to be used directly in code. Our build process a…" at bounding box center [357, 222] width 242 height 24
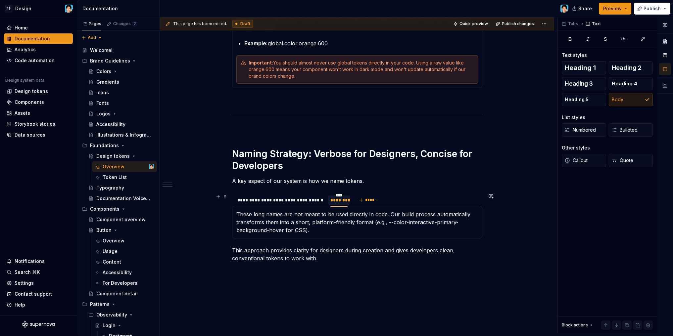
click at [336, 203] on div "********" at bounding box center [338, 200] width 17 height 7
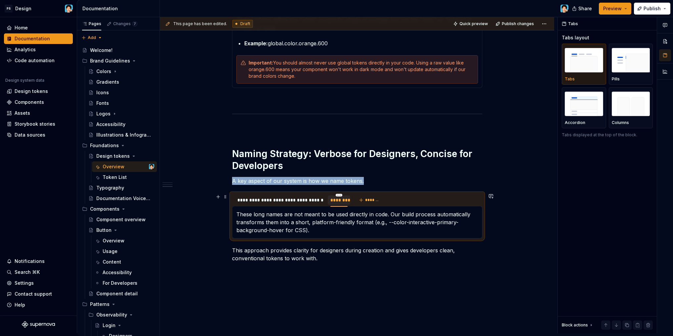
click at [336, 203] on div "********" at bounding box center [338, 200] width 17 height 7
type input "**********"
click at [340, 233] on p "These long names are not meant to be used directly in code. Our build process a…" at bounding box center [357, 222] width 242 height 24
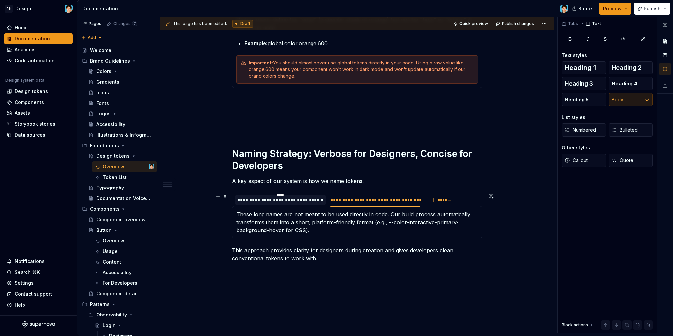
click at [294, 200] on div "**********" at bounding box center [280, 200] width 87 height 7
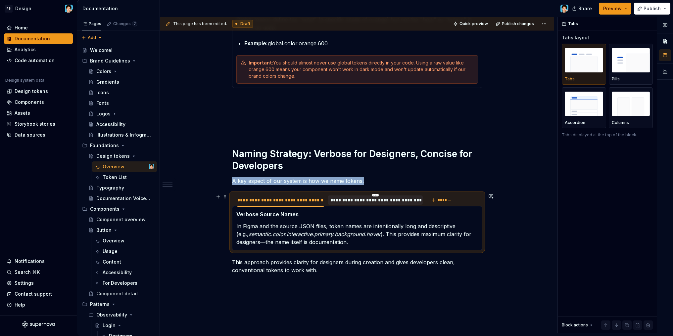
click at [354, 204] on div "**********" at bounding box center [375, 200] width 95 height 9
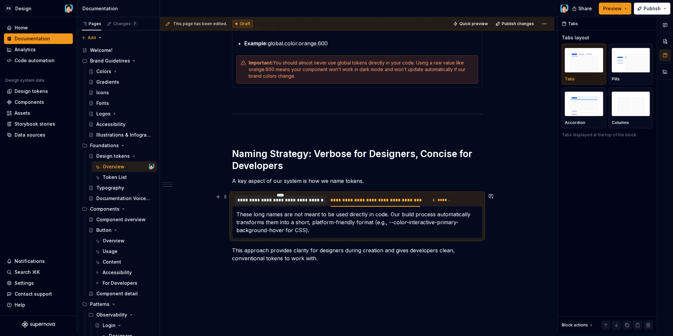
click at [284, 202] on div "**********" at bounding box center [280, 200] width 87 height 7
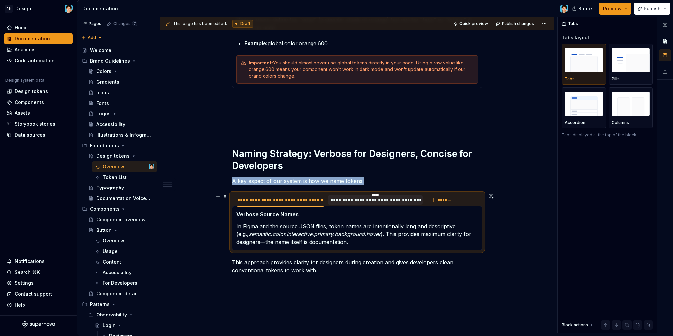
click at [351, 203] on div "**********" at bounding box center [375, 200] width 90 height 7
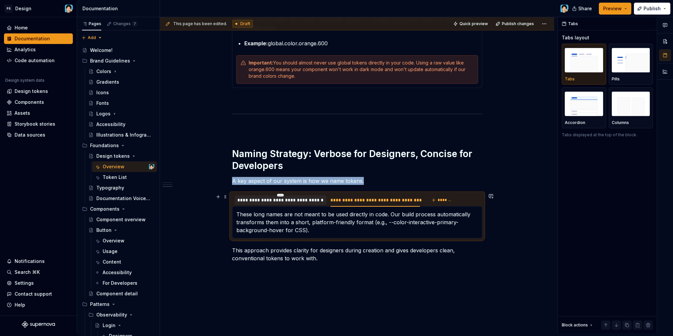
click at [281, 202] on div "**********" at bounding box center [280, 200] width 87 height 7
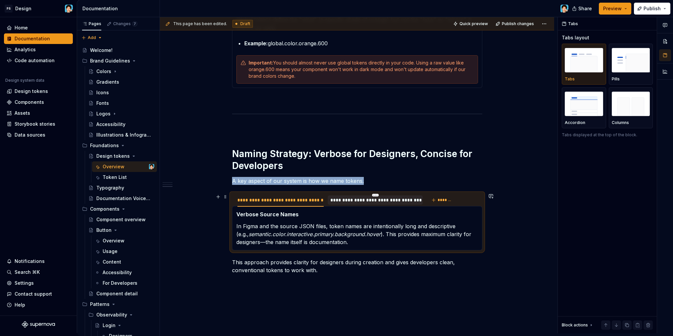
click at [352, 203] on div "**********" at bounding box center [375, 200] width 90 height 7
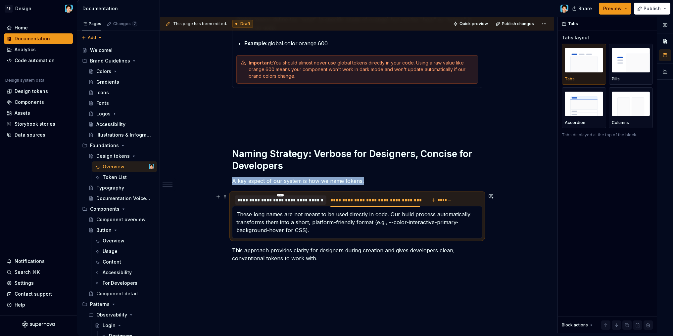
click at [294, 202] on div "**********" at bounding box center [280, 200] width 87 height 7
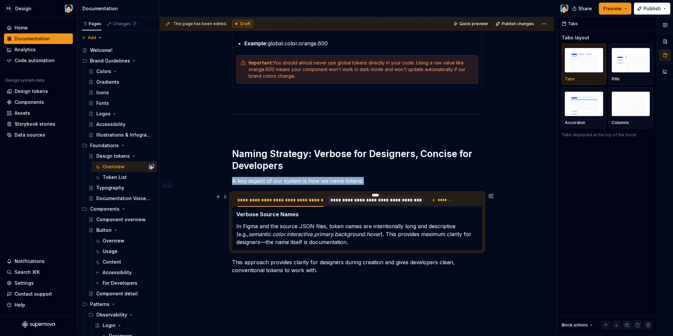
click at [360, 206] on div at bounding box center [375, 206] width 95 height 1
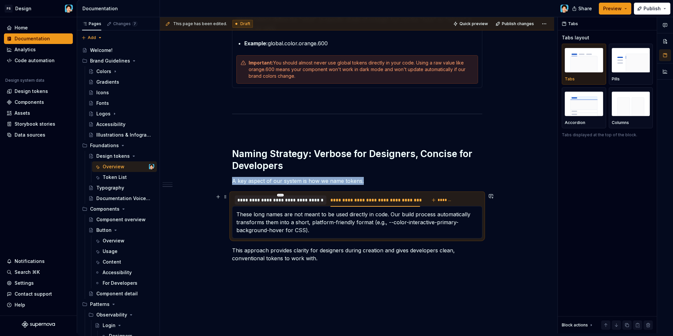
type textarea "*"
click at [290, 204] on div "**********" at bounding box center [281, 200] width 92 height 9
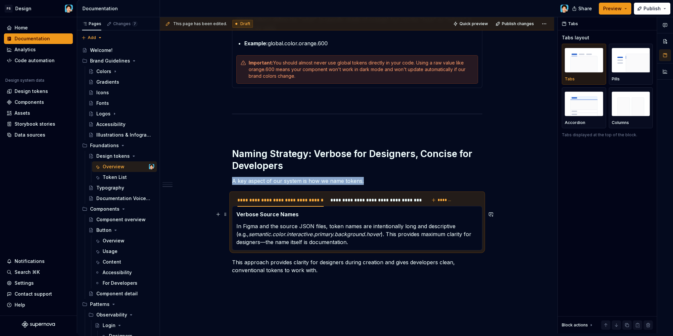
click at [301, 213] on p "Verbose Source Names" at bounding box center [357, 214] width 242 height 8
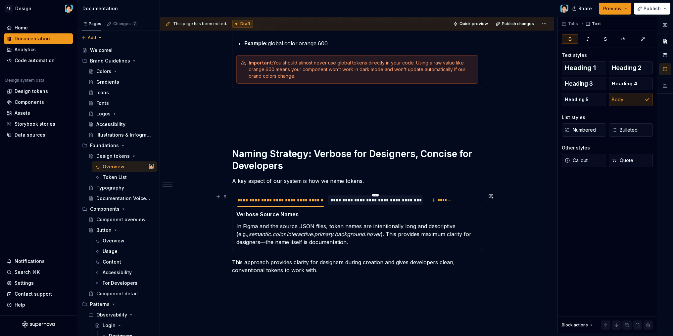
click at [359, 200] on div "**********" at bounding box center [375, 200] width 90 height 7
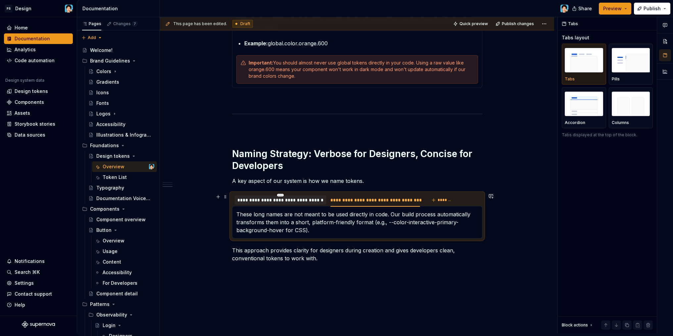
click at [286, 201] on div "**********" at bounding box center [280, 200] width 87 height 7
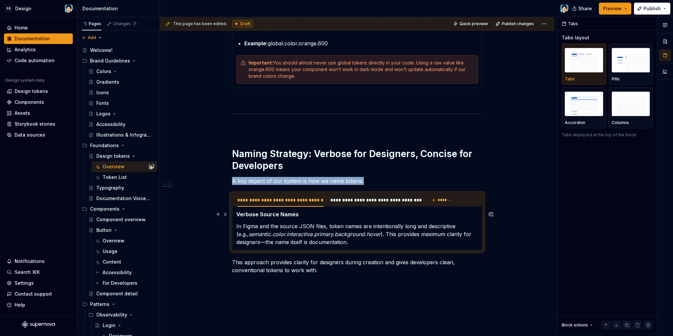
click at [304, 213] on p "Verbose Source Names" at bounding box center [357, 214] width 242 height 8
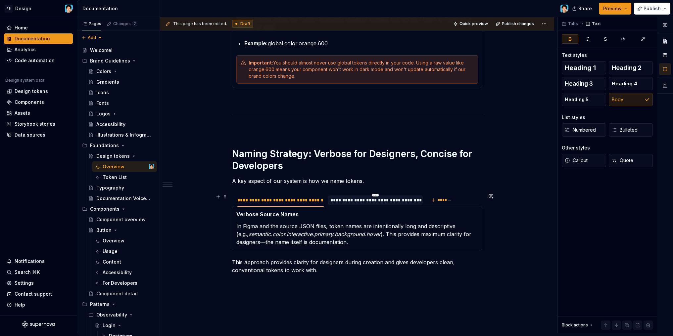
click at [346, 202] on div "**********" at bounding box center [375, 200] width 90 height 7
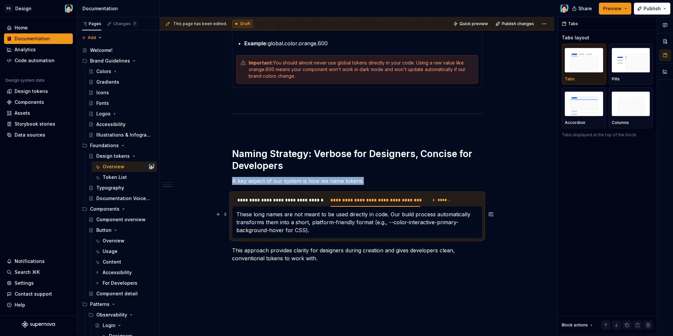
click at [236, 215] on div "Verbose Source Names In Figma and the source JSON files, token names are intent…" at bounding box center [357, 222] width 250 height 32
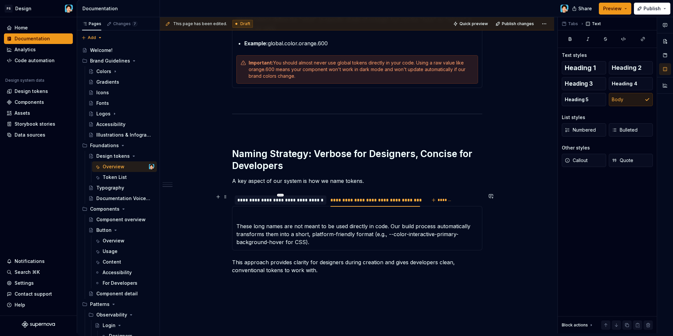
click at [289, 202] on div "**********" at bounding box center [280, 200] width 87 height 7
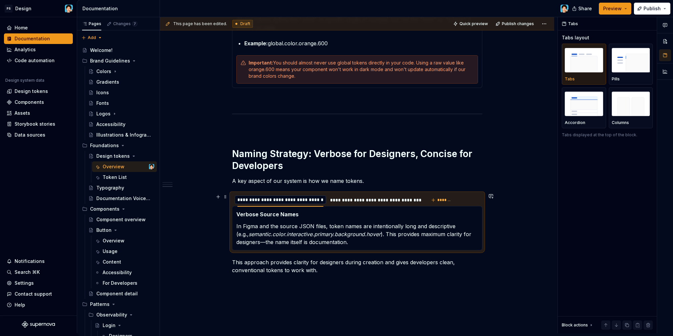
scroll to position [0, 1]
click at [293, 201] on input "**********" at bounding box center [280, 200] width 91 height 12
drag, startPoint x: 292, startPoint y: 201, endPoint x: 188, endPoint y: 196, distance: 104.1
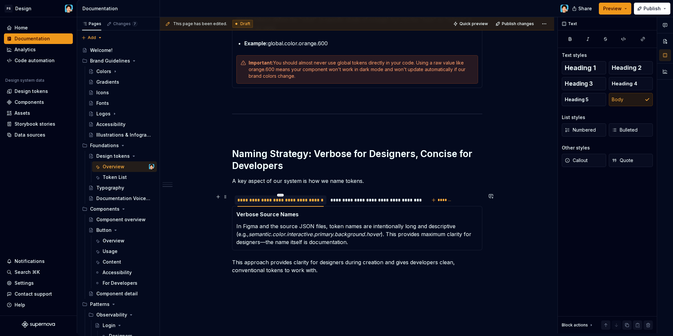
click at [265, 201] on div "**********" at bounding box center [280, 200] width 87 height 7
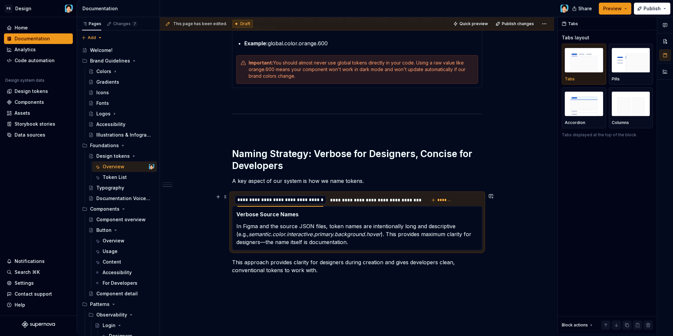
click at [298, 199] on input "**********" at bounding box center [280, 200] width 91 height 12
type input "**********"
click at [311, 203] on div "**********" at bounding box center [321, 200] width 90 height 7
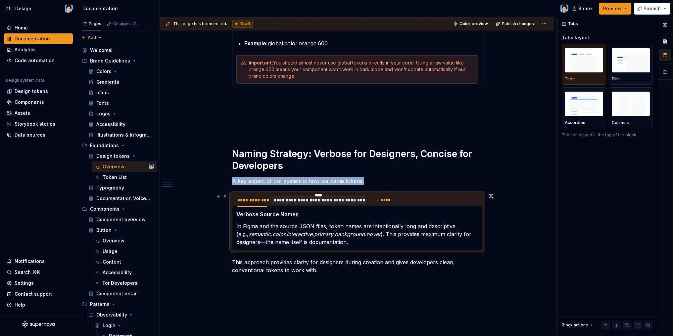
click at [311, 203] on div "**********" at bounding box center [319, 200] width 90 height 7
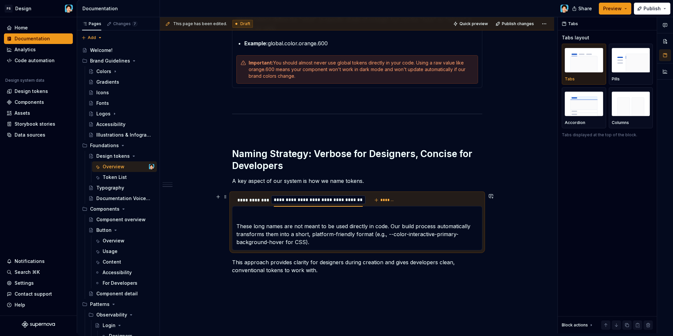
click at [325, 201] on input "**********" at bounding box center [318, 200] width 94 height 12
click at [329, 200] on input "**********" at bounding box center [318, 200] width 94 height 12
type input "**********"
click at [251, 217] on p at bounding box center [357, 214] width 242 height 8
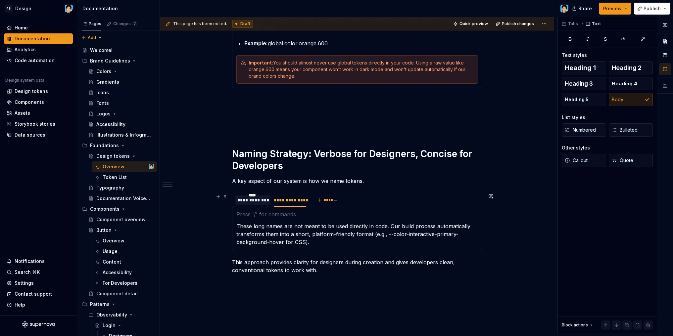
click at [249, 203] on div "**********" at bounding box center [252, 200] width 30 height 7
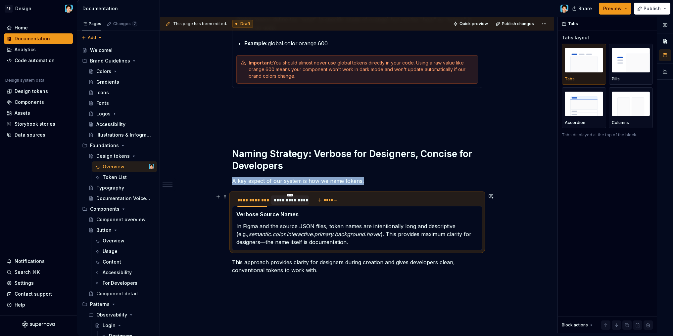
click at [282, 203] on div "**********" at bounding box center [290, 200] width 32 height 7
click at [278, 212] on p at bounding box center [357, 214] width 242 height 8
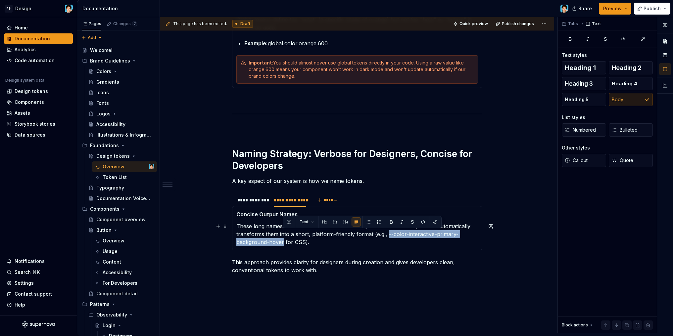
drag, startPoint x: 386, startPoint y: 233, endPoint x: 282, endPoint y: 239, distance: 104.4
click at [282, 239] on p "These long names are not meant to be used directly in code. Our build process a…" at bounding box center [357, 234] width 242 height 24
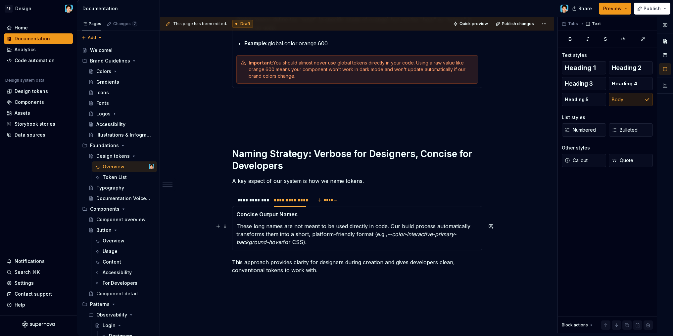
click at [350, 244] on p "These long names are not meant to be used directly in code. Our build process a…" at bounding box center [357, 234] width 242 height 24
click at [251, 203] on div "**********" at bounding box center [252, 200] width 30 height 7
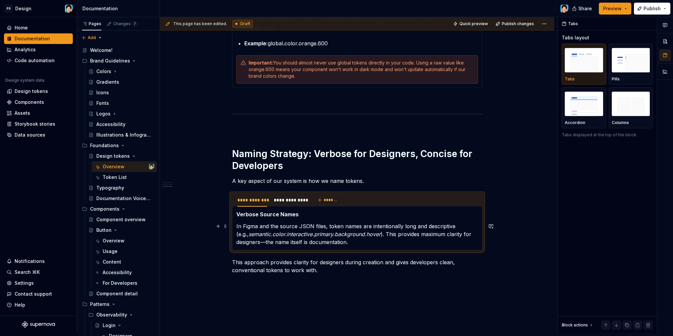
click at [260, 243] on p "In Figma and the source JSON files, token names are intentionally long and desc…" at bounding box center [357, 234] width 242 height 24
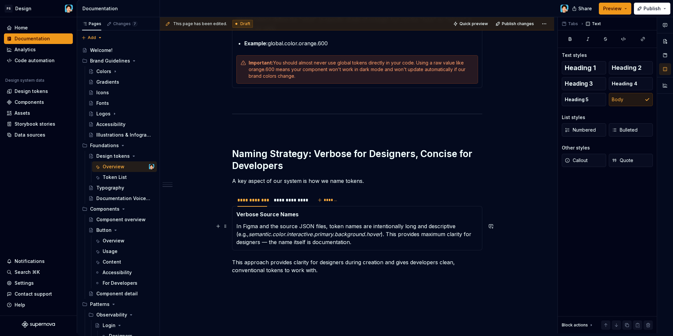
click at [375, 239] on p "In Figma and the source JSON files, token names are intentionally long and desc…" at bounding box center [357, 234] width 242 height 24
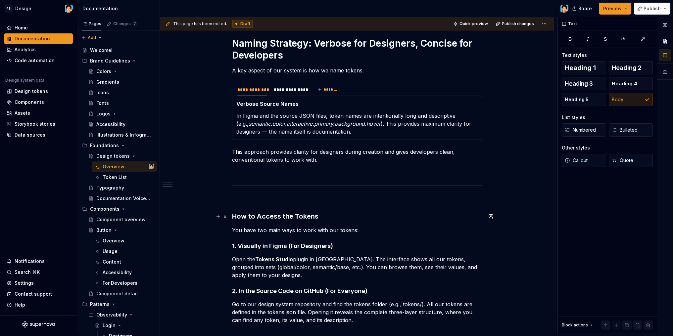
scroll to position [728, 0]
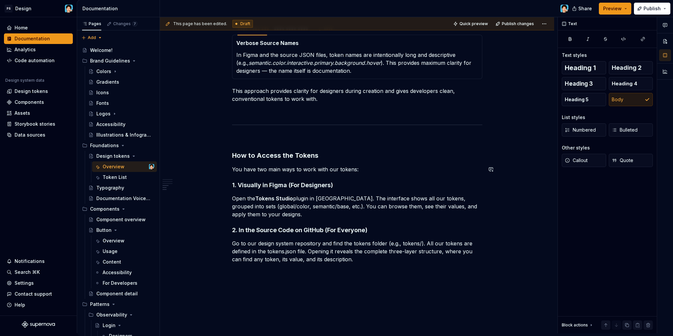
click at [322, 160] on h3 "How to Access the Tokens" at bounding box center [357, 155] width 250 height 9
click at [589, 68] on span "Heading 1" at bounding box center [580, 68] width 31 height 7
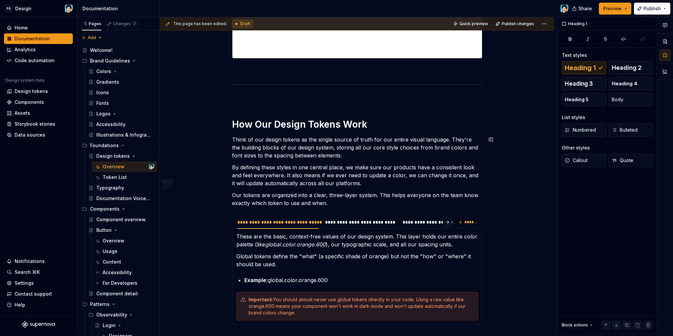
scroll to position [0, 0]
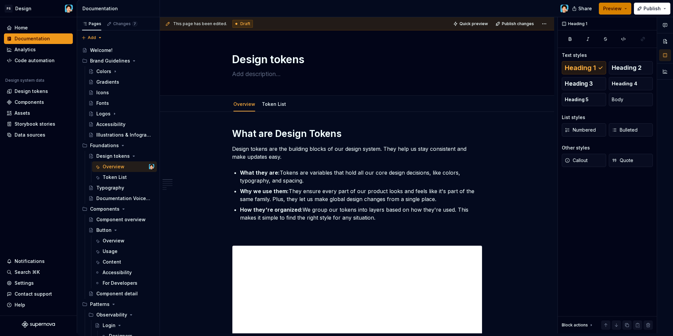
click at [611, 10] on span "Preview" at bounding box center [612, 8] width 19 height 7
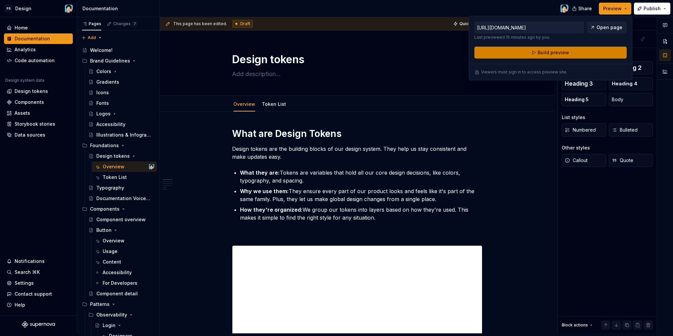
click at [578, 52] on button "Build preview" at bounding box center [550, 53] width 152 height 12
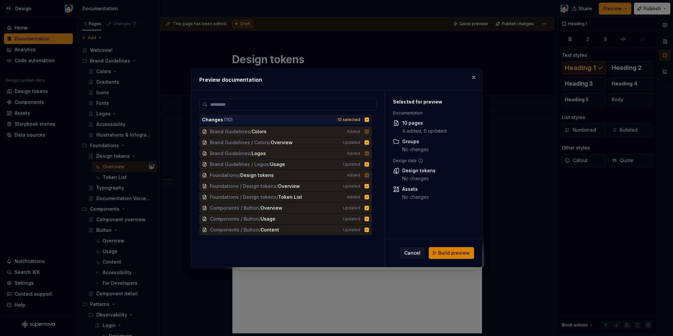
click at [458, 250] on button "Build preview" at bounding box center [451, 253] width 45 height 12
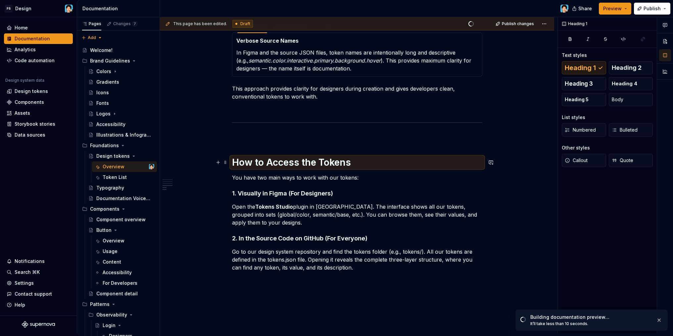
scroll to position [778, 0]
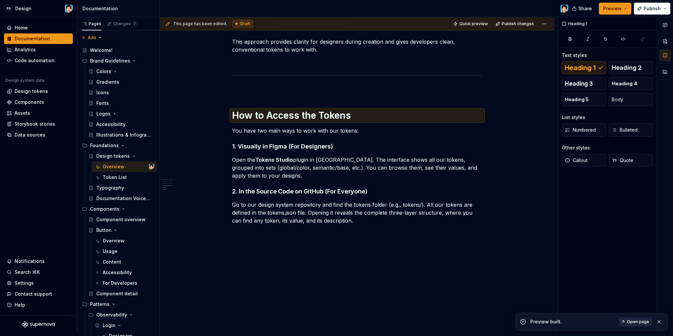
click at [635, 321] on span "Open page" at bounding box center [638, 321] width 22 height 5
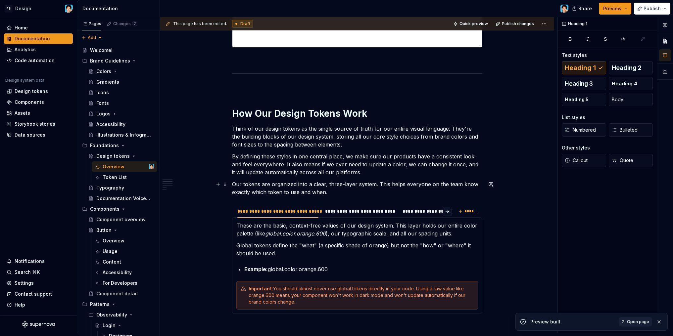
scroll to position [341, 0]
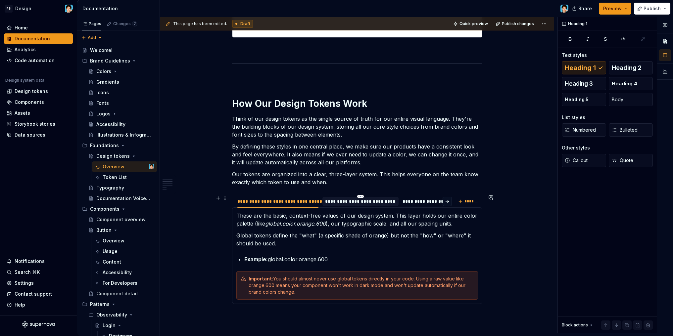
click at [341, 195] on div "**********" at bounding box center [360, 201] width 76 height 13
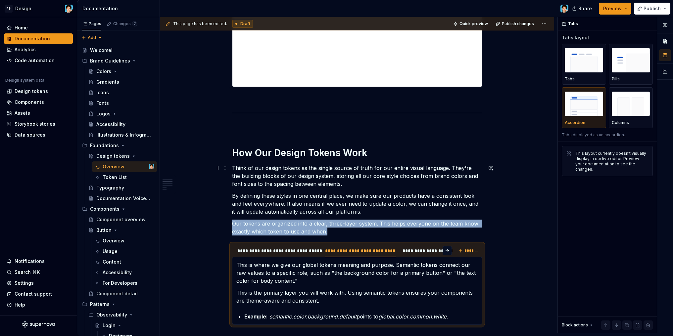
scroll to position [344, 0]
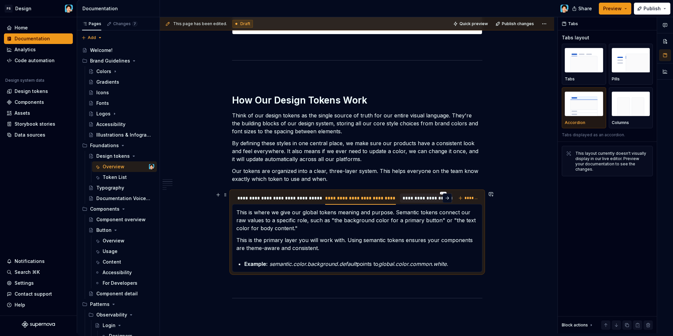
click at [419, 200] on div "**********" at bounding box center [443, 198] width 82 height 7
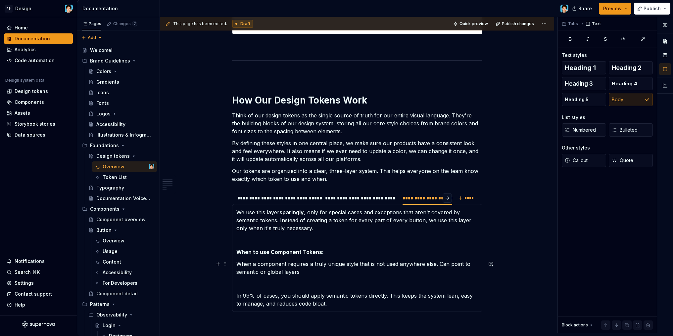
click at [306, 271] on p "When a component requires a truly unique style that is not used anywhere else. …" at bounding box center [357, 268] width 242 height 16
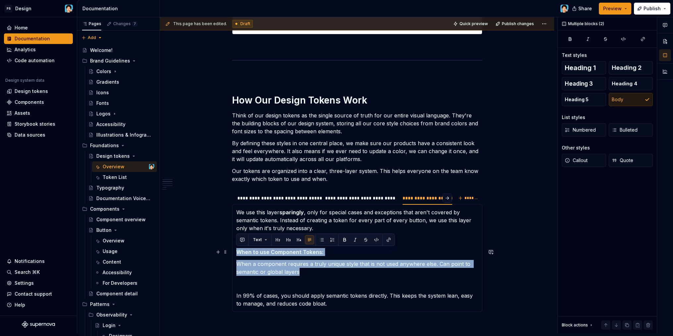
drag, startPoint x: 309, startPoint y: 271, endPoint x: 237, endPoint y: 253, distance: 74.5
click at [237, 253] on section-item-column "We use this layer sparingly , only for special cases and exceptions that aren't…" at bounding box center [357, 258] width 242 height 99
click at [582, 162] on span "Callout" at bounding box center [576, 160] width 23 height 7
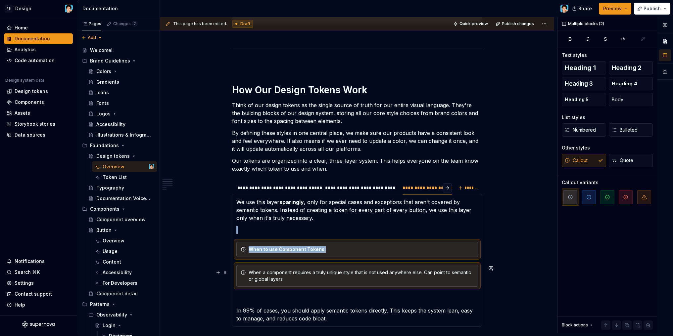
scroll to position [370, 0]
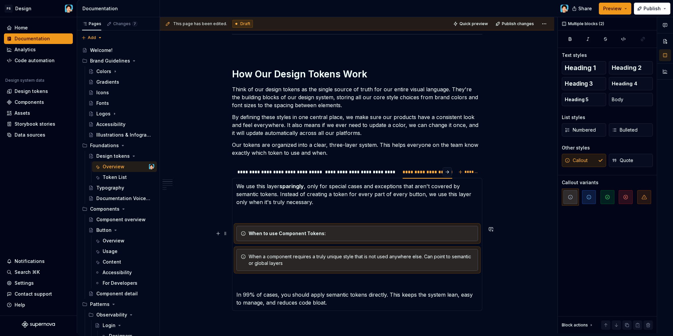
click at [321, 239] on div "When to use Component Tokens:" at bounding box center [357, 233] width 242 height 15
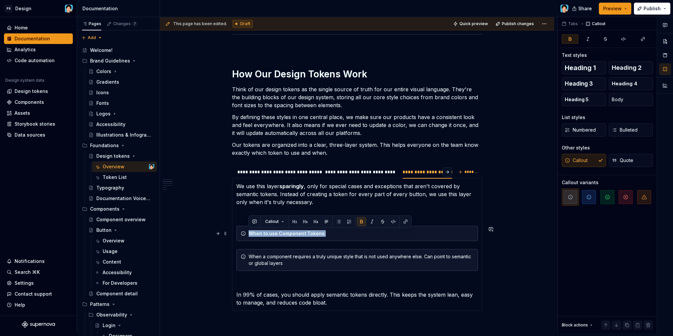
drag, startPoint x: 325, startPoint y: 235, endPoint x: 246, endPoint y: 234, distance: 79.1
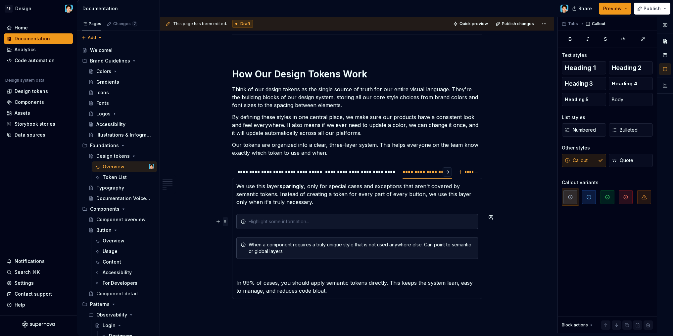
click at [225, 221] on span at bounding box center [225, 221] width 5 height 9
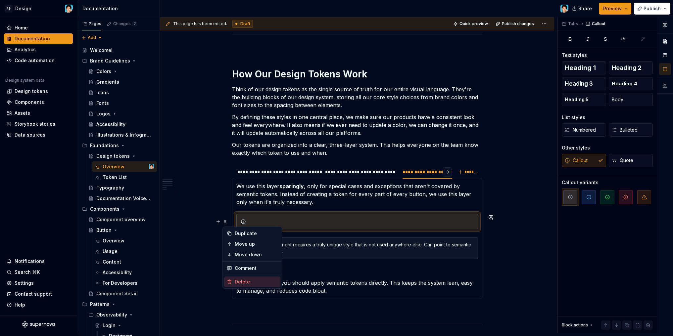
click at [238, 283] on div "Delete" at bounding box center [256, 282] width 43 height 7
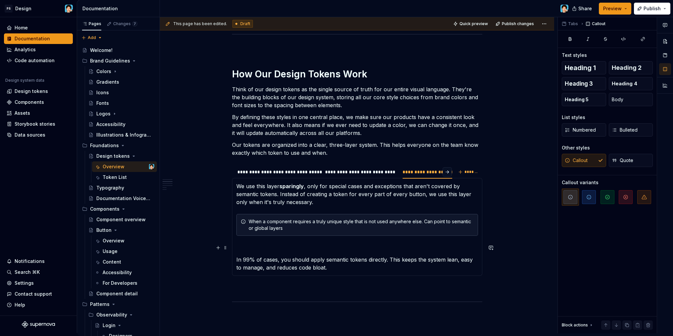
click at [244, 246] on p at bounding box center [357, 248] width 242 height 8
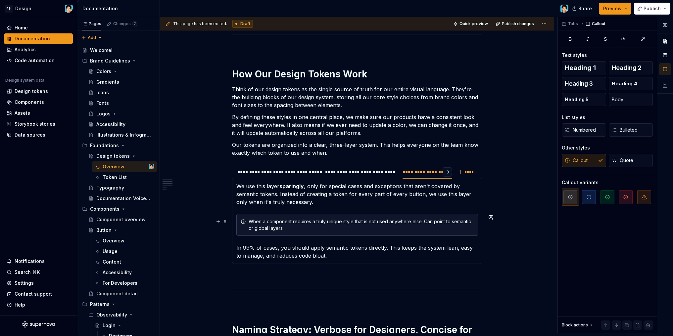
click at [248, 221] on div "When a component requires a truly unique style that is not used anywhere else. …" at bounding box center [357, 225] width 242 height 22
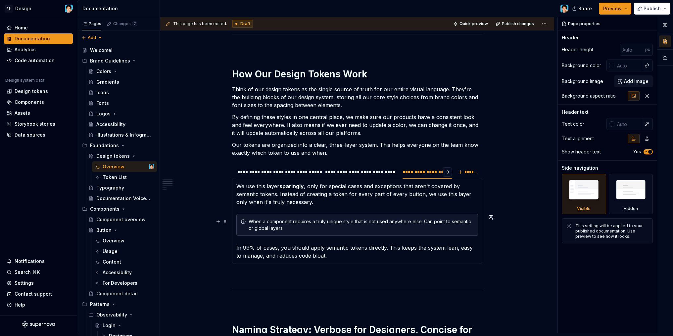
click at [262, 221] on div "When a component requires a truly unique style that is not used anywhere else. …" at bounding box center [361, 224] width 225 height 13
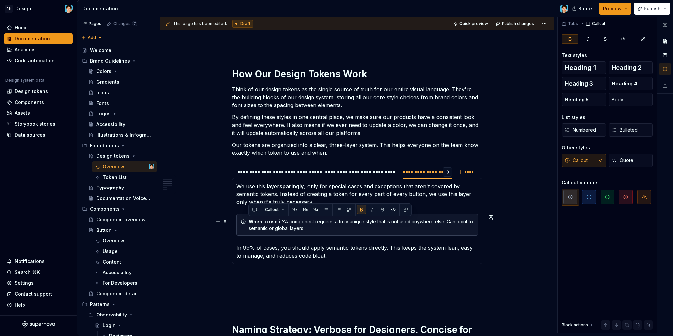
click at [338, 228] on div "When to use it? A component requires a truly unique style that is not used anyw…" at bounding box center [361, 224] width 225 height 13
click at [592, 201] on span "button" at bounding box center [589, 197] width 14 height 14
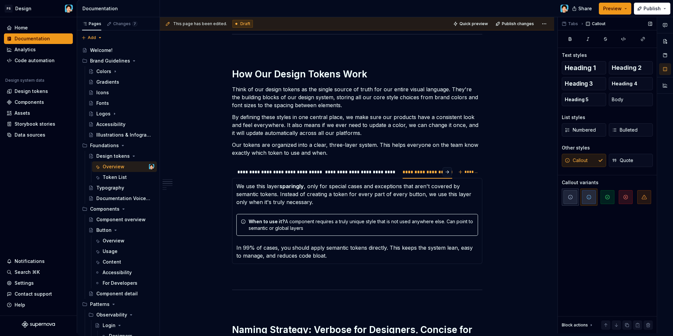
click at [570, 198] on icon "button" at bounding box center [570, 197] width 5 height 5
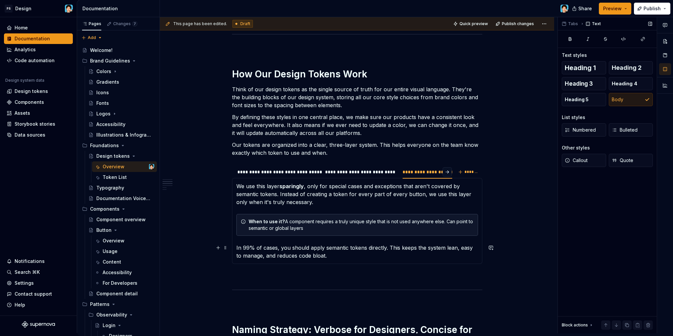
click at [349, 252] on p "In 99% of cases, you should apply semantic tokens directly. This keeps the syst…" at bounding box center [357, 252] width 242 height 16
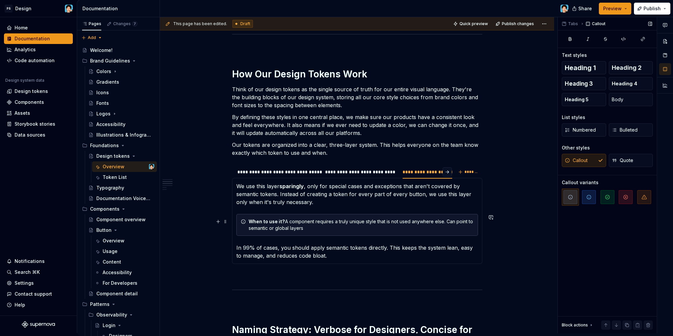
click at [310, 229] on div "When to use it? A component requires a truly unique style that is not used anyw…" at bounding box center [361, 224] width 225 height 13
click at [446, 221] on div "When to use it? A component requires a truly unique style that is not used anyw…" at bounding box center [361, 224] width 225 height 13
click at [377, 229] on div "When to use it? A component requires a truly unique style that is not used anyw…" at bounding box center [361, 224] width 225 height 13
click at [313, 221] on div "When to use it? A component requires a truly unique style that is not used anyw…" at bounding box center [361, 224] width 225 height 13
click at [377, 229] on div "When to use it? A component token requires a truly unique style that is not use…" at bounding box center [361, 224] width 225 height 13
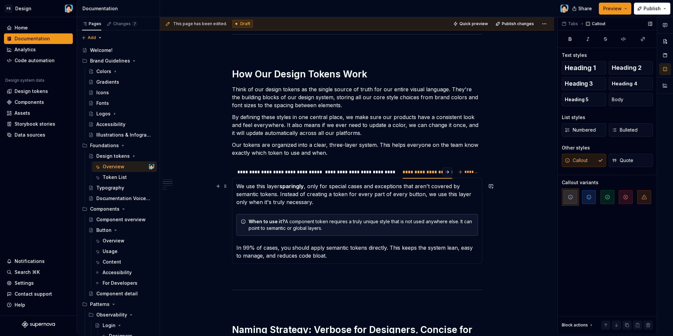
drag, startPoint x: 339, startPoint y: 205, endPoint x: 332, endPoint y: 204, distance: 7.3
click at [338, 205] on p "We use this layer sparingly , only for special cases and exceptions that aren't…" at bounding box center [357, 194] width 242 height 24
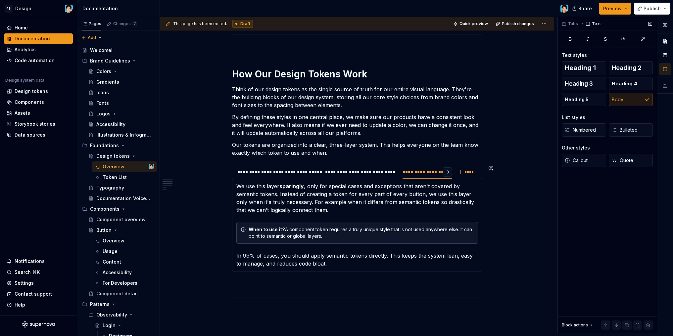
scroll to position [414, 0]
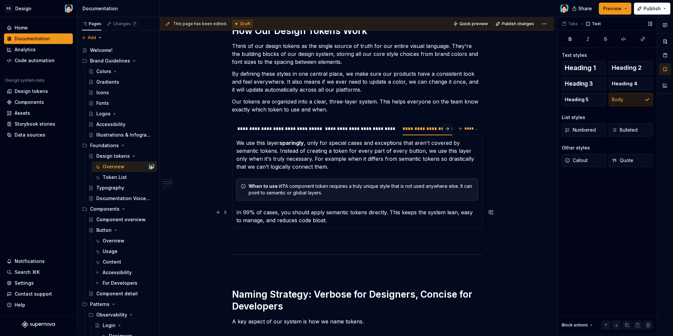
click at [326, 220] on p "In 99% of cases, you should apply semantic tokens directly. This keeps the syst…" at bounding box center [357, 217] width 242 height 16
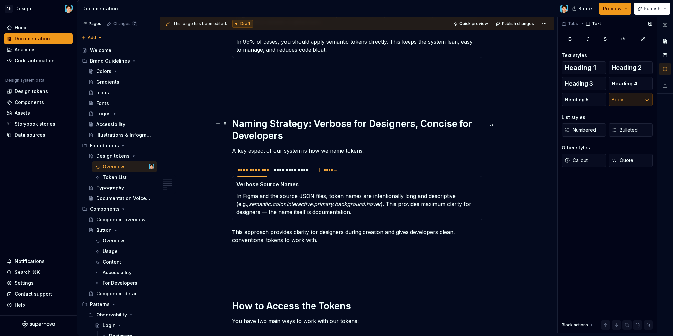
scroll to position [599, 0]
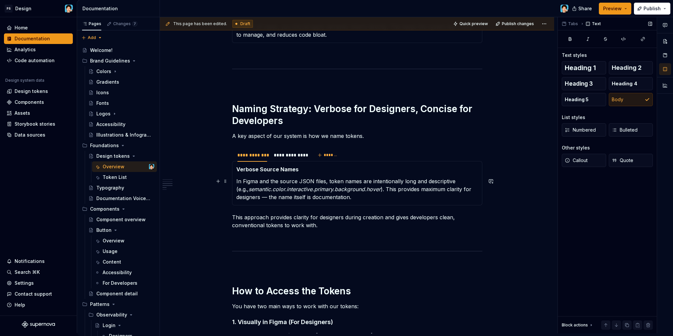
click at [258, 180] on p "In Figma and the source JSON files, token names are intentionally long and desc…" at bounding box center [357, 189] width 242 height 24
click at [381, 187] on em "semantic.color.interactive.primary.background.hover" at bounding box center [343, 189] width 132 height 7
click at [397, 196] on p "In Figma, Tokens Studio and the source JSON files, token names are intentionall…" at bounding box center [357, 189] width 242 height 24
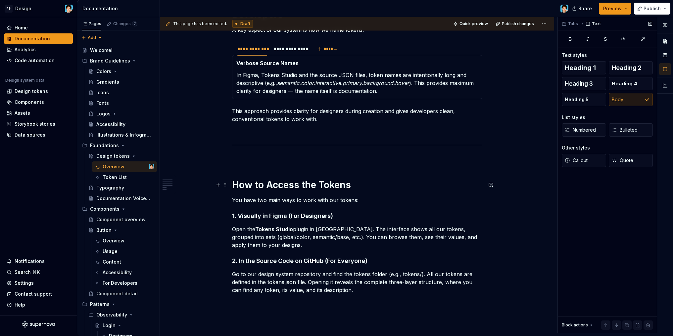
scroll to position [735, 0]
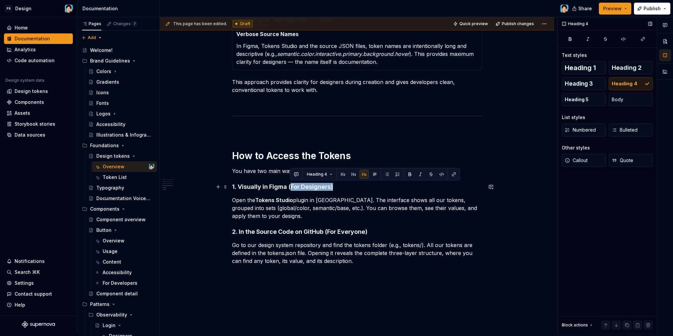
drag, startPoint x: 290, startPoint y: 187, endPoint x: 345, endPoint y: 188, distance: 55.3
click at [345, 188] on h4 "1. Visually in Figma (For Designers)" at bounding box center [357, 187] width 250 height 8
click at [327, 187] on h4 "1. Visually in Figma (For Designers)" at bounding box center [357, 187] width 250 height 8
click at [331, 188] on h4 "1. Visually in Figma (For Designers)" at bounding box center [357, 187] width 250 height 8
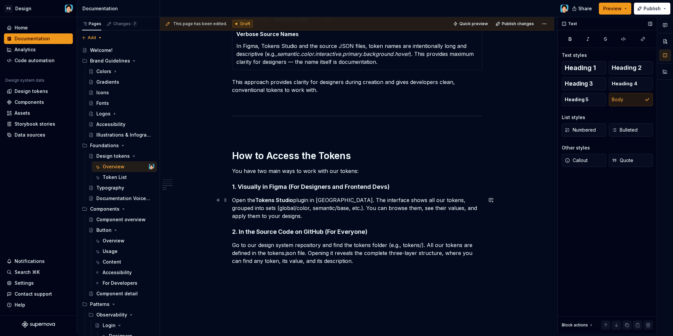
click at [362, 208] on p "Open the Tokens Studio plugin in [GEOGRAPHIC_DATA]. The interface shows all our…" at bounding box center [357, 208] width 250 height 24
click at [345, 215] on p "Open the Tokens Studio plugin in [GEOGRAPHIC_DATA]. The interface shows all our…" at bounding box center [357, 208] width 250 height 24
click at [430, 210] on p "Open the Tokens Studio plugin in [GEOGRAPHIC_DATA]. The interface shows all our…" at bounding box center [357, 208] width 250 height 24
click at [340, 215] on p "Open the Tokens Studio plugin in [GEOGRAPHIC_DATA]. The interface shows all our…" at bounding box center [357, 208] width 250 height 24
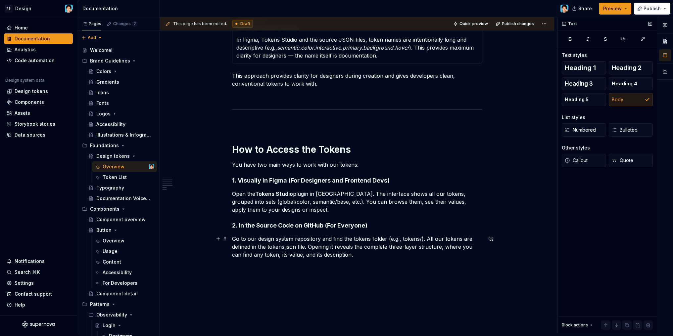
scroll to position [750, 0]
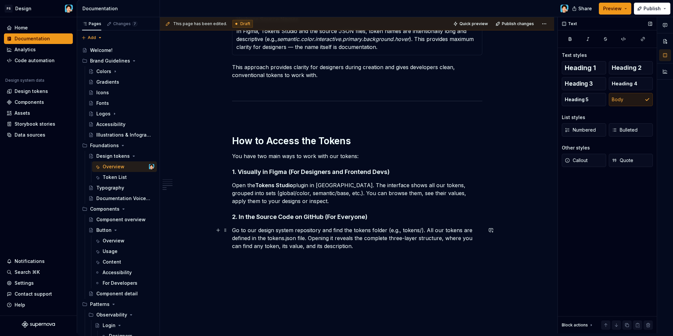
click at [363, 245] on p "Go to our design system repository and find the tokens folder (e.g., tokens/). …" at bounding box center [357, 238] width 250 height 24
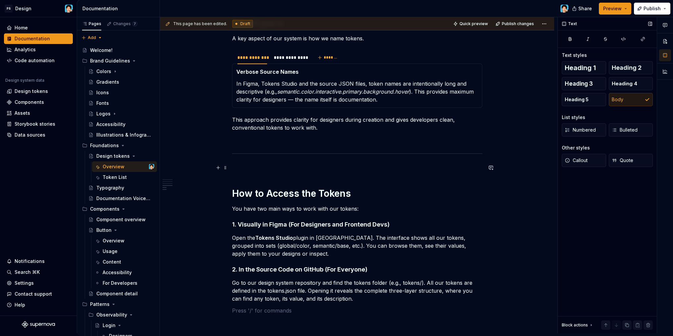
scroll to position [727, 0]
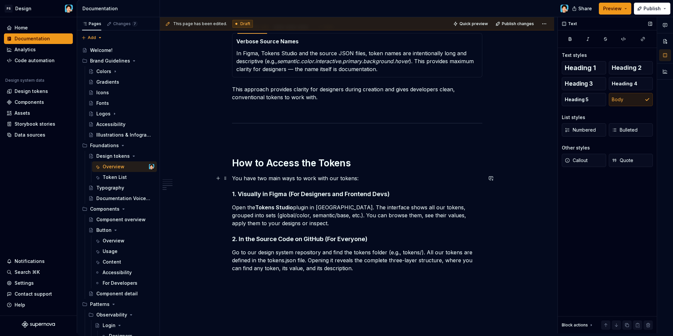
click at [365, 179] on p "You have two main ways to work with our tokens:" at bounding box center [357, 178] width 250 height 8
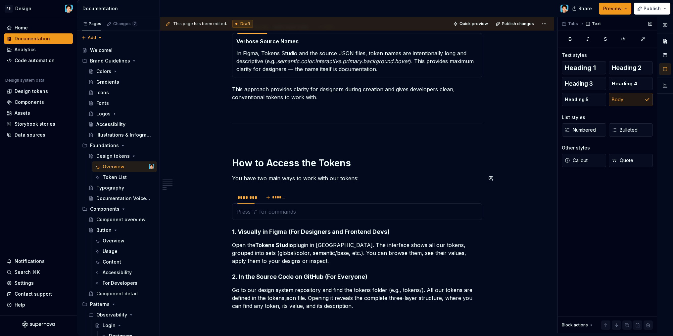
type textarea "*"
click at [225, 194] on span at bounding box center [225, 194] width 5 height 9
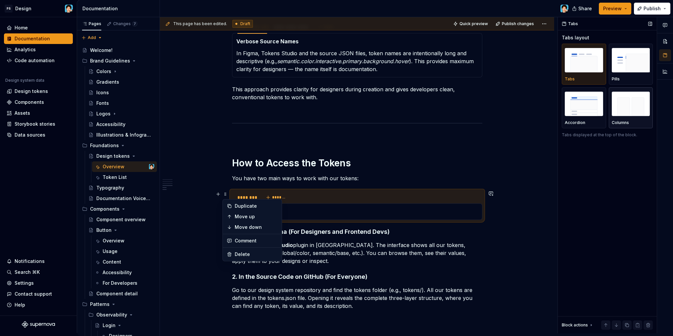
click at [627, 108] on img "button" at bounding box center [631, 104] width 38 height 24
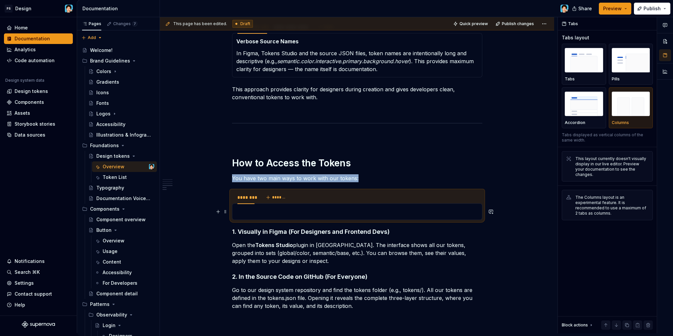
scroll to position [776, 0]
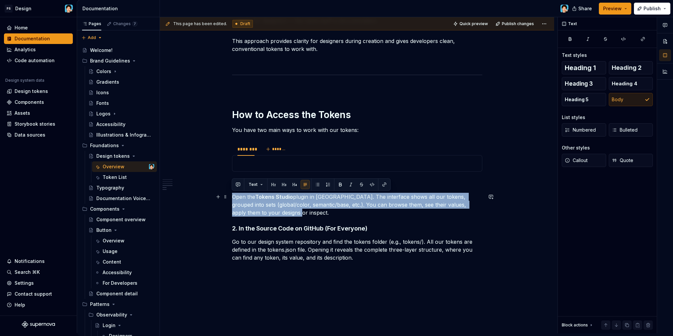
drag, startPoint x: 293, startPoint y: 214, endPoint x: 229, endPoint y: 195, distance: 66.9
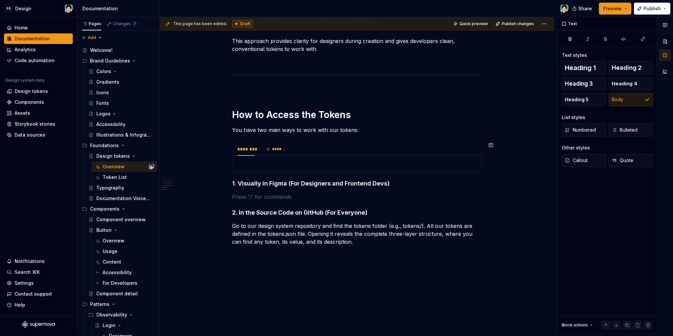
click at [277, 168] on div at bounding box center [357, 163] width 250 height 17
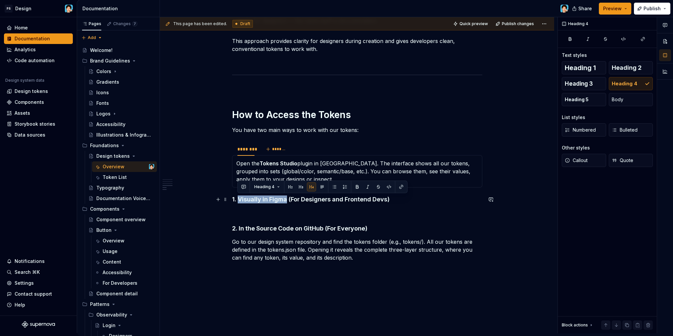
drag, startPoint x: 239, startPoint y: 200, endPoint x: 286, endPoint y: 199, distance: 47.0
click at [286, 199] on h4 "1. Visually in Figma (For Designers and Frontend Devs)" at bounding box center [357, 200] width 250 height 8
copy h4 "Visually in [GEOGRAPHIC_DATA]"
click at [246, 149] on div "********" at bounding box center [245, 149] width 17 height 7
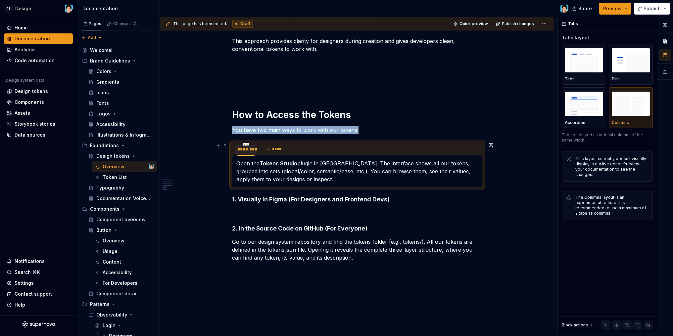
click at [246, 149] on div "********" at bounding box center [245, 149] width 17 height 7
type input "**********"
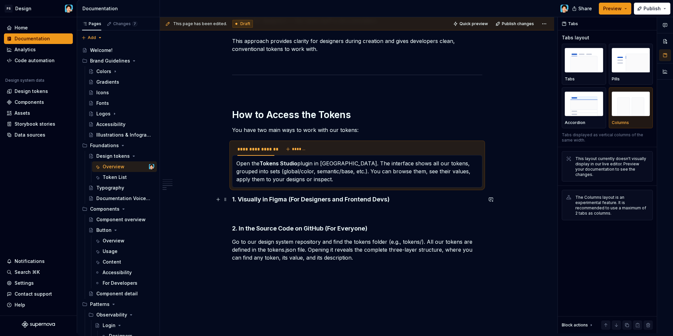
click at [290, 202] on h4 "1. Visually in Figma (For Designers and Frontend Devs)" at bounding box center [357, 200] width 250 height 8
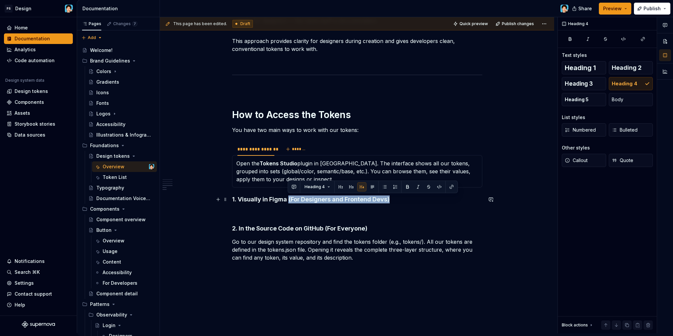
drag, startPoint x: 288, startPoint y: 201, endPoint x: 410, endPoint y: 203, distance: 121.5
click at [410, 203] on h4 "1. Visually in Figma (For Designers and Frontend Devs)" at bounding box center [357, 200] width 250 height 8
copy h4 "(For Designers and Frontend Devs)"
click at [266, 150] on div "**********" at bounding box center [255, 149] width 37 height 7
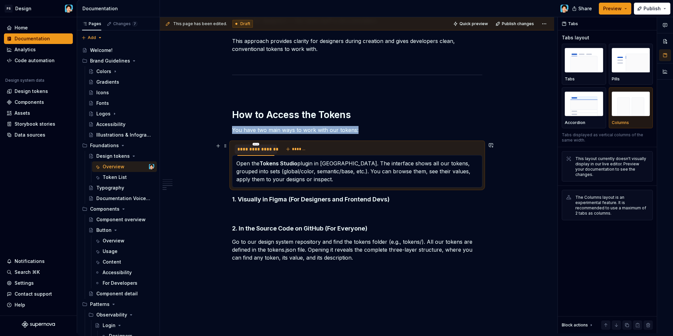
click at [266, 150] on div "**********" at bounding box center [255, 149] width 37 height 7
click at [274, 150] on input "**********" at bounding box center [256, 149] width 42 height 12
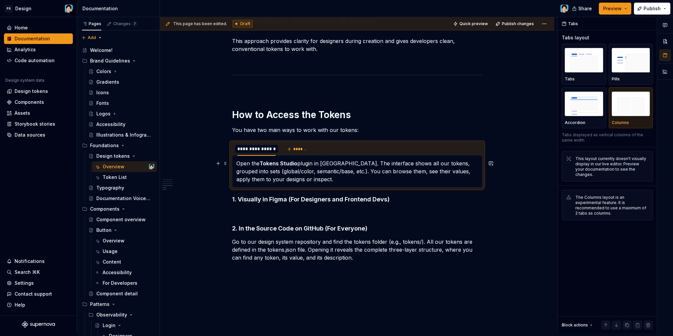
type input "**********"
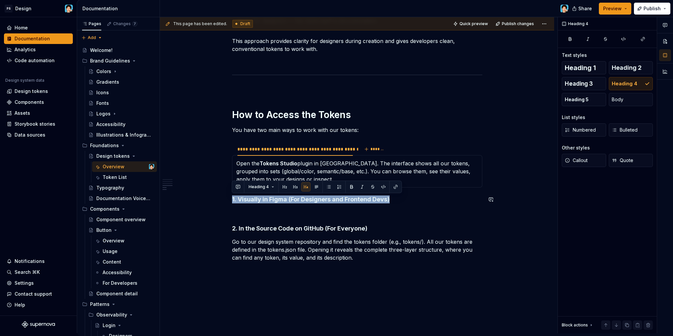
drag, startPoint x: 405, startPoint y: 199, endPoint x: 223, endPoint y: 194, distance: 182.4
click at [240, 200] on h4 "1. Visually in Figma (For Designers and Frontend Devs)" at bounding box center [357, 200] width 250 height 8
drag, startPoint x: 239, startPoint y: 200, endPoint x: 396, endPoint y: 198, distance: 156.6
click at [396, 198] on h4 "1. Visually in Figma (For Designers and Frontend Devs)" at bounding box center [357, 200] width 250 height 8
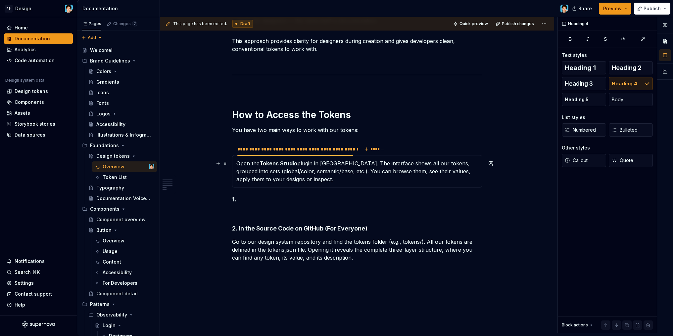
click at [236, 163] on p "Open the Tokens Studio plugin in [GEOGRAPHIC_DATA]. The interface shows all our…" at bounding box center [357, 172] width 242 height 24
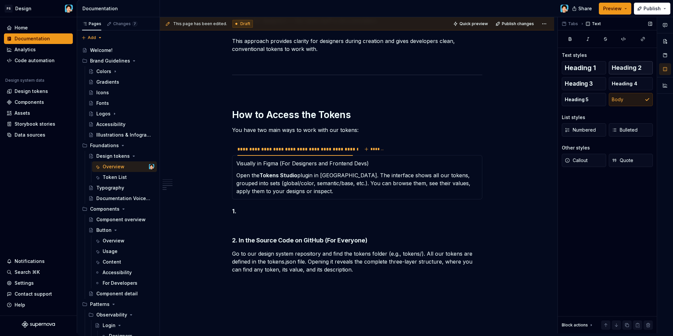
click at [622, 70] on span "Heading 2" at bounding box center [627, 68] width 30 height 7
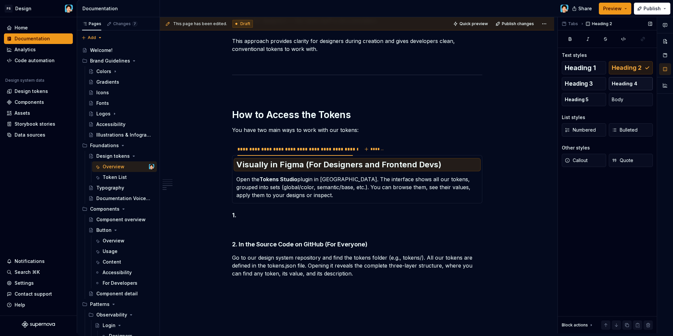
click at [612, 81] on span "Heading 4" at bounding box center [624, 83] width 25 height 7
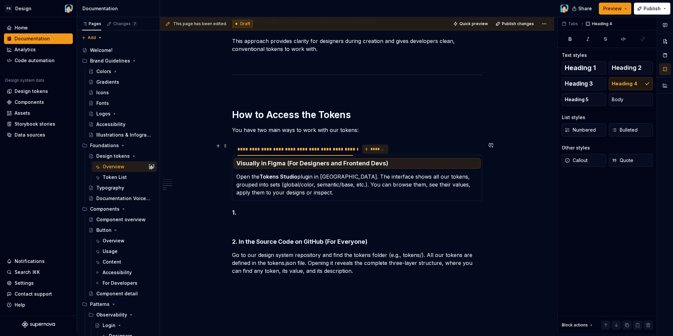
click at [374, 151] on span "*******" at bounding box center [377, 149] width 15 height 5
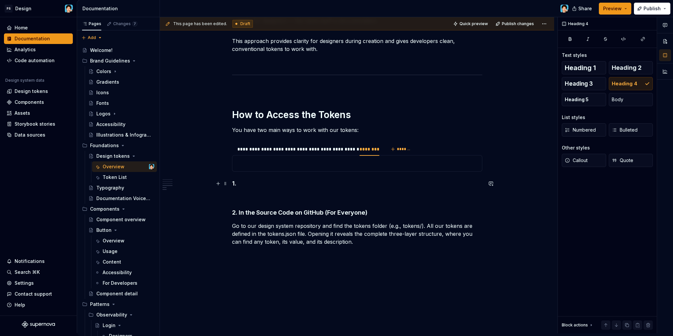
click at [265, 184] on h4 "1." at bounding box center [357, 184] width 250 height 8
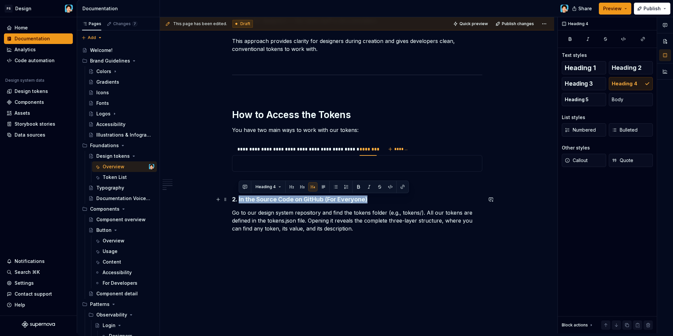
drag, startPoint x: 239, startPoint y: 199, endPoint x: 383, endPoint y: 201, distance: 144.0
click at [383, 201] on h4 "2. In the Source Code on GitHub (For Everyone)" at bounding box center [357, 200] width 250 height 8
copy h4 "In the Source Code on GitHub (For Everyone)"
click at [358, 161] on p at bounding box center [357, 164] width 242 height 8
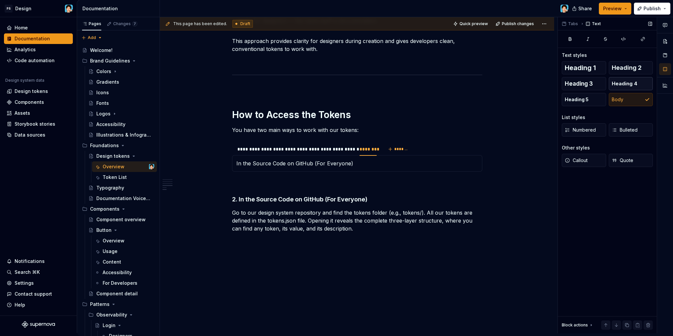
click at [622, 83] on span "Heading 4" at bounding box center [624, 83] width 25 height 7
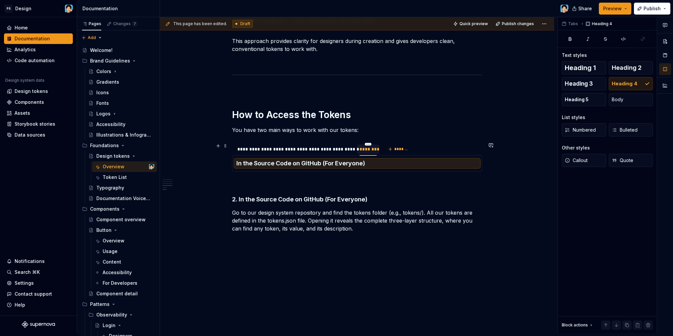
click at [370, 152] on div "********" at bounding box center [367, 149] width 17 height 7
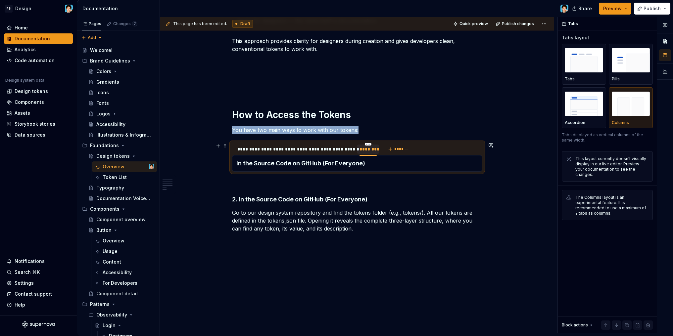
click at [370, 152] on div "********" at bounding box center [367, 149] width 17 height 7
type input "**********"
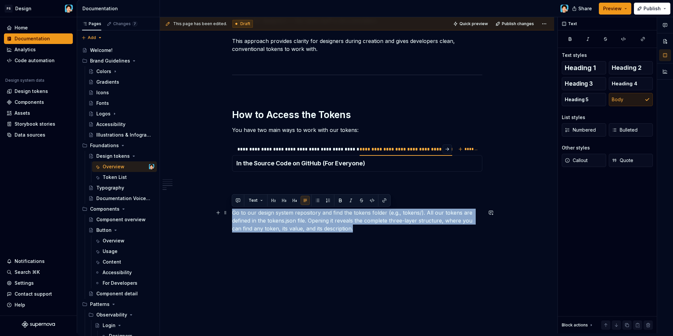
drag, startPoint x: 265, startPoint y: 223, endPoint x: 231, endPoint y: 212, distance: 35.6
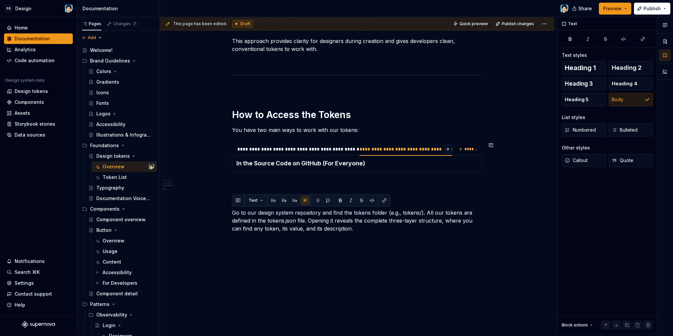
scroll to position [780, 0]
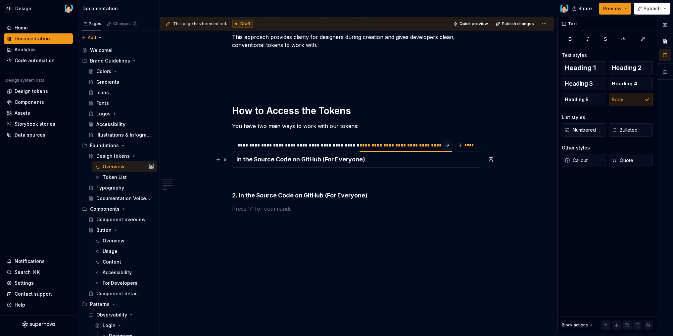
click at [380, 162] on h4 "In the Source Code on GitHub (For Everyone)" at bounding box center [357, 160] width 242 height 8
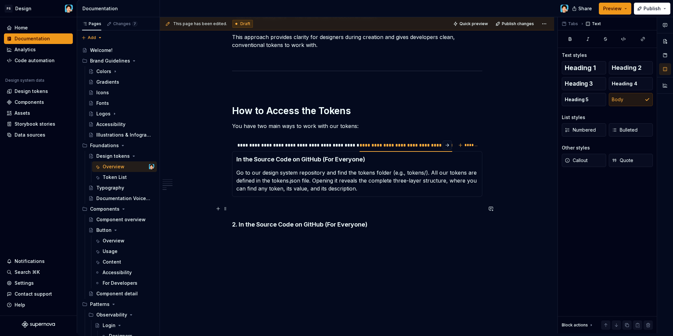
click at [388, 222] on h4 "2. In the Source Code on GitHub (For Everyone)" at bounding box center [357, 225] width 250 height 8
click at [384, 228] on h4 "2. In the Source Code on GitHub (For Everyone)" at bounding box center [357, 225] width 250 height 8
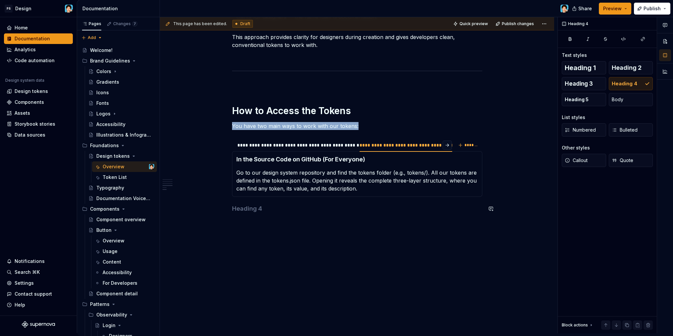
scroll to position [777, 0]
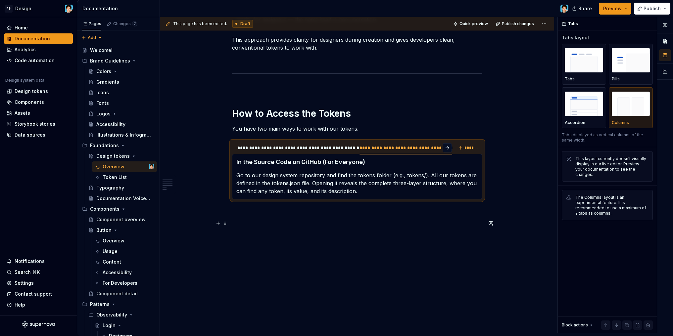
click at [374, 225] on p at bounding box center [357, 223] width 250 height 8
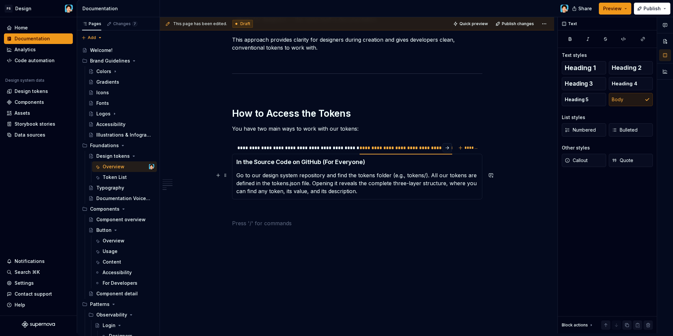
click at [342, 185] on p "Go to our design system repository and find the tokens folder (e.g., tokens/). …" at bounding box center [357, 183] width 242 height 24
click at [315, 149] on div "**********" at bounding box center [295, 148] width 116 height 7
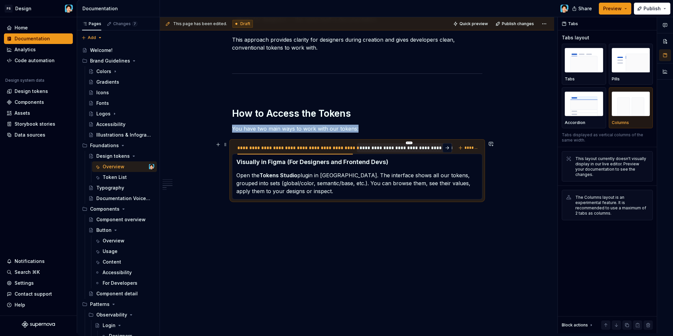
click at [391, 153] on div at bounding box center [409, 153] width 105 height 1
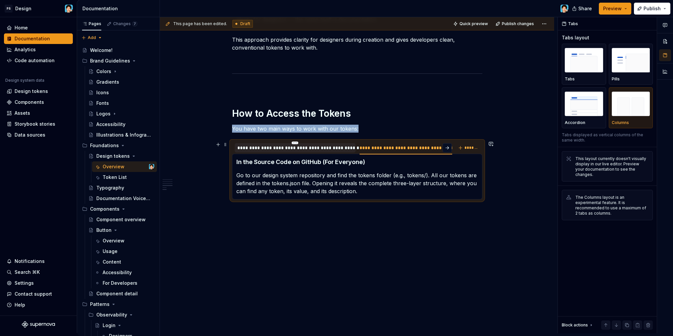
click at [342, 152] on div "**********" at bounding box center [295, 147] width 121 height 9
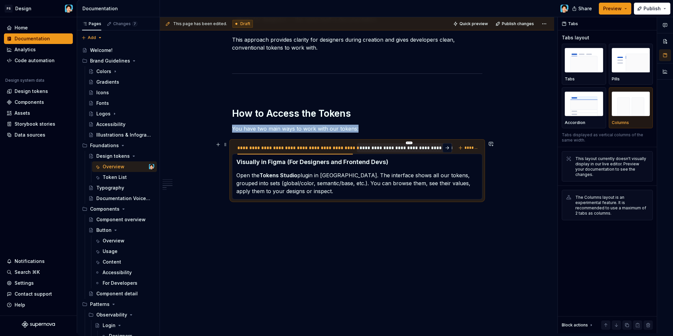
click at [390, 151] on div "**********" at bounding box center [409, 147] width 105 height 9
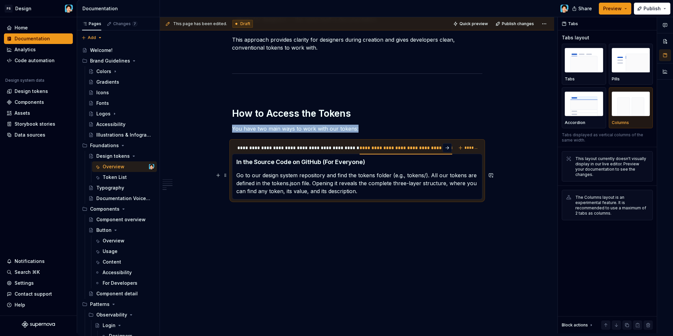
click at [360, 194] on p "Go to our design system repository and find the tokens folder (e.g., tokens/). …" at bounding box center [357, 183] width 242 height 24
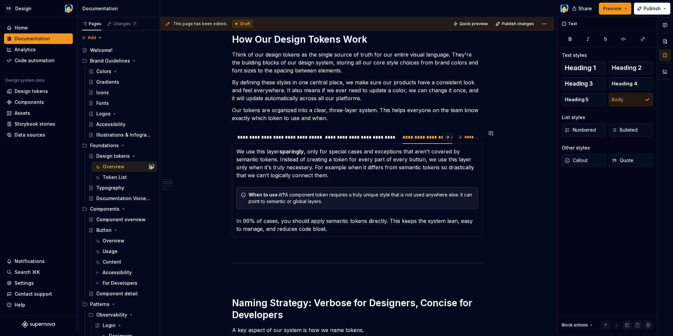
scroll to position [408, 0]
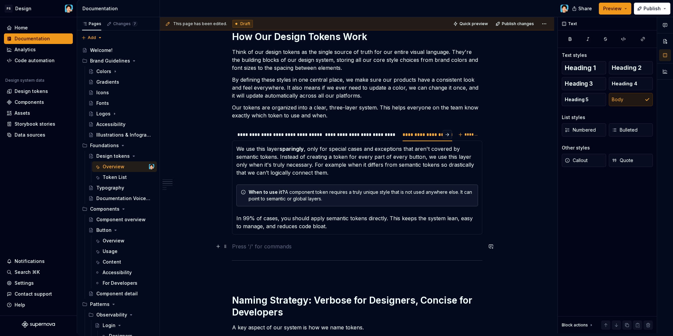
click at [274, 246] on p at bounding box center [357, 247] width 250 height 8
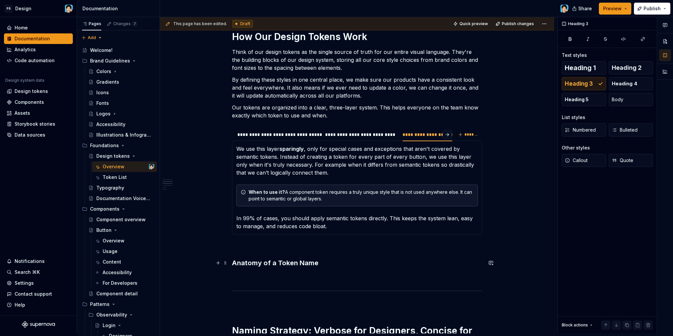
click at [313, 261] on h3 "Anatomy of a Token Name" at bounding box center [357, 262] width 250 height 9
click at [583, 70] on span "Heading 1" at bounding box center [580, 68] width 31 height 7
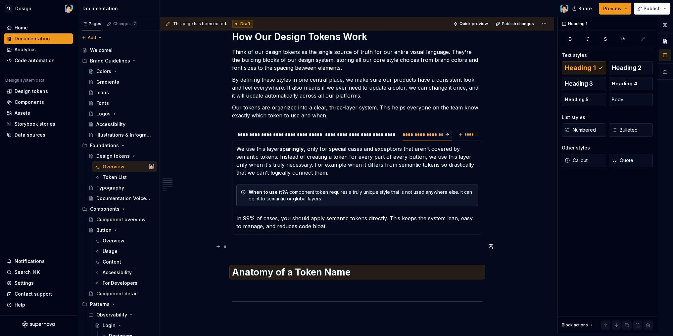
click at [269, 249] on p at bounding box center [357, 247] width 250 height 8
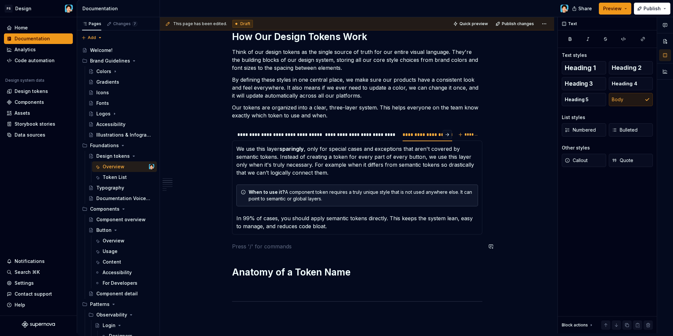
scroll to position [469, 0]
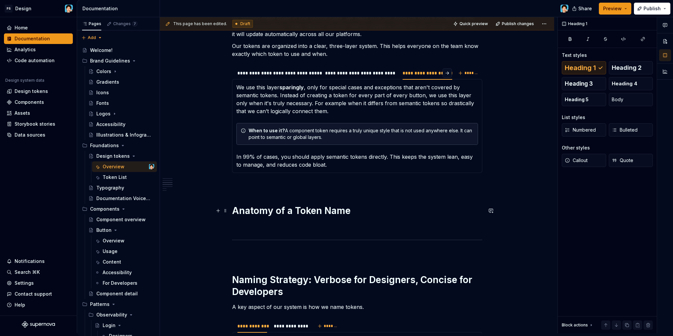
click at [367, 211] on h1 "Anatomy of a Token Name" at bounding box center [357, 211] width 250 height 12
click at [324, 189] on div "**********" at bounding box center [357, 117] width 250 height 918
click at [319, 184] on p at bounding box center [357, 185] width 250 height 8
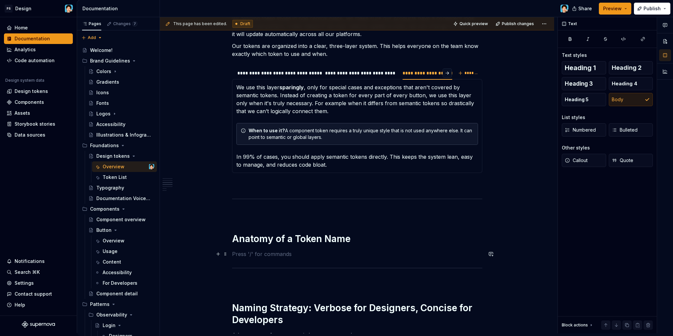
click at [314, 251] on p at bounding box center [357, 254] width 250 height 8
click at [366, 239] on h1 "Anatomy of a Token Name" at bounding box center [357, 239] width 250 height 12
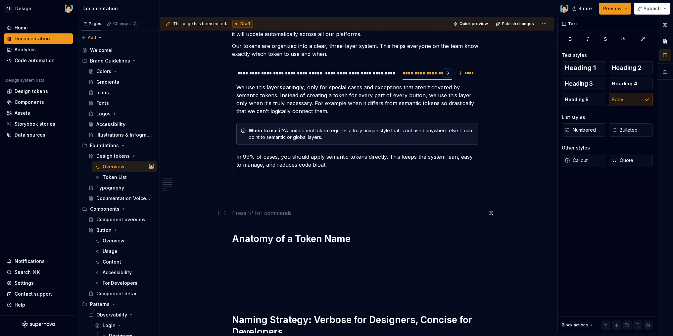
click at [264, 214] on p at bounding box center [357, 213] width 250 height 8
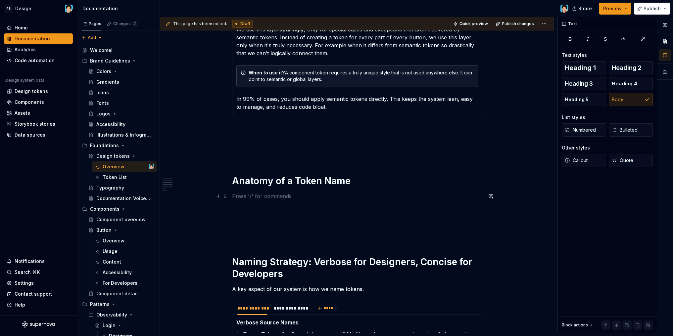
click at [256, 197] on p at bounding box center [357, 196] width 250 height 8
click at [259, 197] on p at bounding box center [357, 196] width 250 height 8
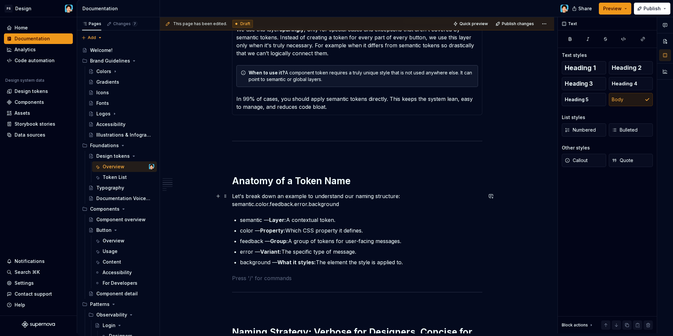
click at [400, 195] on p "Let's break down an example to understand our naming structure: semantic.color.…" at bounding box center [357, 200] width 250 height 16
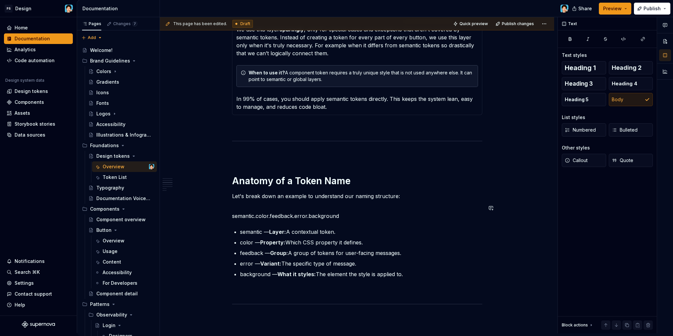
click at [238, 223] on div "**********" at bounding box center [357, 121] width 250 height 1040
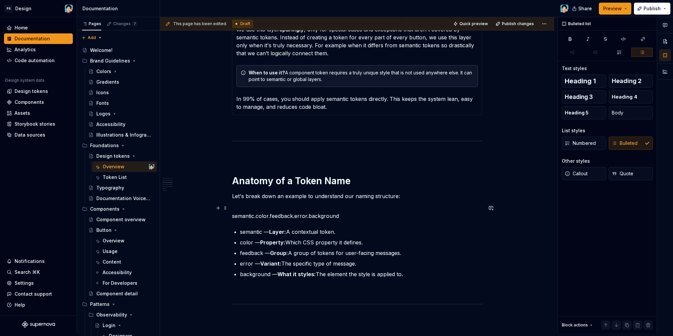
click at [356, 213] on p "semantic.color.feedback.error.background" at bounding box center [357, 212] width 250 height 16
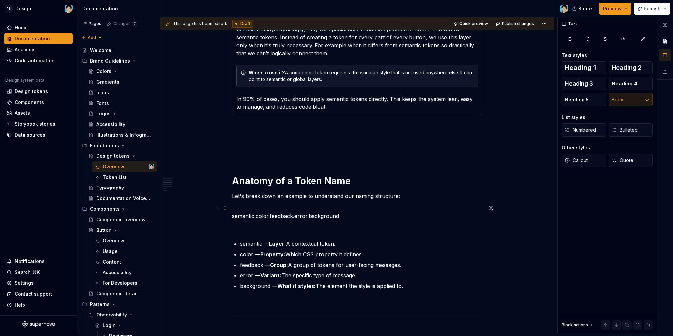
click at [233, 215] on p "semantic.color.feedback.error.background" at bounding box center [357, 212] width 250 height 16
click at [327, 229] on p at bounding box center [357, 228] width 250 height 8
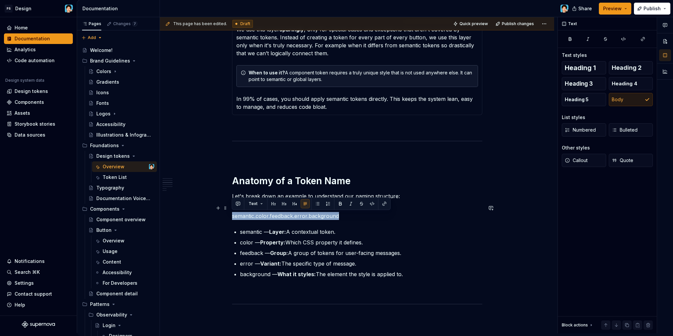
drag, startPoint x: 343, startPoint y: 216, endPoint x: 231, endPoint y: 216, distance: 112.5
click at [231, 216] on div "**********" at bounding box center [357, 167] width 394 height 1165
click at [255, 203] on span "Text" at bounding box center [253, 203] width 9 height 5
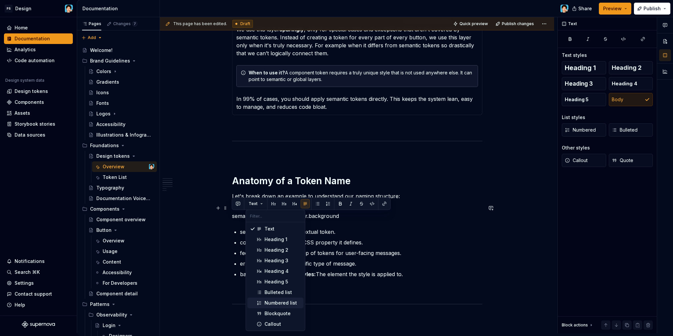
click at [346, 213] on p "semantic.color.feedback.error.background" at bounding box center [357, 212] width 250 height 16
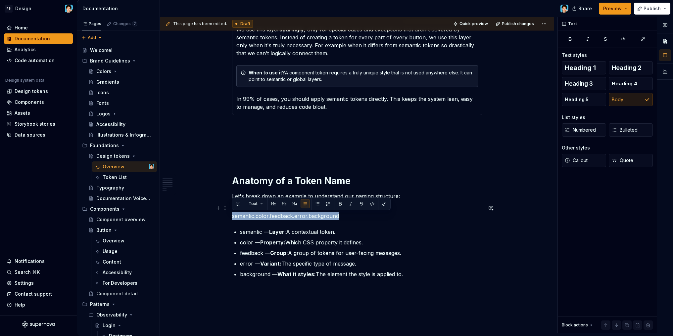
drag, startPoint x: 344, startPoint y: 214, endPoint x: 235, endPoint y: 215, distance: 108.9
click at [227, 213] on div "**********" at bounding box center [357, 167] width 394 height 1165
click at [255, 204] on span "Text" at bounding box center [253, 203] width 9 height 5
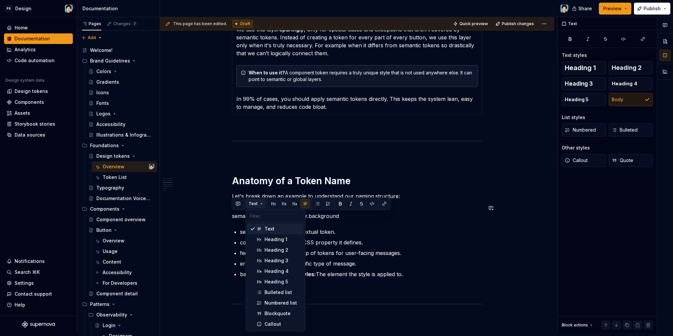
click at [256, 204] on span "Text" at bounding box center [253, 203] width 9 height 5
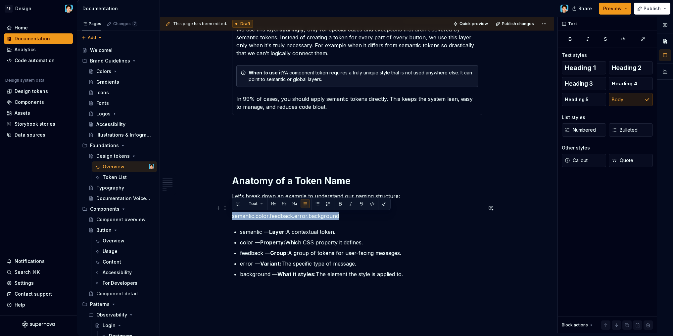
drag, startPoint x: 304, startPoint y: 218, endPoint x: 231, endPoint y: 218, distance: 73.5
click at [231, 218] on div "**********" at bounding box center [357, 167] width 394 height 1165
click at [351, 206] on button "button" at bounding box center [350, 203] width 9 height 9
click at [342, 215] on p "semantic.color.feedback.error.background" at bounding box center [357, 212] width 250 height 16
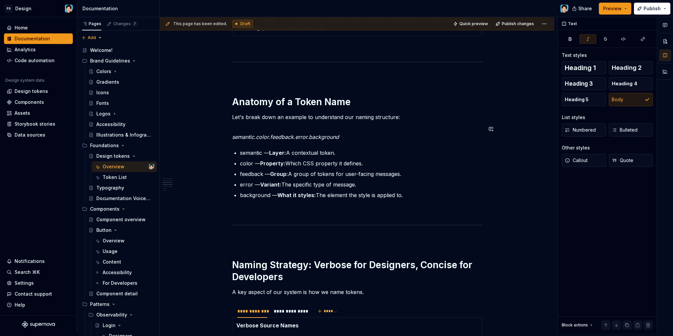
scroll to position [659, 0]
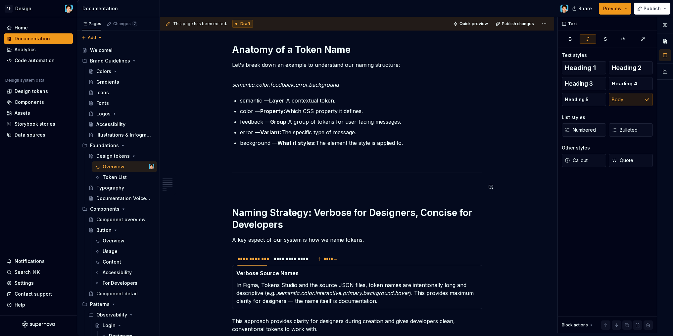
click at [284, 191] on p at bounding box center [357, 187] width 250 height 8
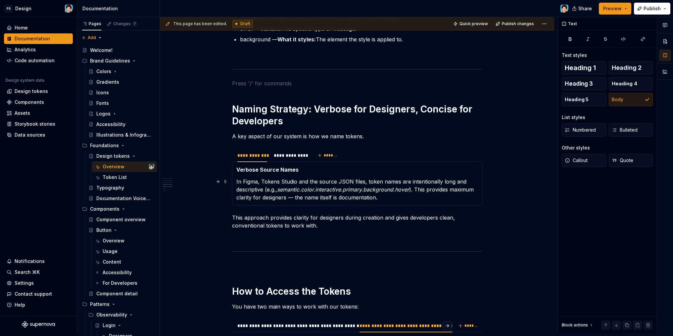
scroll to position [902, 0]
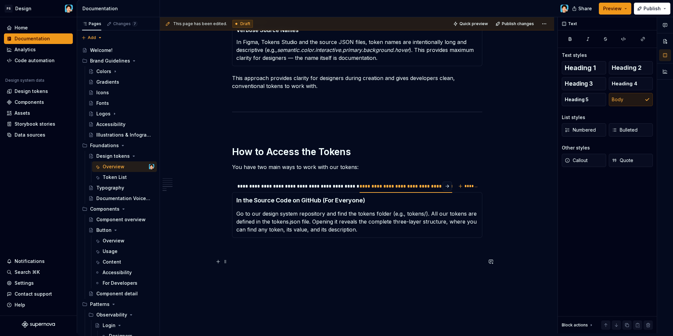
click at [286, 258] on p at bounding box center [357, 262] width 250 height 8
click at [250, 254] on p at bounding box center [357, 250] width 250 height 8
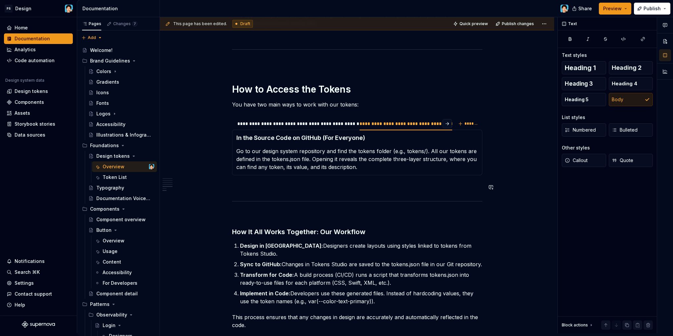
scroll to position [1033, 0]
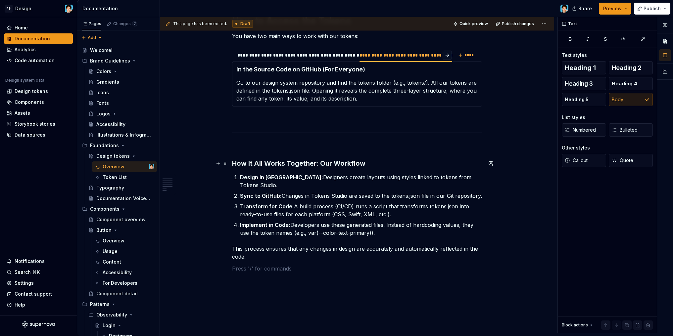
click at [372, 163] on h3 "How It All Works Together: Our Workflow" at bounding box center [357, 163] width 250 height 9
click at [580, 69] on span "Heading 1" at bounding box center [580, 68] width 31 height 7
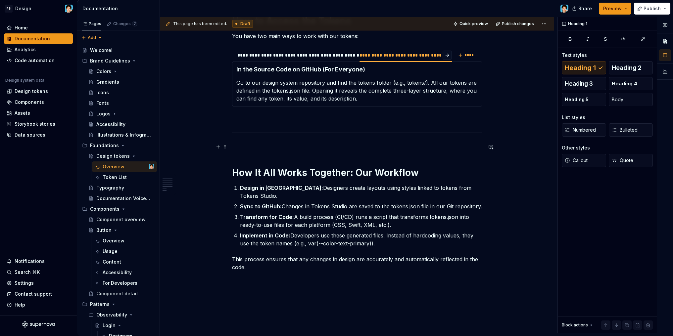
click at [269, 145] on p at bounding box center [357, 147] width 250 height 8
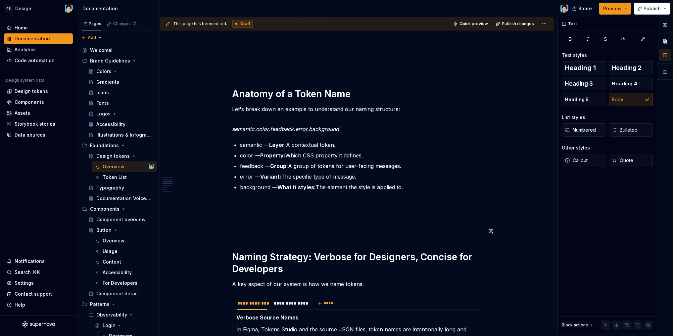
scroll to position [577, 0]
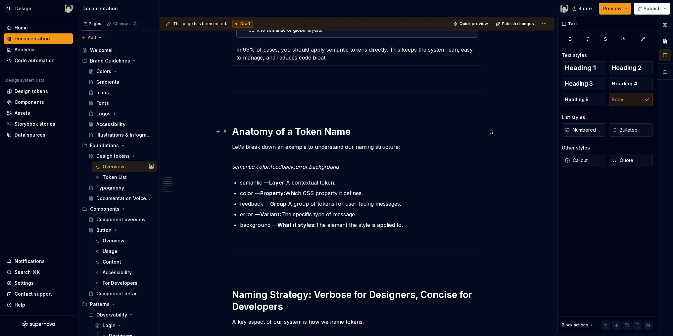
click at [380, 133] on h1 "Anatomy of a Token Name" at bounding box center [357, 132] width 250 height 12
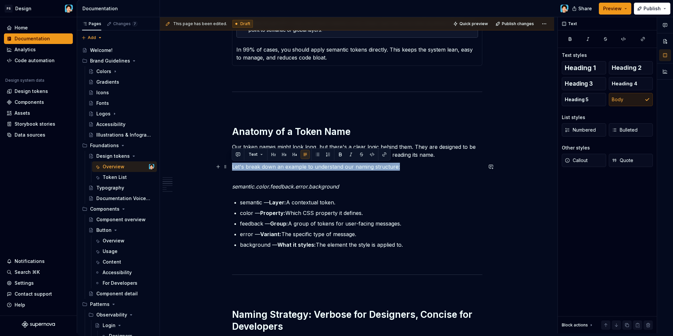
drag, startPoint x: 409, startPoint y: 165, endPoint x: 235, endPoint y: 165, distance: 174.1
click at [232, 164] on p "Let's break down an example to understand our naming structure:" at bounding box center [357, 167] width 250 height 8
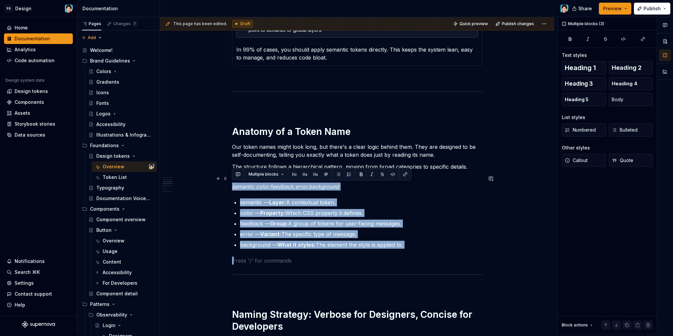
drag, startPoint x: 417, startPoint y: 250, endPoint x: 233, endPoint y: 185, distance: 194.9
click at [233, 185] on div "**********" at bounding box center [357, 155] width 250 height 1208
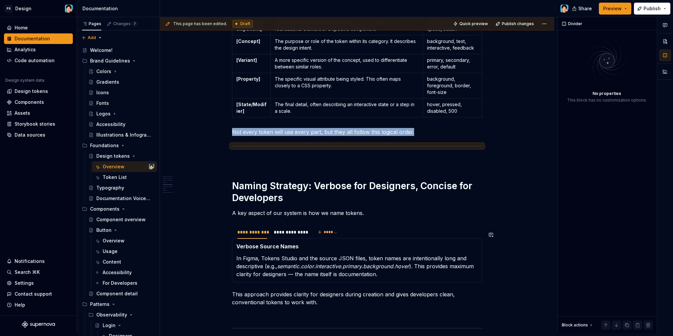
scroll to position [788, 0]
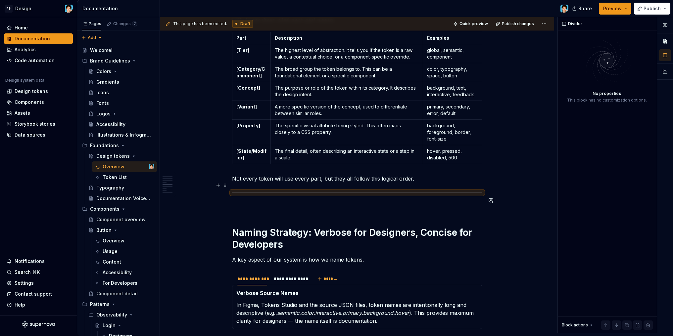
click at [420, 183] on p "Not every token will use every part, but they all follow this logical order." at bounding box center [357, 179] width 250 height 8
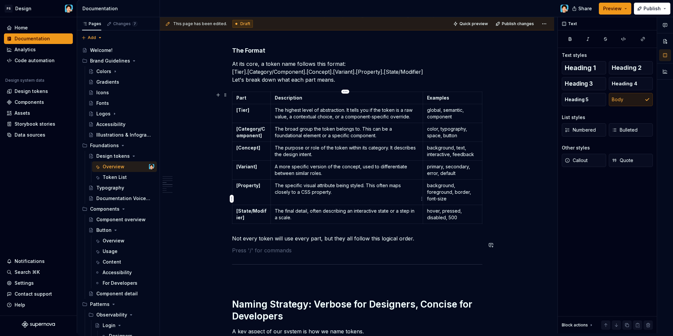
scroll to position [662, 0]
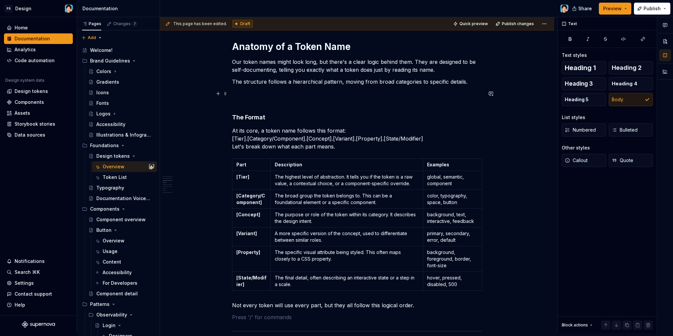
click at [257, 97] on p at bounding box center [357, 98] width 250 height 16
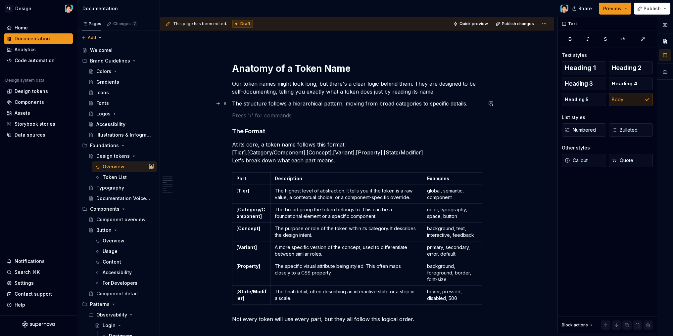
scroll to position [640, 0]
click at [257, 131] on h4 "The Format" at bounding box center [357, 131] width 250 height 8
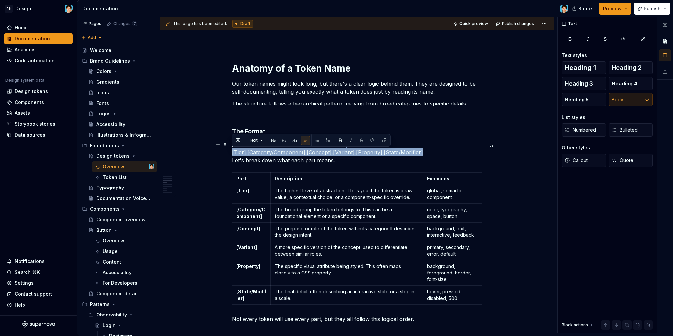
drag, startPoint x: 232, startPoint y: 152, endPoint x: 446, endPoint y: 155, distance: 214.5
click at [446, 155] on p "At its core, a token name follows this format: [Tier].[Category/Component].[Con…" at bounding box center [357, 153] width 250 height 24
click at [348, 142] on button "button" at bounding box center [350, 140] width 9 height 9
click at [258, 139] on button "Text" at bounding box center [256, 140] width 20 height 9
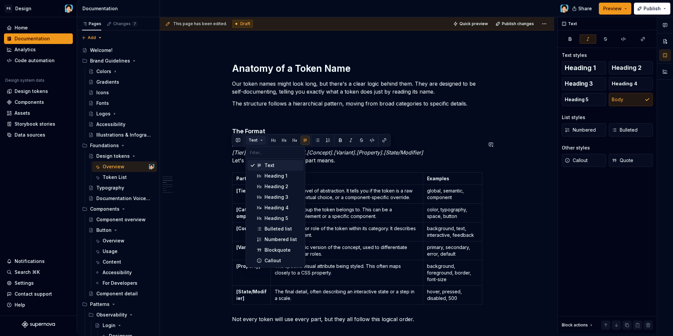
click at [258, 139] on button "Text" at bounding box center [256, 140] width 20 height 9
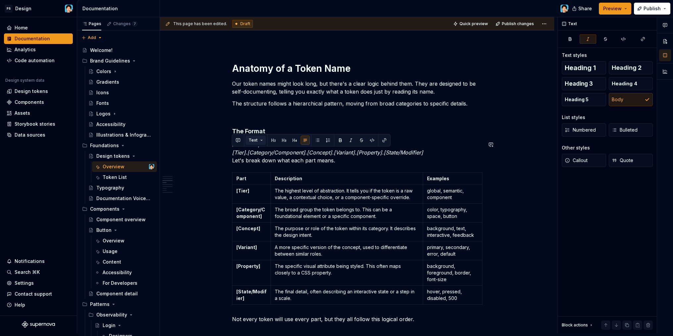
click at [258, 139] on button "Text" at bounding box center [256, 140] width 20 height 9
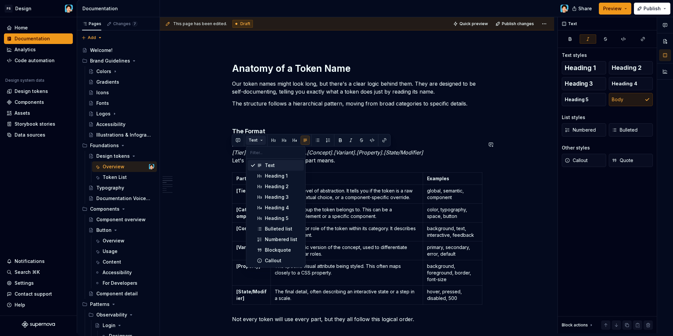
click at [256, 138] on button "Text" at bounding box center [256, 140] width 20 height 9
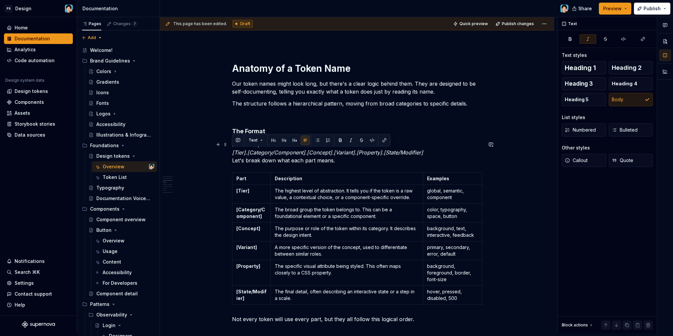
click at [347, 158] on p "At its core, a token name follows this format: [Tier].[Category/Component].[Con…" at bounding box center [357, 153] width 250 height 24
click at [430, 153] on p "At its core, a token name follows this format: [Tier].[Category/Component].[Con…" at bounding box center [357, 153] width 250 height 24
click at [578, 98] on span "Heading 5" at bounding box center [577, 99] width 24 height 7
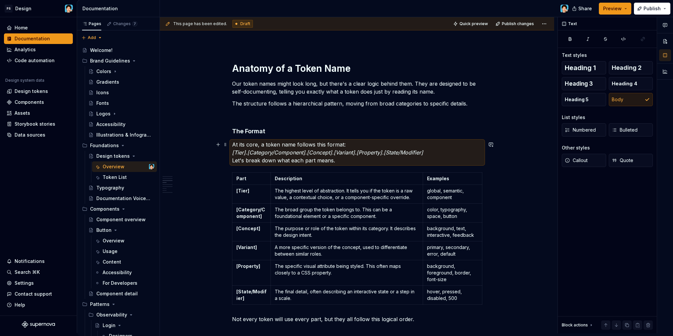
click at [346, 161] on p "At its core, a token name follows this format: [Tier].[Category/Component].[Con…" at bounding box center [357, 153] width 250 height 24
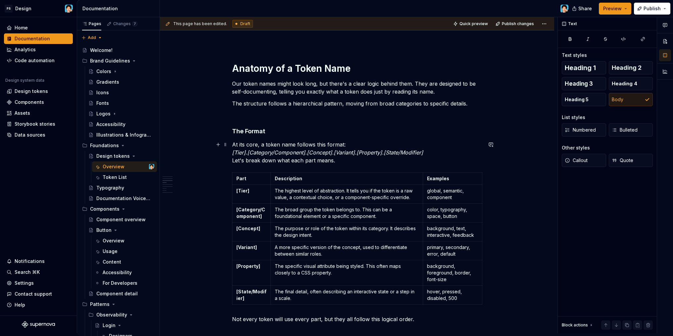
click at [232, 152] on em "[Tier].[Category/Component].[Concept].[Variant].[Property].[State/Modifier]" at bounding box center [327, 152] width 191 height 7
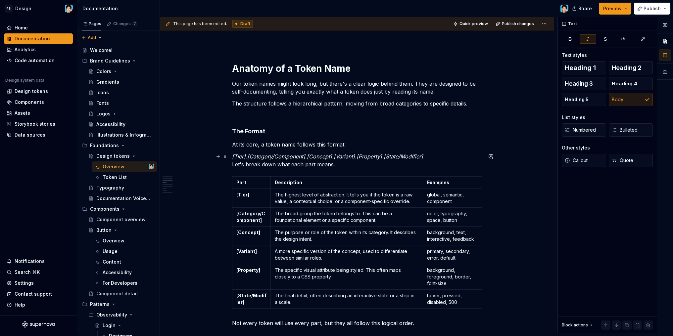
click at [232, 164] on p "[Tier].[Category/Component].[Concept].[Variant].[Property].[State/Modifier] Let…" at bounding box center [357, 161] width 250 height 16
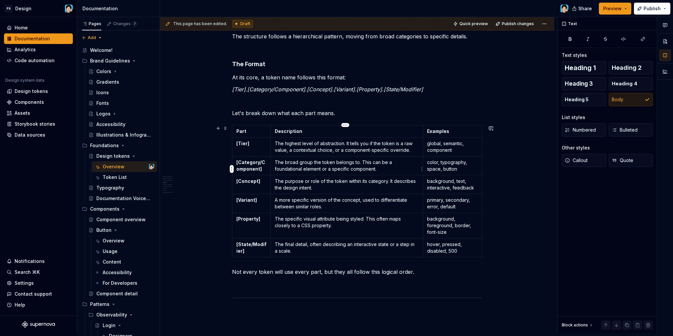
scroll to position [592, 0]
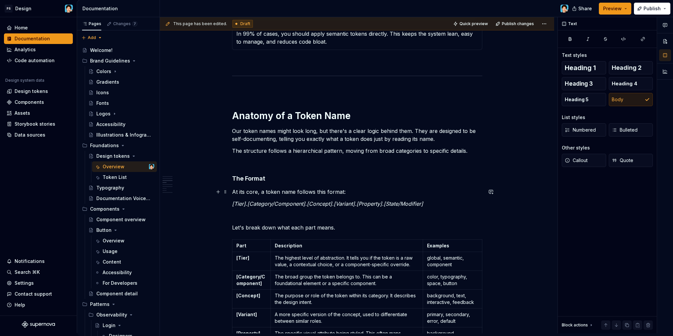
click at [348, 193] on p "At its core, a token name follows this format:" at bounding box center [357, 192] width 250 height 8
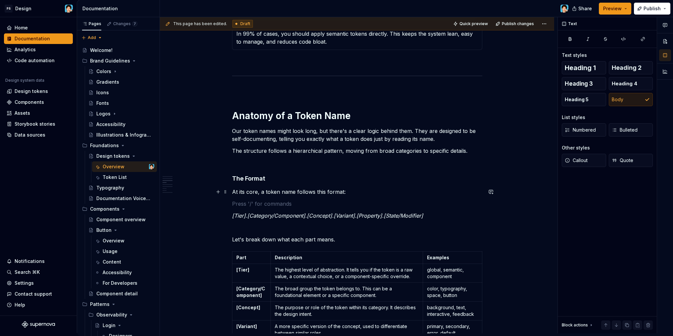
scroll to position [640, 0]
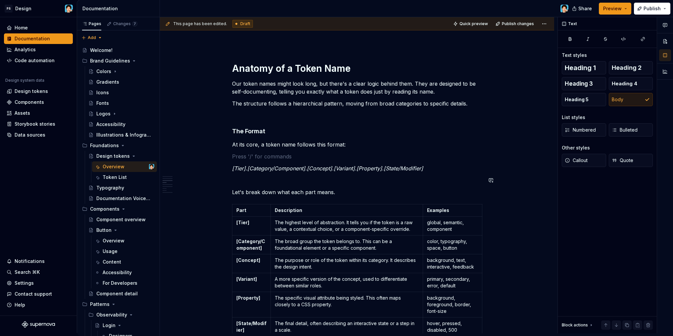
click at [327, 172] on div "**********" at bounding box center [357, 175] width 250 height 1374
click at [233, 167] on em "[Tier].[Category/Component].[Concept].[Variant].[Property].[State/Modifier]" at bounding box center [327, 168] width 191 height 7
click at [359, 155] on p at bounding box center [357, 157] width 250 height 8
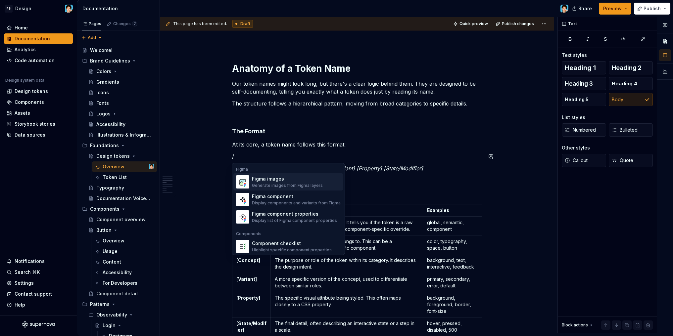
scroll to position [613, 0]
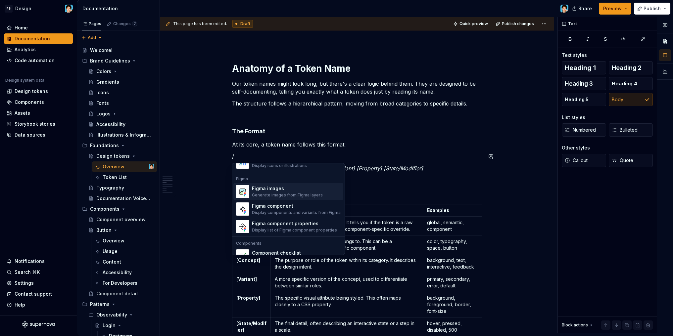
click at [378, 182] on p at bounding box center [357, 180] width 250 height 8
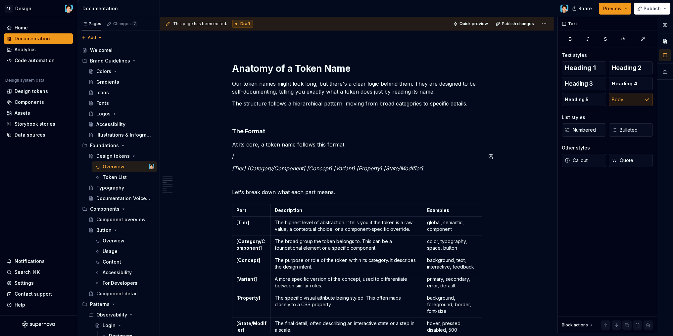
click at [291, 151] on div "**********" at bounding box center [357, 175] width 250 height 1374
click at [292, 155] on p "/" at bounding box center [357, 157] width 250 height 8
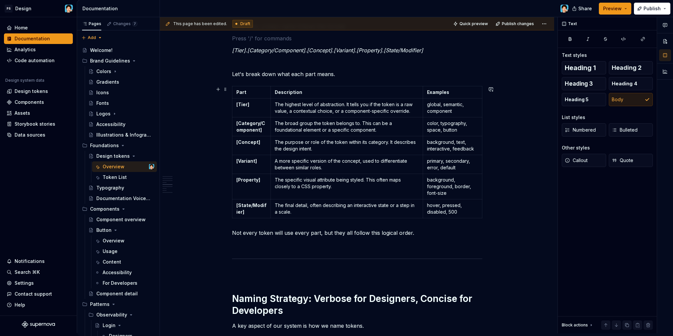
scroll to position [807, 0]
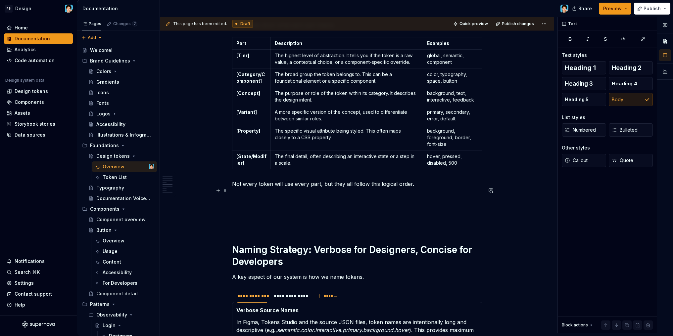
click at [424, 188] on p "Not every token will use every part, but they all follow this logical order." at bounding box center [357, 184] width 250 height 8
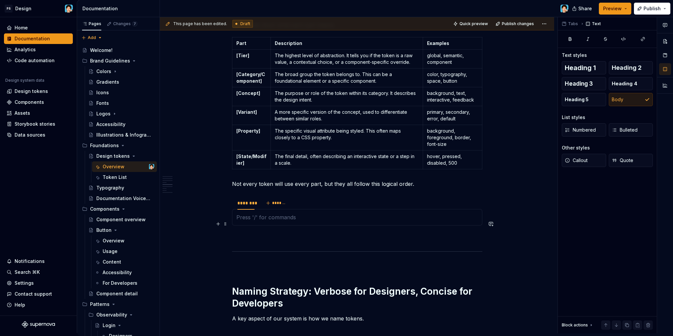
type textarea "*"
click at [225, 208] on span at bounding box center [225, 206] width 5 height 9
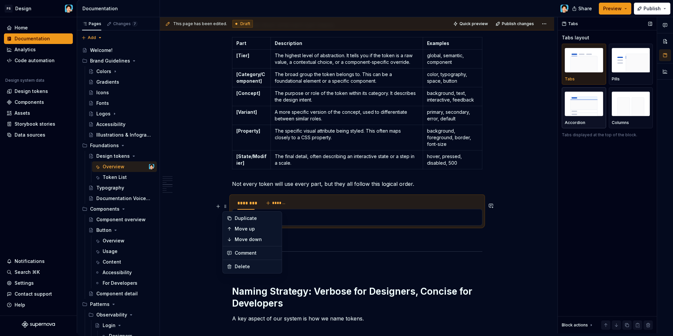
click at [581, 103] on img "button" at bounding box center [584, 104] width 38 height 24
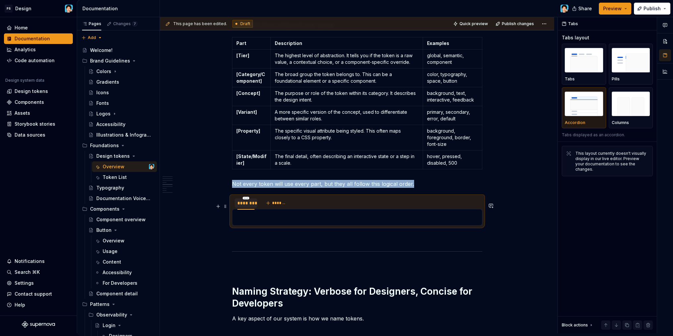
click at [247, 207] on div "********" at bounding box center [245, 203] width 17 height 7
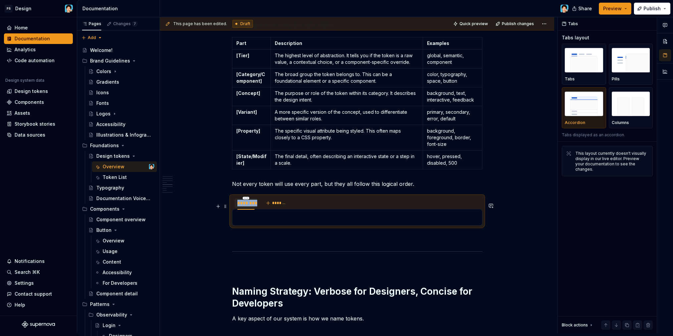
click at [247, 207] on div "********" at bounding box center [245, 203] width 17 height 7
type input "*******"
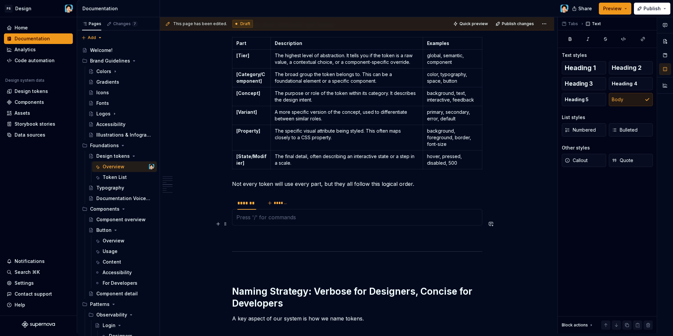
click at [263, 221] on p at bounding box center [357, 217] width 242 height 8
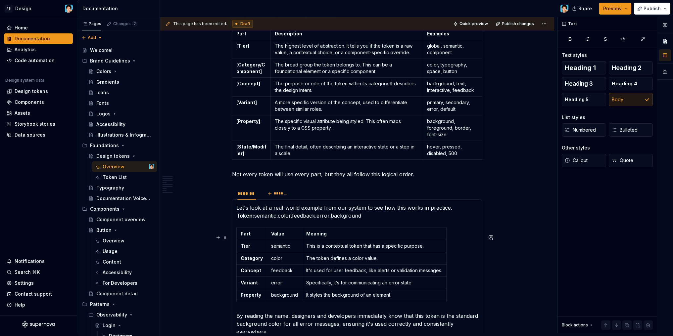
scroll to position [845, 0]
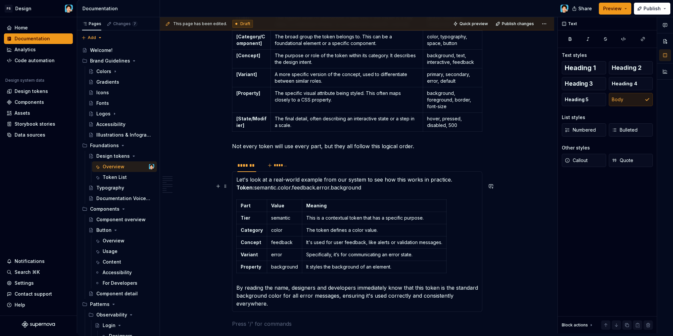
drag, startPoint x: 237, startPoint y: 194, endPoint x: 250, endPoint y: 198, distance: 13.3
click at [237, 191] on strong "Token:" at bounding box center [245, 187] width 18 height 7
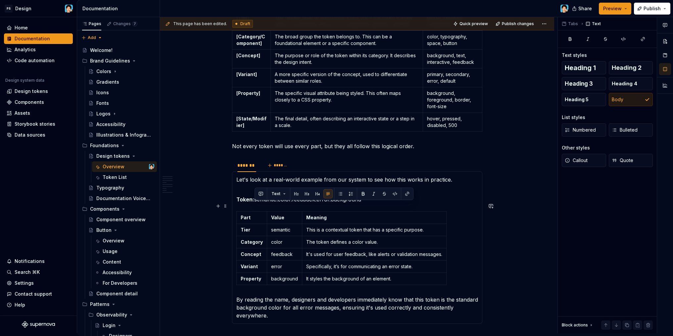
drag, startPoint x: 383, startPoint y: 209, endPoint x: 256, endPoint y: 207, distance: 126.5
click at [256, 204] on p "Token: semantic.color.feedback.error.background" at bounding box center [357, 200] width 242 height 8
click at [277, 218] on td "Value" at bounding box center [284, 218] width 35 height 12
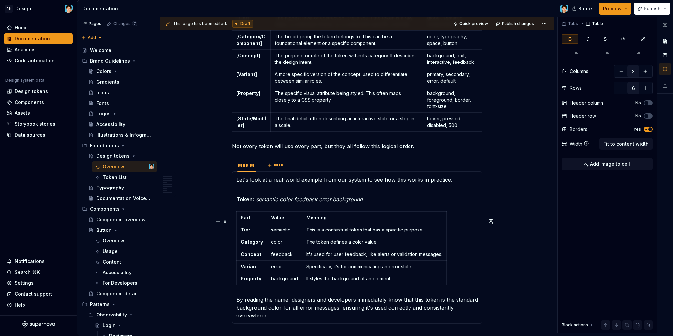
scroll to position [890, 0]
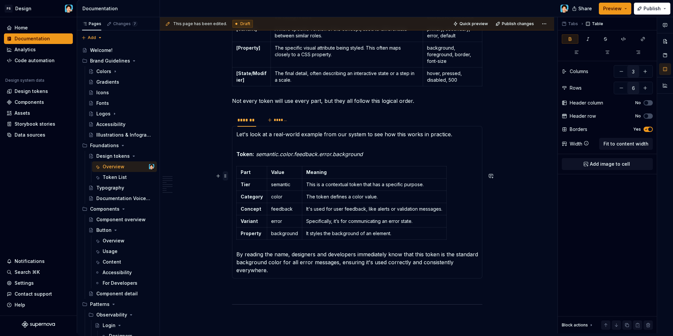
click at [223, 177] on span at bounding box center [225, 175] width 5 height 9
click at [375, 212] on p "It's used for user feedback, like alerts or validation messages." at bounding box center [374, 209] width 136 height 7
click at [224, 178] on span at bounding box center [225, 175] width 5 height 9
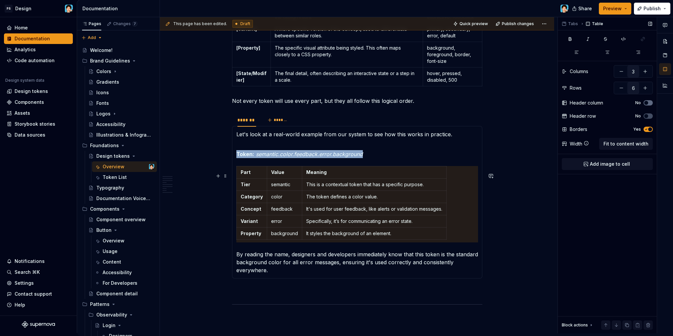
click at [648, 103] on icon "button" at bounding box center [645, 103] width 5 height 4
click at [648, 103] on span "button" at bounding box center [650, 103] width 4 height 4
click at [648, 116] on icon "button" at bounding box center [645, 116] width 5 height 4
click at [379, 203] on td "The token defines a color value." at bounding box center [374, 197] width 144 height 12
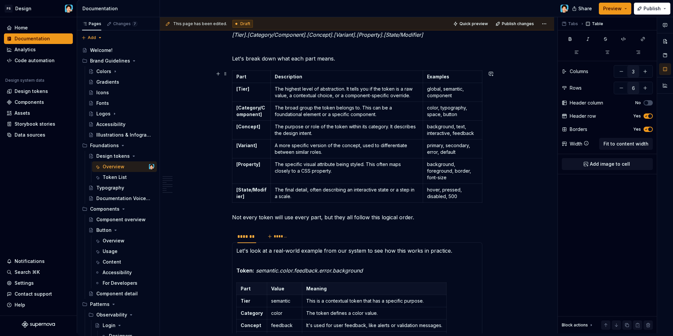
scroll to position [761, 0]
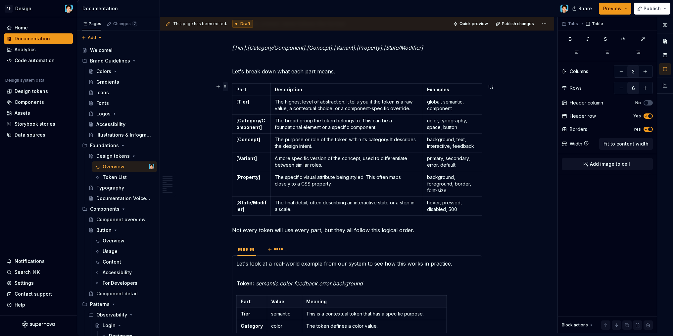
click at [225, 89] on span at bounding box center [225, 86] width 5 height 9
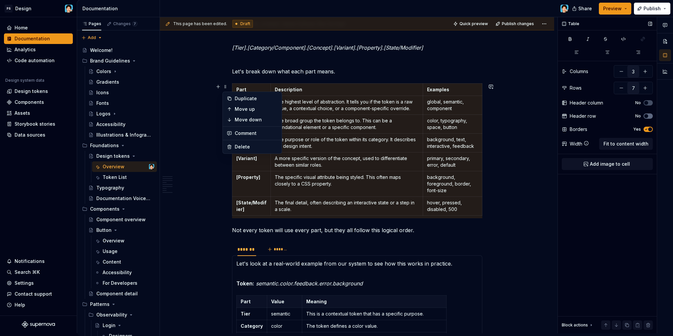
click at [647, 117] on span "button" at bounding box center [646, 116] width 4 height 4
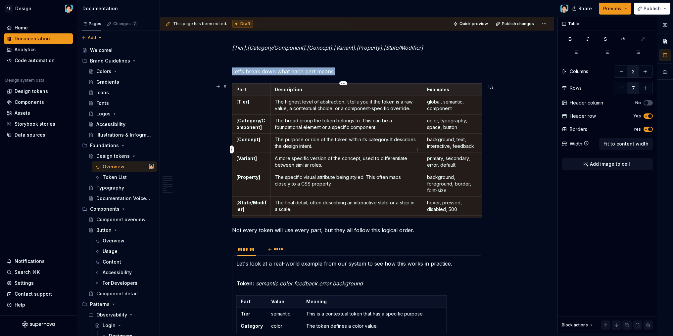
click at [306, 142] on td "The purpose or role of the token within its category. It describes the design i…" at bounding box center [346, 143] width 152 height 19
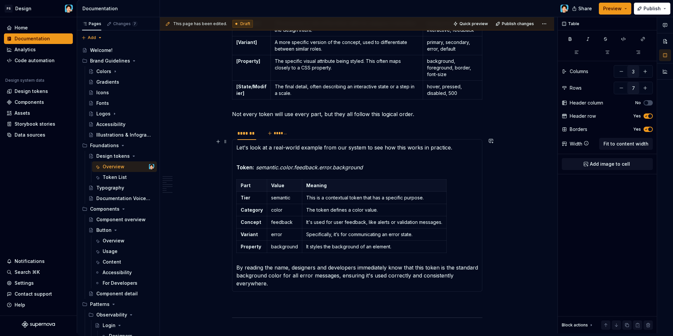
scroll to position [888, 0]
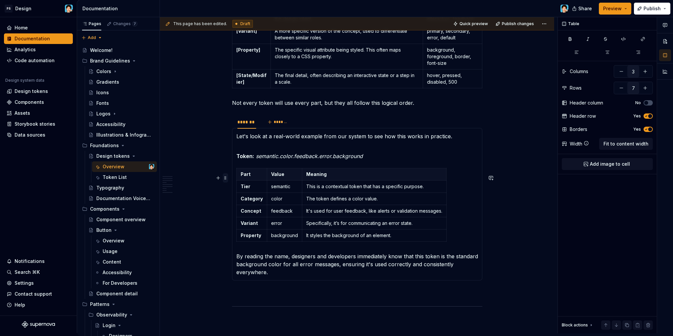
click at [224, 177] on span at bounding box center [225, 177] width 5 height 9
type input "6"
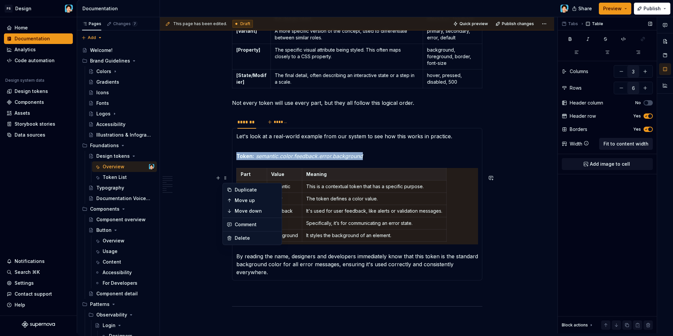
click at [613, 146] on span "Fit to content width" at bounding box center [625, 144] width 45 height 7
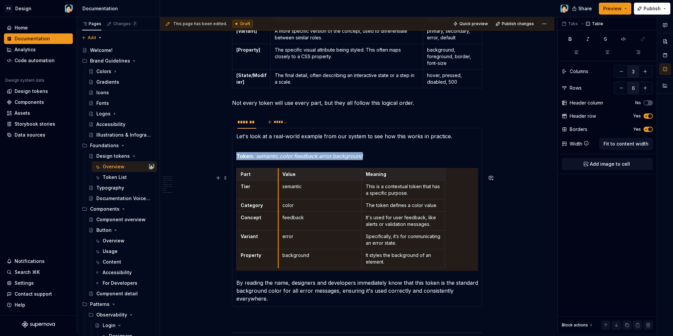
drag, startPoint x: 319, startPoint y: 180, endPoint x: 276, endPoint y: 180, distance: 43.4
click at [278, 180] on th "Value" at bounding box center [319, 174] width 83 height 12
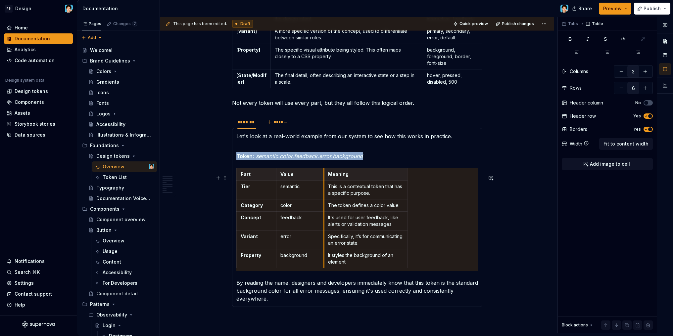
drag, startPoint x: 359, startPoint y: 182, endPoint x: 392, endPoint y: 181, distance: 32.8
click at [324, 181] on th "Meaning" at bounding box center [365, 174] width 83 height 12
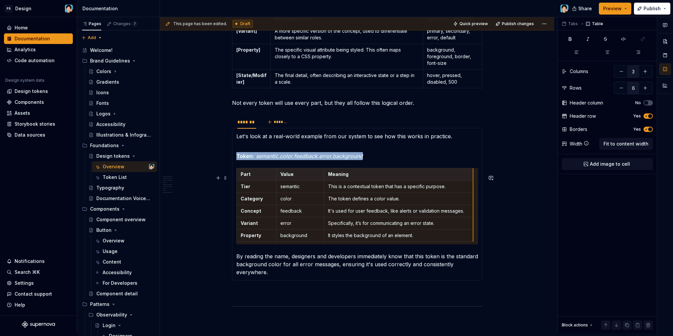
drag, startPoint x: 406, startPoint y: 181, endPoint x: 472, endPoint y: 182, distance: 65.9
click at [502, 205] on div "**********" at bounding box center [357, 62] width 394 height 1676
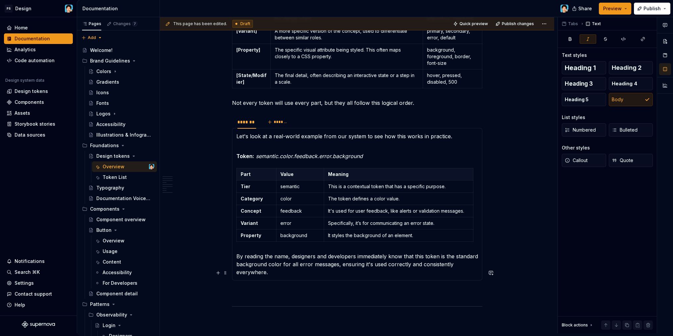
click at [407, 269] on p "By reading the name, designers and developers immediately know that this token …" at bounding box center [357, 265] width 242 height 24
click at [398, 263] on section-item-column "Let's look at a real-world example from our system to see how this works in pra…" at bounding box center [357, 204] width 242 height 144
click at [400, 260] on section-item-column "Let's look at a real-world example from our system to see how this works in pra…" at bounding box center [357, 204] width 242 height 144
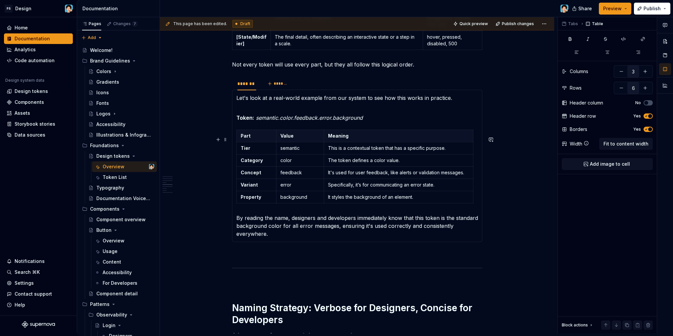
scroll to position [916, 0]
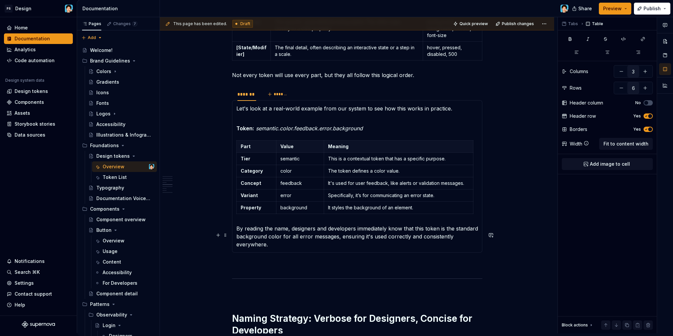
click at [316, 243] on p "By reading the name, designers and developers immediately know that this token …" at bounding box center [357, 237] width 242 height 24
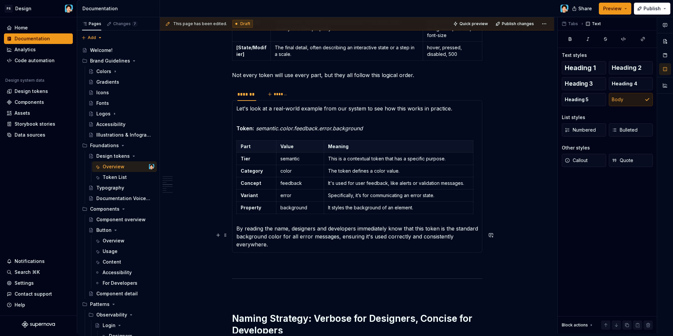
click at [313, 249] on p "By reading the name, designers and developers immediately know that this token …" at bounding box center [357, 237] width 242 height 24
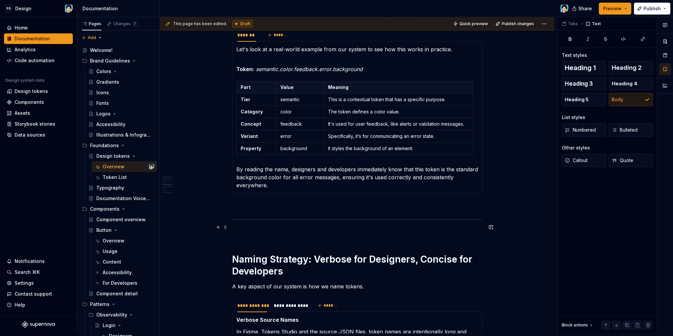
scroll to position [1034, 0]
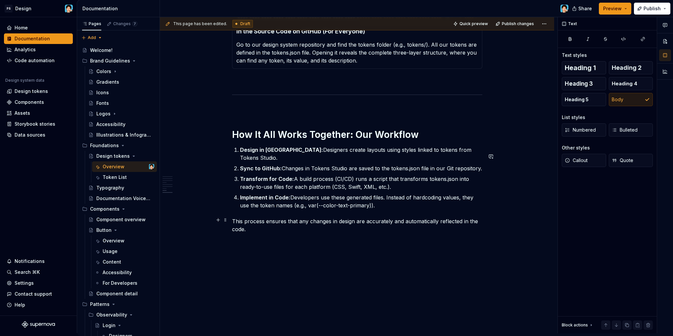
scroll to position [1417, 0]
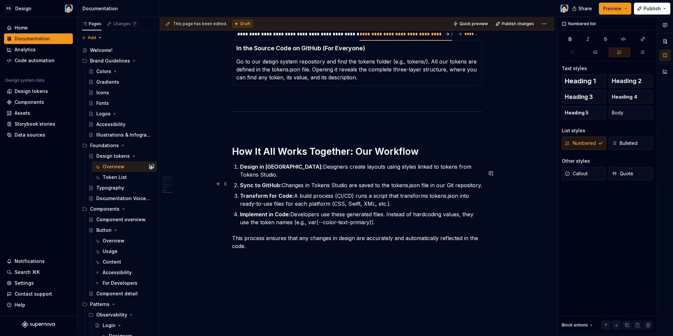
click at [372, 182] on p "Sync to GitHub: Changes in Tokens Studio are saved to the tokens.json file in o…" at bounding box center [361, 185] width 242 height 8
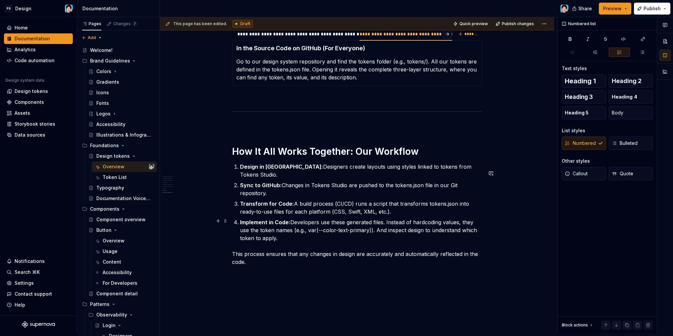
click at [406, 227] on p "Implement in Code: Developers use these generated files. Instead of hardcoding …" at bounding box center [361, 230] width 242 height 24
click at [302, 231] on p "Implement in Code: Developers use these generated files. Instead of hardcoding …" at bounding box center [361, 230] width 242 height 24
click at [406, 230] on p "Implement in Code: Developers use these generated files. Instead of hardcoding …" at bounding box center [361, 230] width 242 height 24
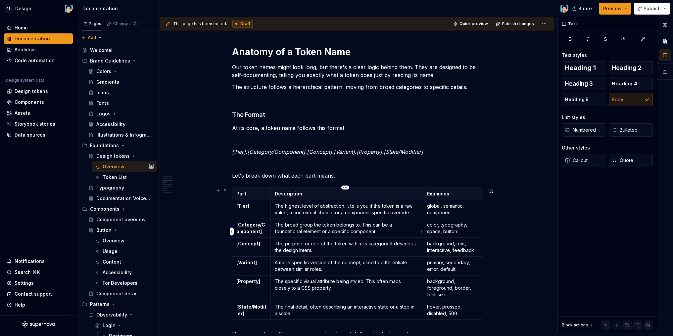
scroll to position [666, 0]
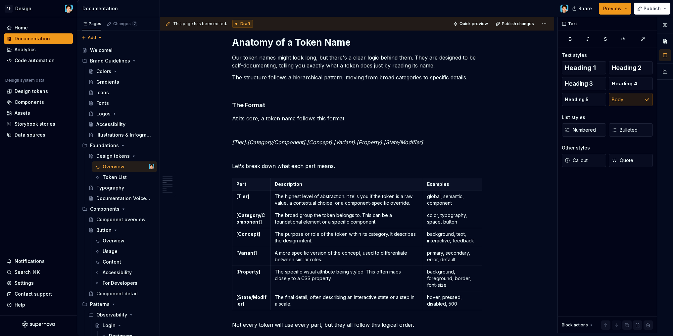
type textarea "*"
